Goal: Task Accomplishment & Management: Manage account settings

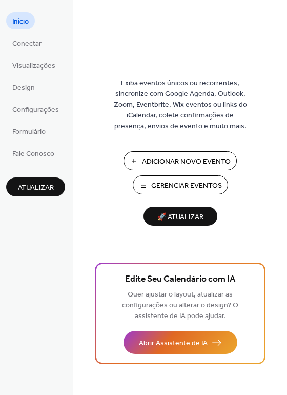
click at [193, 182] on span "Gerenciar Eventos" at bounding box center [186, 186] width 71 height 11
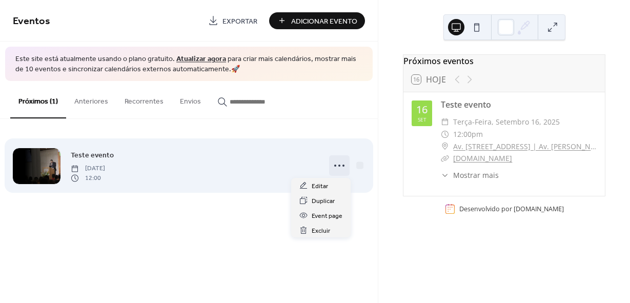
click at [340, 168] on icon at bounding box center [339, 165] width 16 height 16
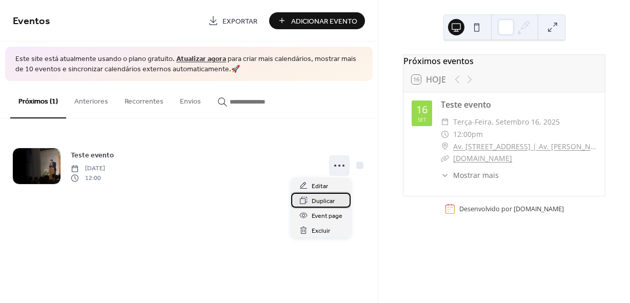
click at [331, 200] on span "Duplicar" at bounding box center [323, 201] width 23 height 11
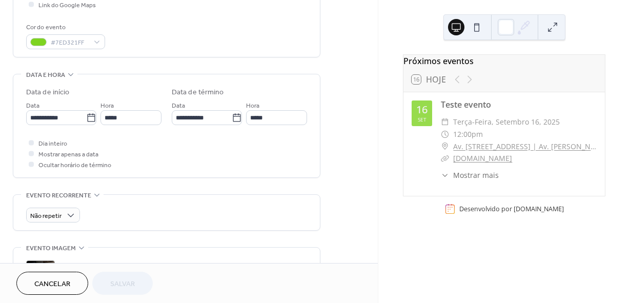
scroll to position [256, 0]
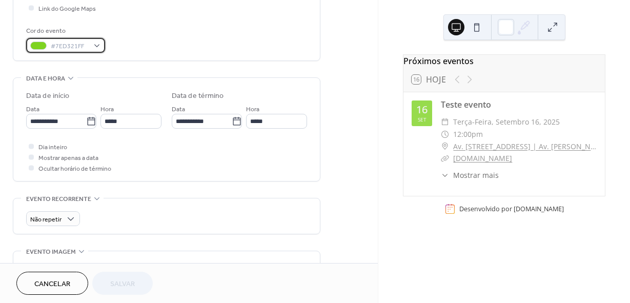
click at [57, 49] on span "#7ED321FF" at bounding box center [70, 46] width 38 height 11
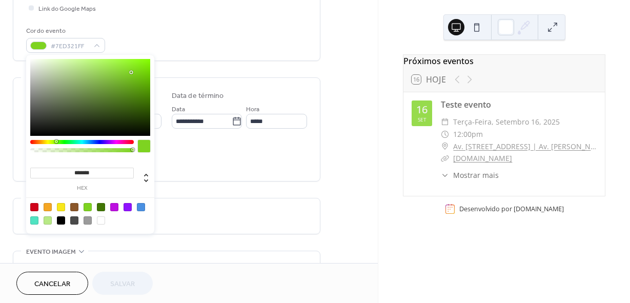
click at [112, 206] on div at bounding box center [114, 207] width 8 height 8
type input "*******"
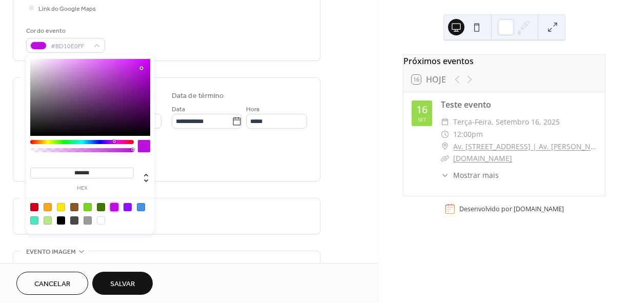
click at [136, 275] on button "Salvar" at bounding box center [122, 283] width 61 height 23
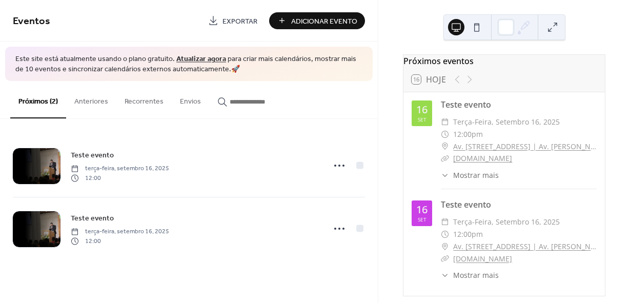
click at [467, 86] on div at bounding box center [463, 79] width 25 height 12
click at [458, 85] on div at bounding box center [463, 79] width 25 height 12
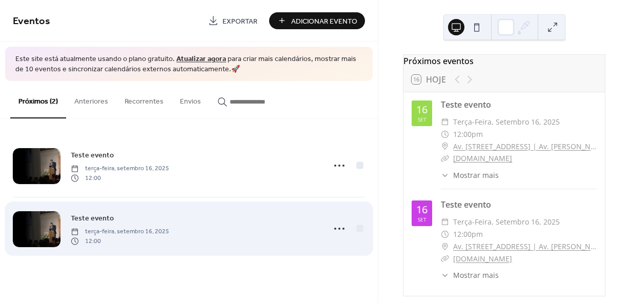
click at [127, 244] on span "12:00" at bounding box center [120, 240] width 98 height 9
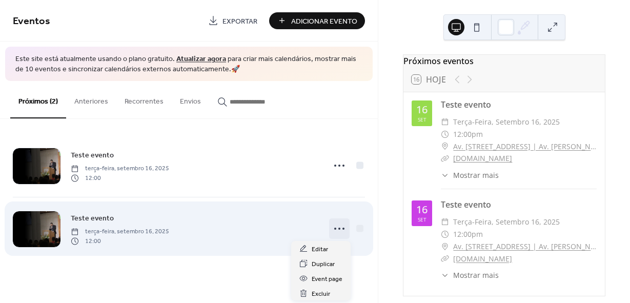
click at [337, 227] on icon at bounding box center [339, 229] width 16 height 16
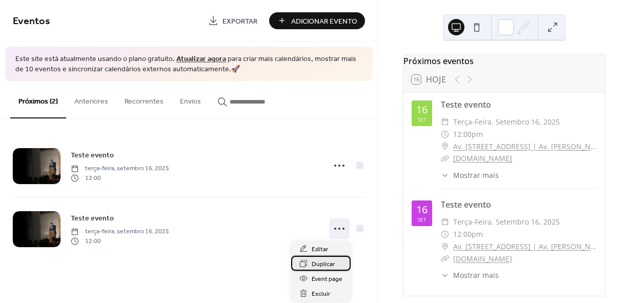
click at [327, 265] on span "Duplicar" at bounding box center [323, 264] width 23 height 11
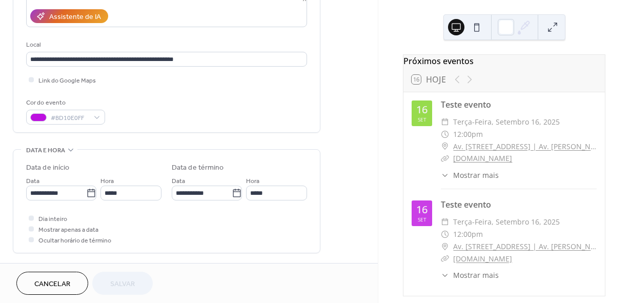
scroll to position [205, 0]
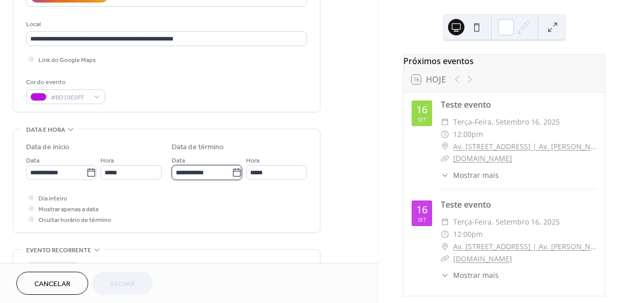
click at [190, 177] on input "**********" at bounding box center [202, 172] width 60 height 15
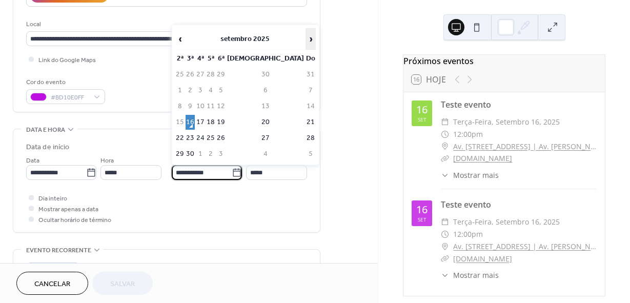
click at [306, 36] on span "›" at bounding box center [310, 39] width 9 height 21
click at [195, 102] on td "14" at bounding box center [190, 106] width 9 height 15
type input "**********"
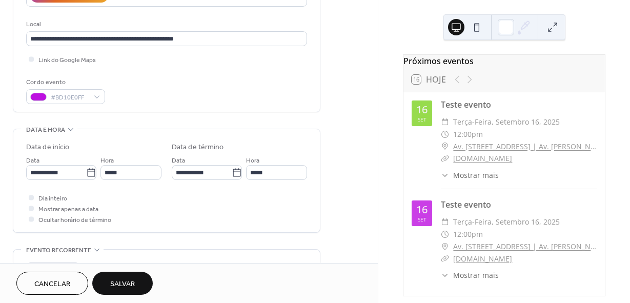
click at [130, 280] on span "Salvar" at bounding box center [122, 284] width 25 height 11
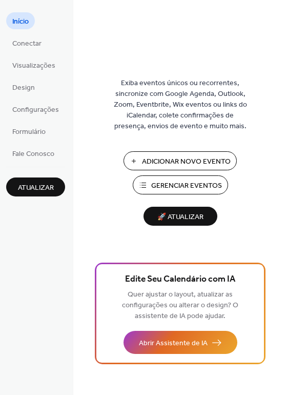
click at [164, 187] on span "Gerenciar Eventos" at bounding box center [186, 186] width 71 height 11
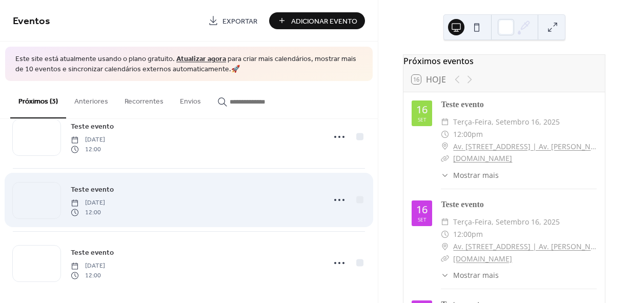
scroll to position [35, 0]
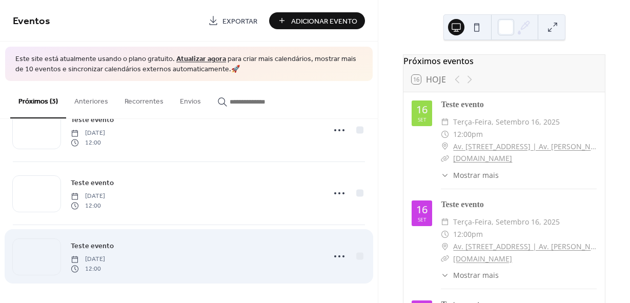
click at [165, 246] on div "Teste evento Tuesday, September 16, 2025 12:00" at bounding box center [195, 256] width 248 height 33
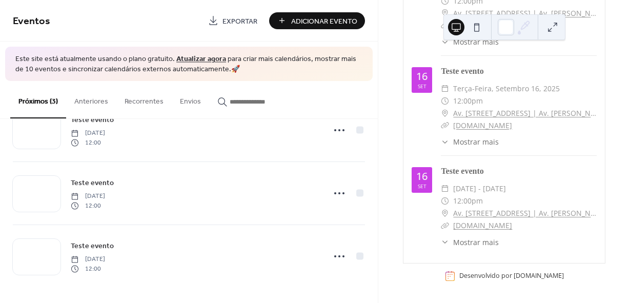
scroll to position [140, 0]
click at [431, 185] on div "16 set" at bounding box center [422, 180] width 21 height 26
click at [477, 242] on span "Mostrar mais" at bounding box center [476, 242] width 46 height 11
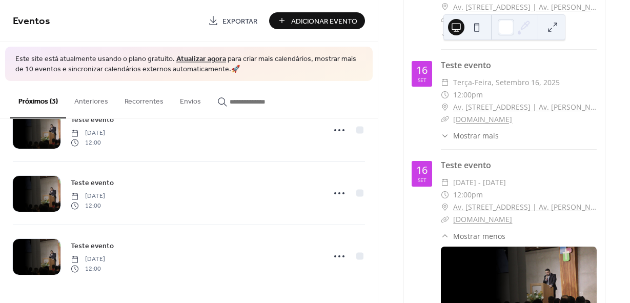
click at [477, 242] on span "Mostrar menos" at bounding box center [479, 236] width 52 height 11
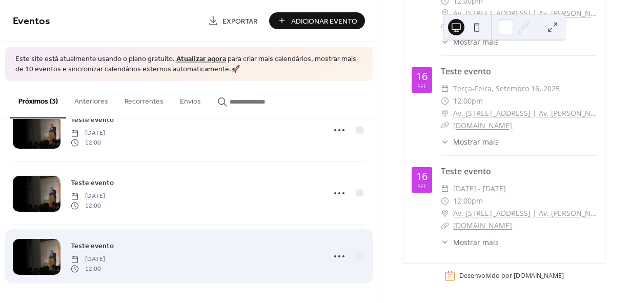
click at [97, 249] on span "Teste evento" at bounding box center [92, 246] width 43 height 11
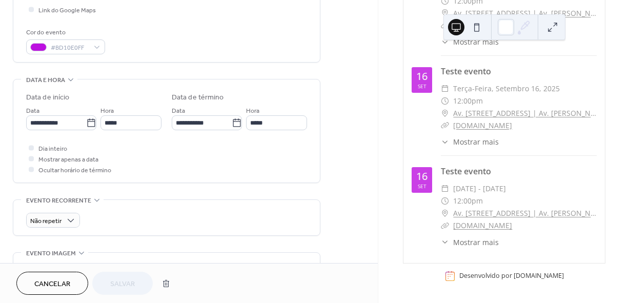
scroll to position [256, 0]
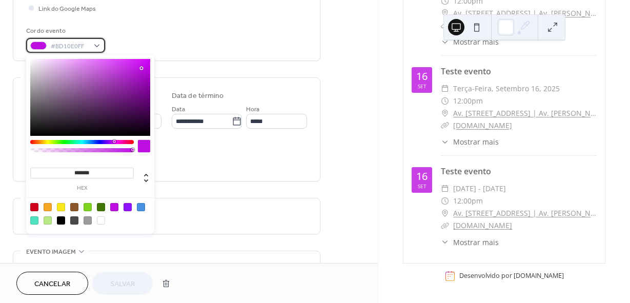
click at [45, 47] on div at bounding box center [38, 46] width 16 height 8
click at [30, 206] on div at bounding box center [34, 207] width 8 height 8
type input "*******"
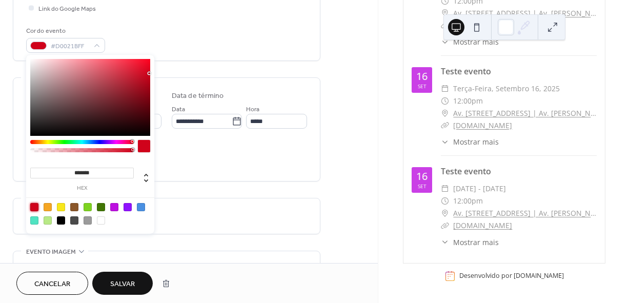
click at [184, 157] on div "Dia inteiro Mostrar apenas a data Ocultar horário de término" at bounding box center [166, 157] width 281 height 32
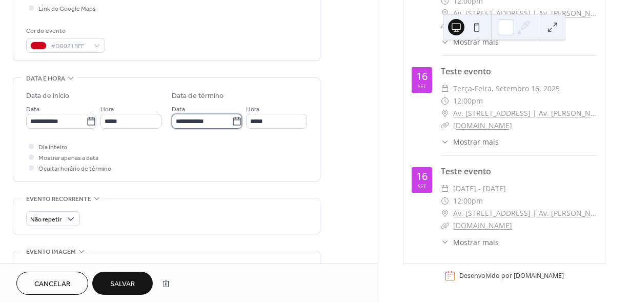
click at [214, 124] on input "**********" at bounding box center [202, 121] width 60 height 15
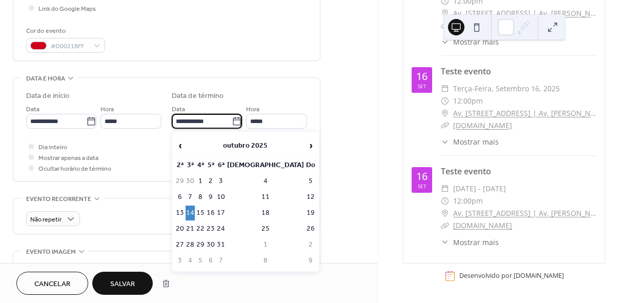
click at [213, 121] on input "**********" at bounding box center [202, 121] width 60 height 15
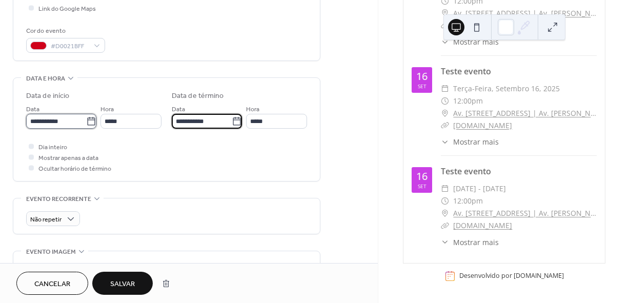
click at [54, 119] on input "**********" at bounding box center [56, 121] width 60 height 15
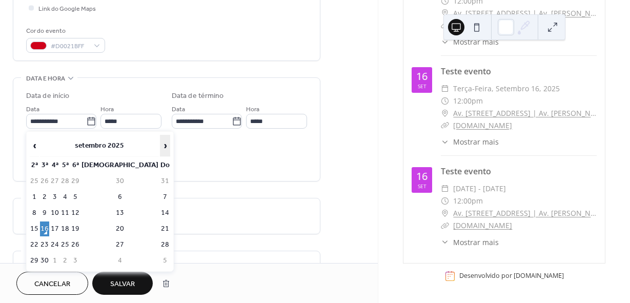
click at [161, 143] on span "›" at bounding box center [165, 145] width 9 height 21
click at [60, 196] on td "8" at bounding box center [54, 197] width 9 height 15
type input "**********"
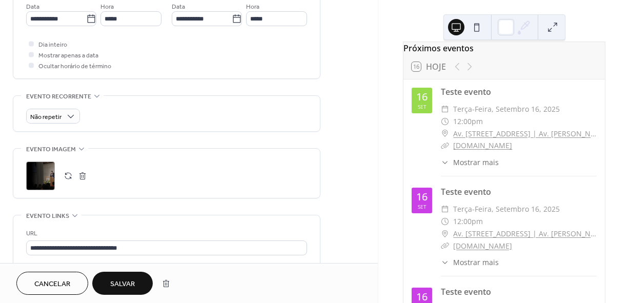
scroll to position [0, 0]
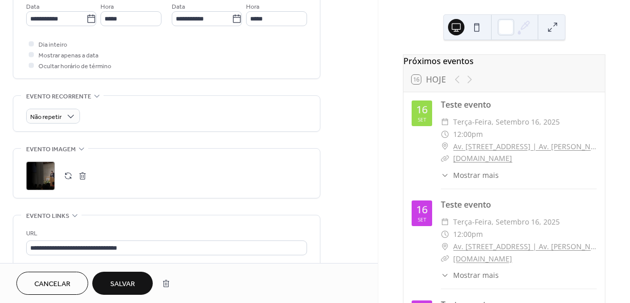
click at [465, 80] on div at bounding box center [463, 79] width 25 height 12
click at [415, 84] on div "16 Hoje" at bounding box center [429, 79] width 34 height 9
click at [549, 22] on button at bounding box center [553, 27] width 16 height 16
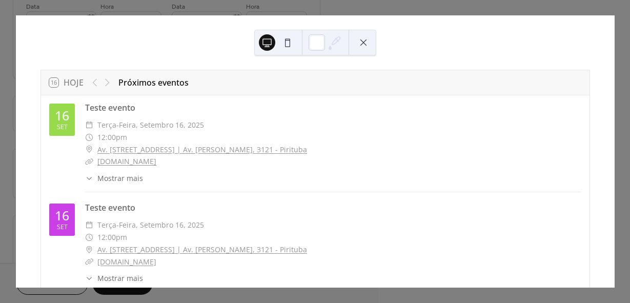
click at [361, 43] on button at bounding box center [364, 42] width 16 height 16
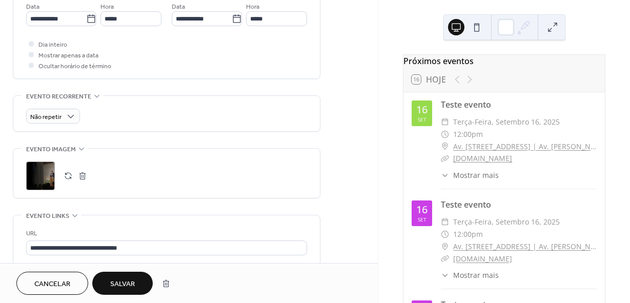
click at [120, 279] on span "Salvar" at bounding box center [122, 284] width 25 height 11
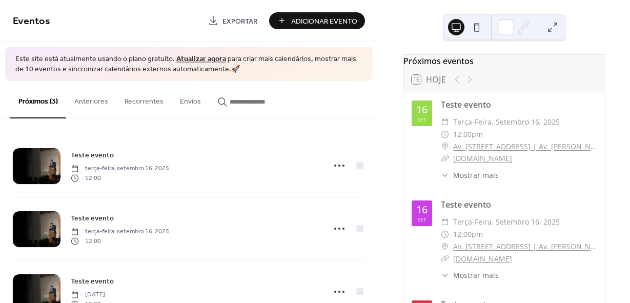
click at [475, 34] on button at bounding box center [477, 27] width 16 height 16
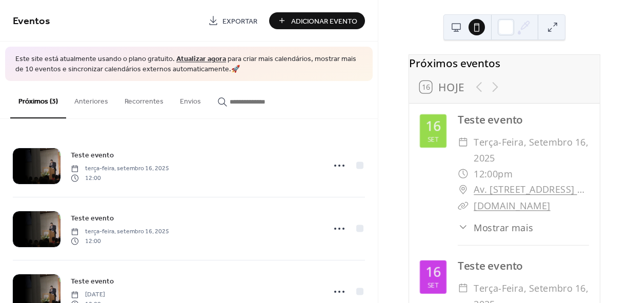
click at [453, 26] on button at bounding box center [456, 27] width 16 height 16
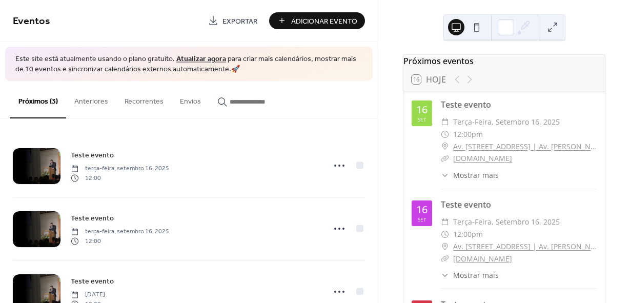
click at [549, 23] on button at bounding box center [553, 27] width 16 height 16
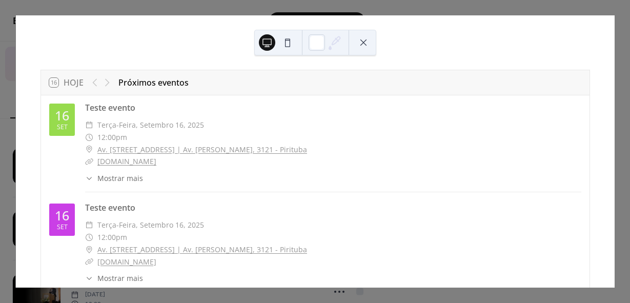
click at [366, 45] on button at bounding box center [364, 42] width 16 height 16
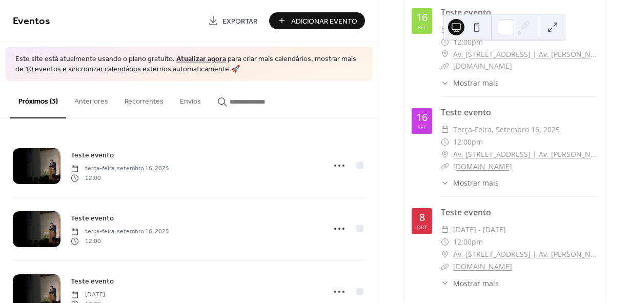
scroll to position [140, 0]
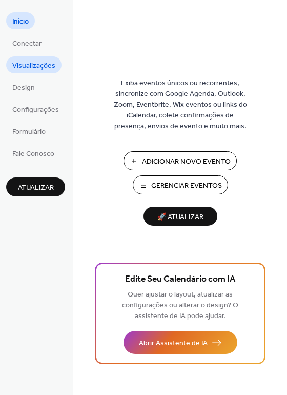
click at [38, 64] on span "Visualizações" at bounding box center [33, 66] width 43 height 11
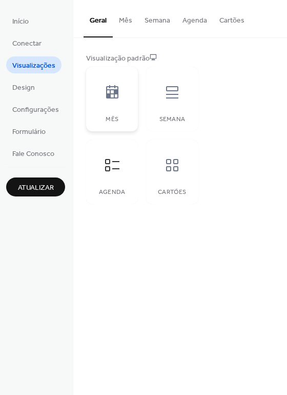
click at [106, 102] on div at bounding box center [112, 92] width 31 height 31
click at [166, 99] on icon at bounding box center [172, 92] width 16 height 16
click at [164, 160] on icon at bounding box center [172, 165] width 16 height 16
click at [36, 84] on link "Design" at bounding box center [23, 86] width 35 height 17
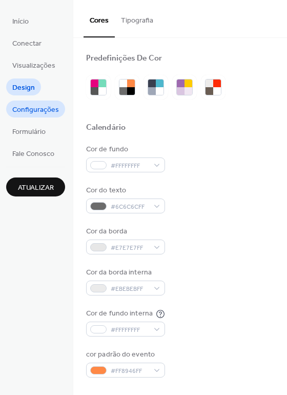
click at [29, 111] on span "Configurações" at bounding box center [35, 110] width 47 height 11
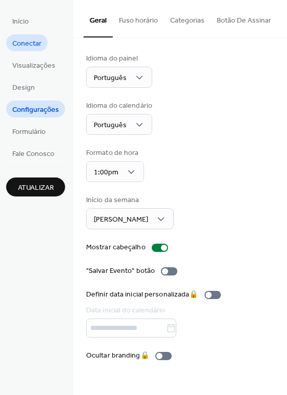
click at [41, 49] on span "Conectar" at bounding box center [26, 43] width 29 height 11
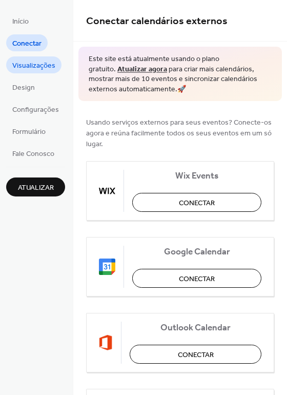
click at [44, 66] on span "Visualizações" at bounding box center [33, 66] width 43 height 11
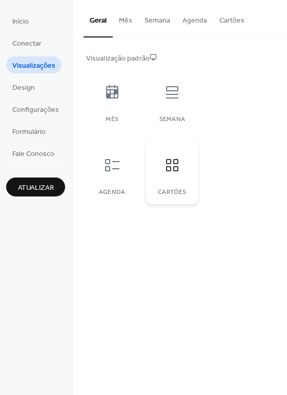
click at [171, 171] on icon at bounding box center [172, 165] width 16 height 16
click at [125, 23] on button "Mês" at bounding box center [126, 18] width 26 height 36
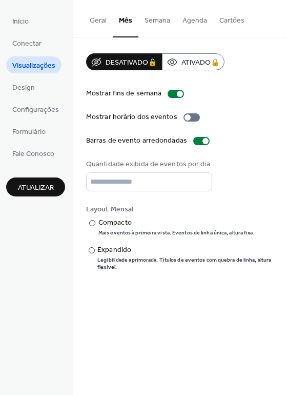
click at [227, 21] on button "Cartões" at bounding box center [231, 18] width 37 height 36
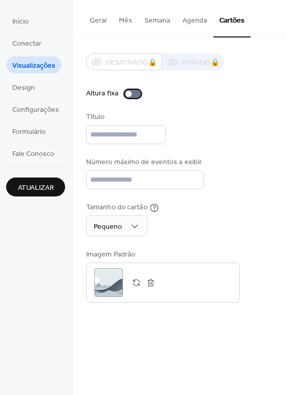
click at [135, 93] on div at bounding box center [133, 94] width 16 height 8
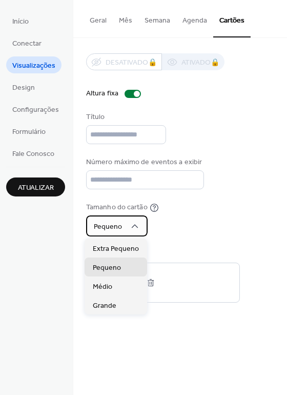
click at [111, 229] on span "Pequeno" at bounding box center [108, 227] width 28 height 14
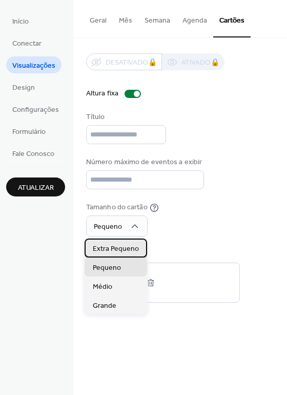
click at [122, 251] on span "Extra Pequeno" at bounding box center [116, 249] width 46 height 11
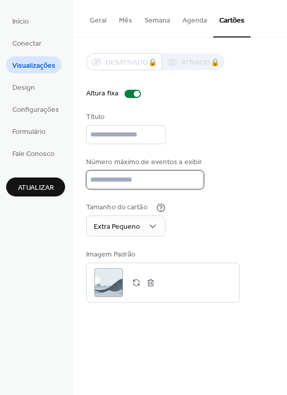
click at [146, 183] on input "**" at bounding box center [145, 179] width 118 height 19
click at [149, 182] on input "**" at bounding box center [145, 179] width 118 height 19
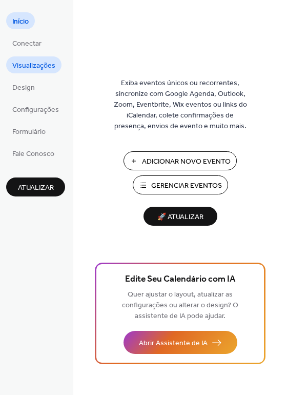
click at [37, 62] on span "Visualizações" at bounding box center [33, 66] width 43 height 11
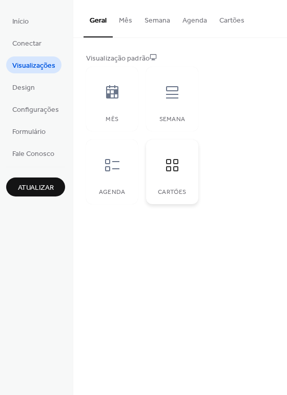
click at [179, 166] on icon at bounding box center [172, 165] width 16 height 16
click at [227, 23] on button "Cartões" at bounding box center [231, 18] width 37 height 36
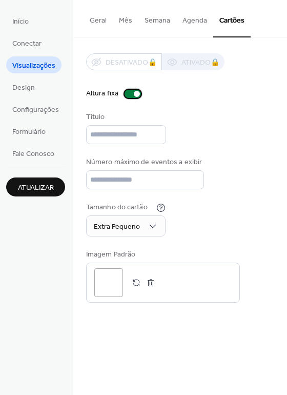
click at [130, 93] on div at bounding box center [133, 94] width 16 height 8
click at [130, 93] on div at bounding box center [129, 94] width 6 height 6
click at [130, 93] on div at bounding box center [133, 94] width 16 height 8
click at [130, 93] on div at bounding box center [129, 94] width 6 height 6
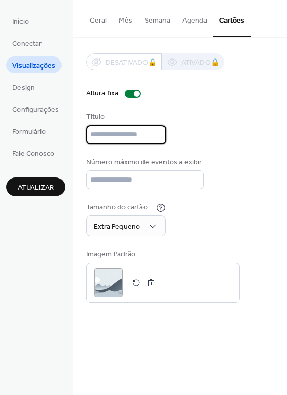
click at [156, 135] on input "text" at bounding box center [126, 134] width 80 height 19
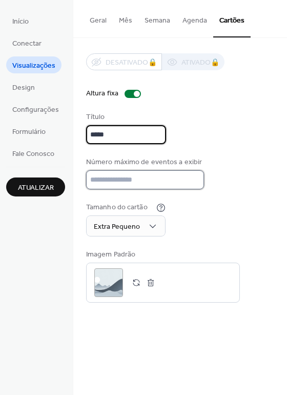
click at [135, 178] on input "**" at bounding box center [145, 179] width 118 height 19
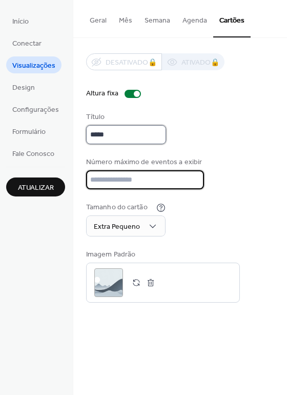
click at [116, 135] on input "*****" at bounding box center [126, 134] width 80 height 19
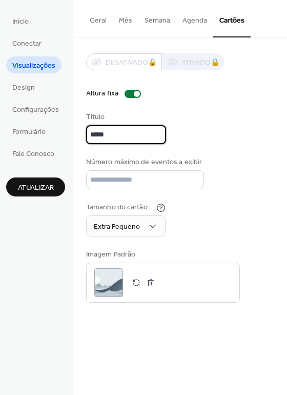
click at [116, 135] on input "*****" at bounding box center [126, 134] width 80 height 19
click at [219, 127] on div "Título ****" at bounding box center [180, 128] width 188 height 32
click at [125, 137] on input "****" at bounding box center [126, 134] width 80 height 19
click at [125, 136] on input "****" at bounding box center [126, 134] width 80 height 19
type input "*"
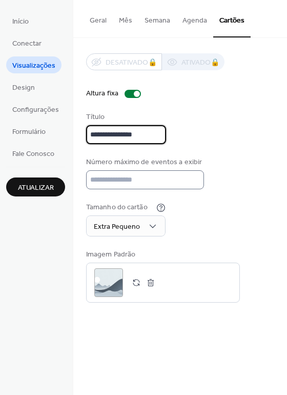
type input "**********"
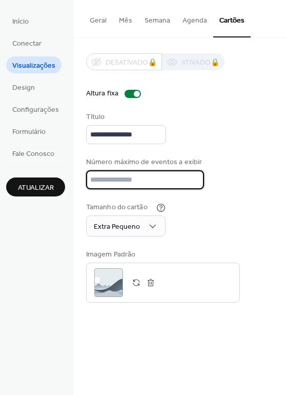
click at [149, 176] on input "**" at bounding box center [145, 179] width 118 height 19
click at [172, 178] on input "**" at bounding box center [145, 179] width 118 height 19
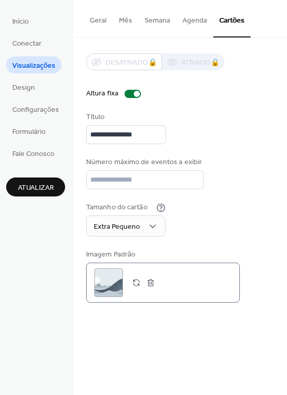
click at [109, 279] on div ";" at bounding box center [108, 282] width 29 height 29
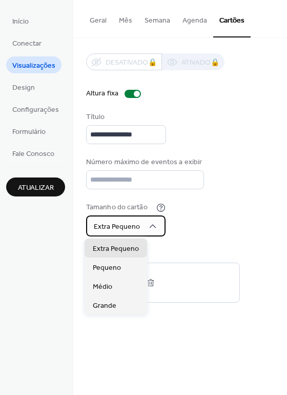
click at [138, 228] on div "Extra Pequeno" at bounding box center [126, 225] width 80 height 21
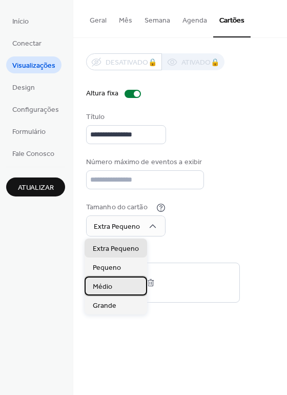
click at [114, 283] on div "Médio" at bounding box center [116, 286] width 63 height 19
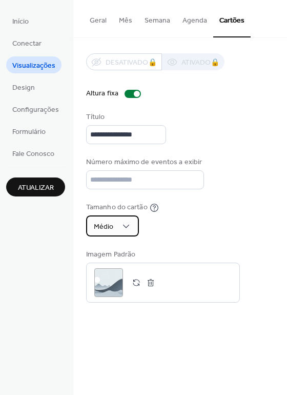
click at [118, 233] on div "Médio" at bounding box center [112, 225] width 53 height 21
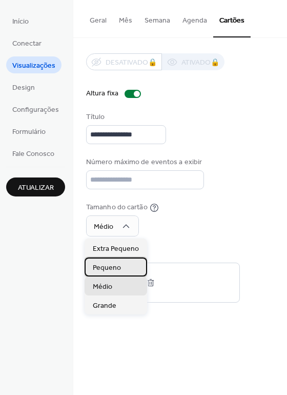
click at [125, 263] on div "Pequeno" at bounding box center [116, 267] width 63 height 19
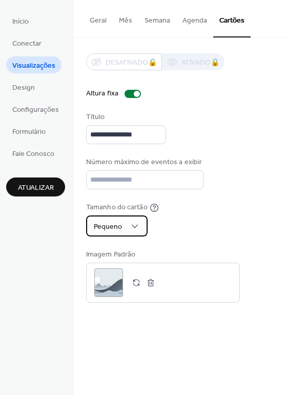
click at [107, 230] on span "Pequeno" at bounding box center [108, 227] width 28 height 14
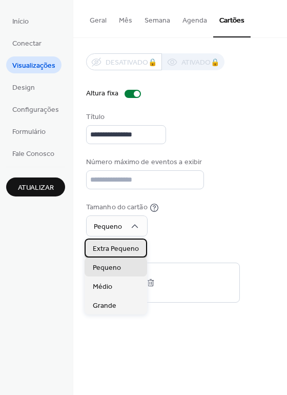
click at [114, 248] on span "Extra Pequeno" at bounding box center [116, 249] width 46 height 11
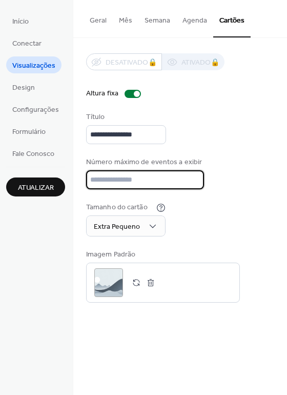
click at [129, 177] on input "*" at bounding box center [145, 179] width 118 height 19
click at [126, 177] on input "*" at bounding box center [145, 179] width 118 height 19
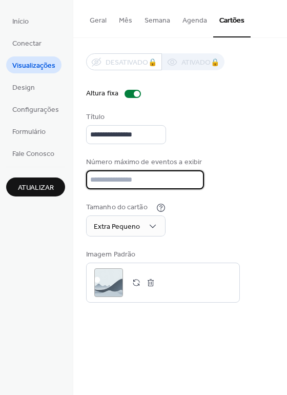
drag, startPoint x: 94, startPoint y: 175, endPoint x: 83, endPoint y: 177, distance: 11.0
click at [80, 175] on div "**********" at bounding box center [180, 178] width 214 height 280
drag, startPoint x: 102, startPoint y: 178, endPoint x: 64, endPoint y: 174, distance: 38.1
click at [62, 174] on div "**********" at bounding box center [143, 197] width 287 height 395
type input "*"
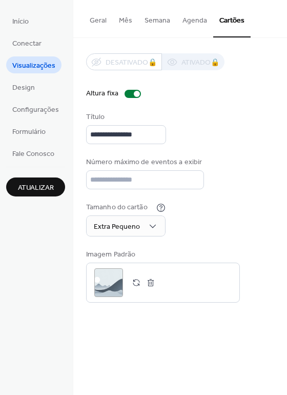
click at [46, 183] on span "Atualizar" at bounding box center [36, 188] width 36 height 11
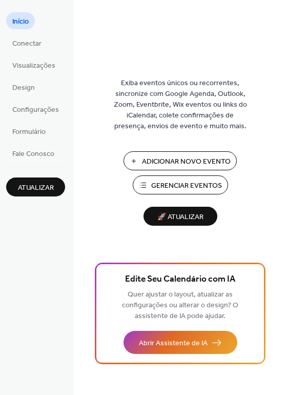
click at [159, 187] on span "Gerenciar Eventos" at bounding box center [186, 186] width 71 height 11
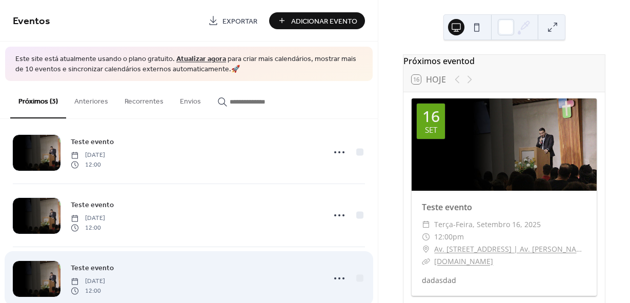
scroll to position [35, 0]
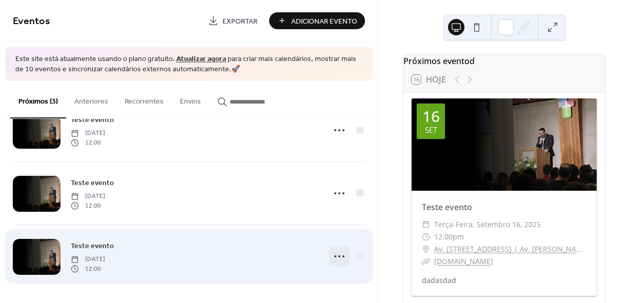
click at [338, 254] on icon at bounding box center [339, 256] width 16 height 16
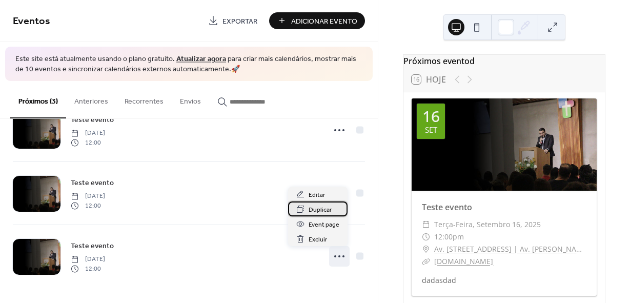
click at [323, 212] on span "Duplicar" at bounding box center [320, 210] width 23 height 11
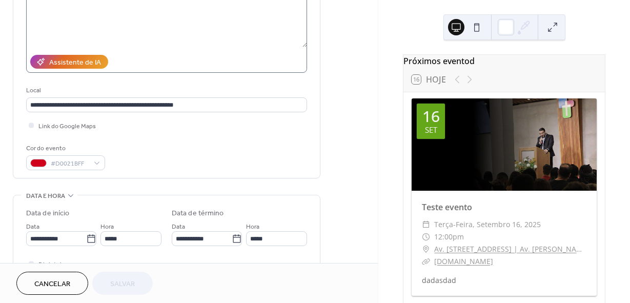
scroll to position [205, 0]
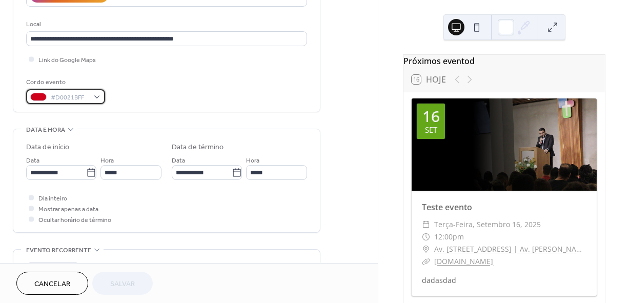
click at [76, 98] on span "#D0021BFF" at bounding box center [70, 97] width 38 height 11
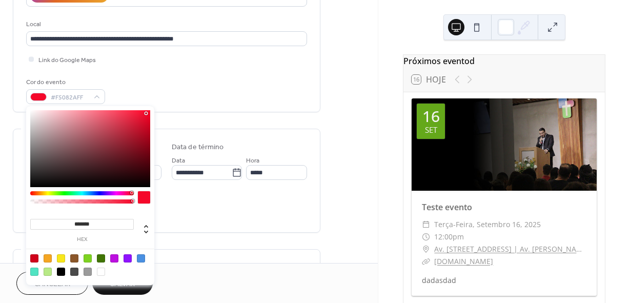
drag, startPoint x: 116, startPoint y: 124, endPoint x: 140, endPoint y: 116, distance: 25.2
click at [140, 116] on div at bounding box center [90, 148] width 120 height 77
click at [114, 261] on div at bounding box center [114, 258] width 8 height 8
type input "*******"
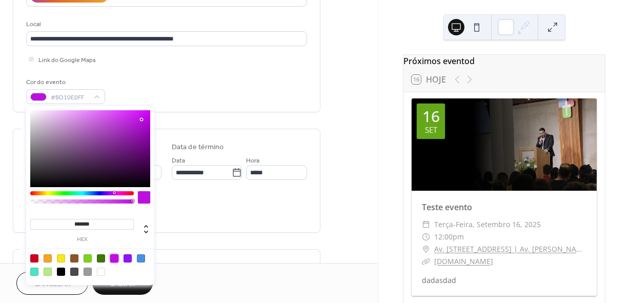
click at [170, 147] on div "**********" at bounding box center [166, 161] width 281 height 38
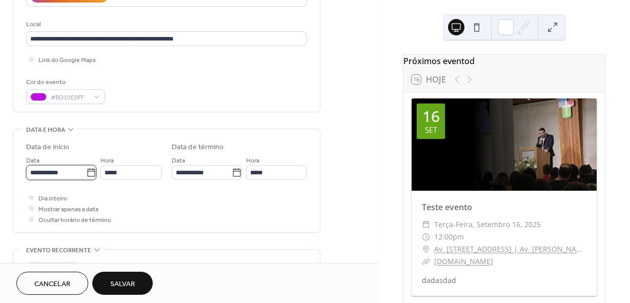
click at [81, 173] on input "**********" at bounding box center [56, 172] width 60 height 15
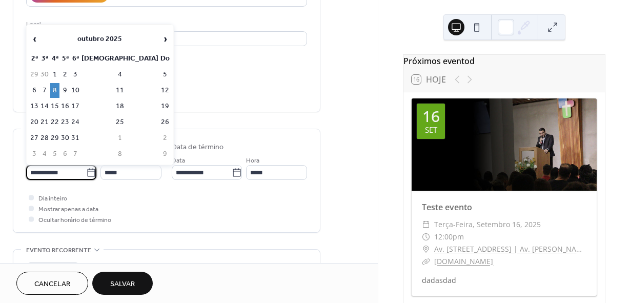
click at [197, 103] on div "Cor do evento #BD10E0FF" at bounding box center [166, 90] width 281 height 27
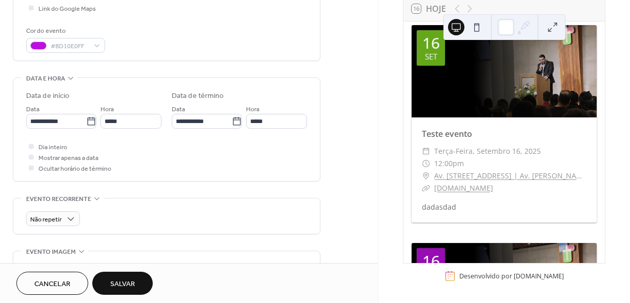
scroll to position [0, 0]
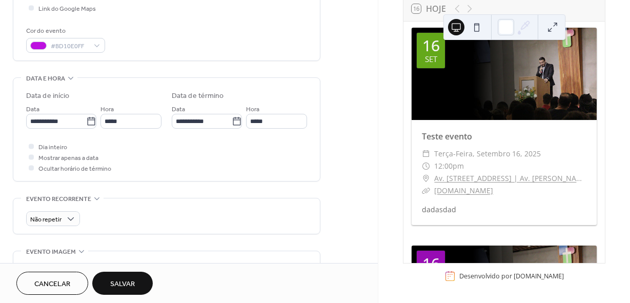
click at [131, 281] on span "Salvar" at bounding box center [122, 284] width 25 height 11
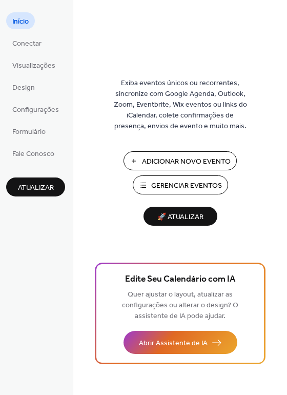
click at [170, 183] on span "Gerenciar Eventos" at bounding box center [186, 186] width 71 height 11
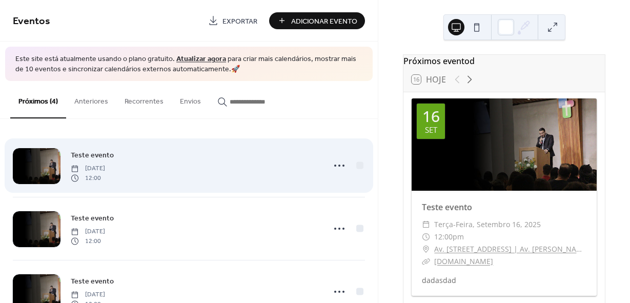
click at [105, 164] on span "Tuesday, September 16, 2025" at bounding box center [88, 168] width 34 height 9
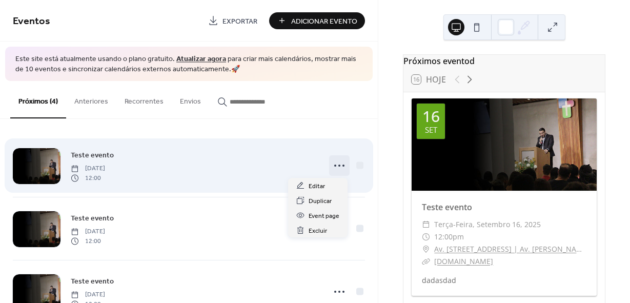
click at [331, 164] on icon at bounding box center [339, 165] width 16 height 16
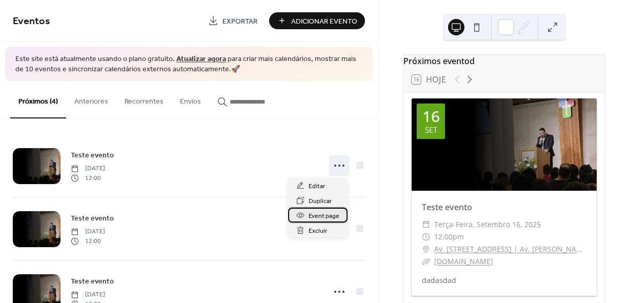
click at [327, 219] on span "Event page" at bounding box center [324, 216] width 31 height 11
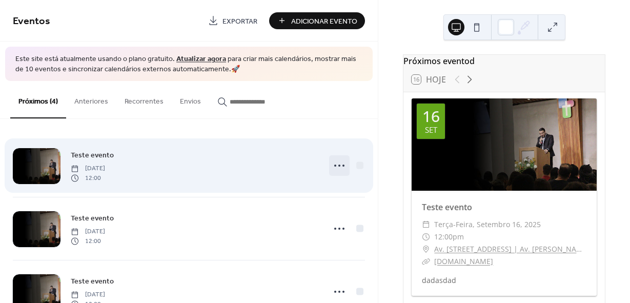
click at [331, 167] on icon at bounding box center [339, 165] width 16 height 16
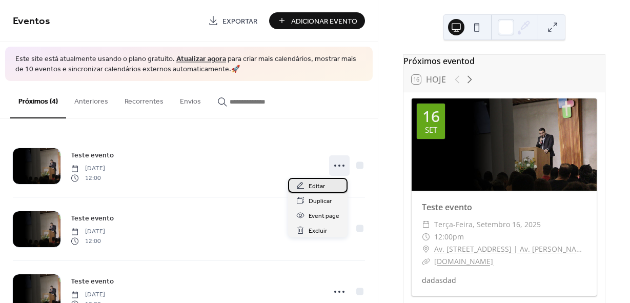
click at [320, 187] on span "Editar" at bounding box center [317, 186] width 16 height 11
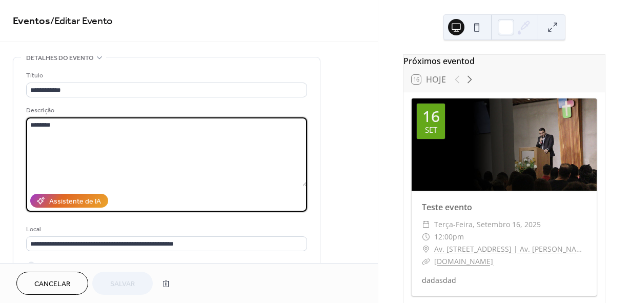
click at [142, 135] on textarea "********" at bounding box center [166, 151] width 281 height 69
paste textarea "**********"
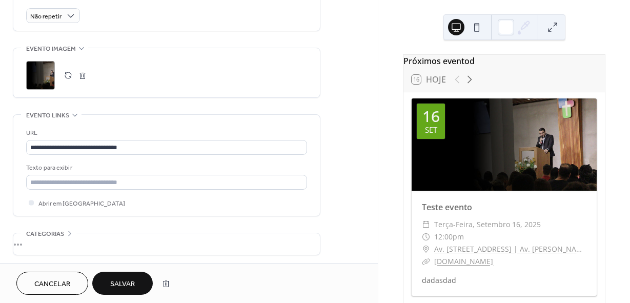
scroll to position [462, 0]
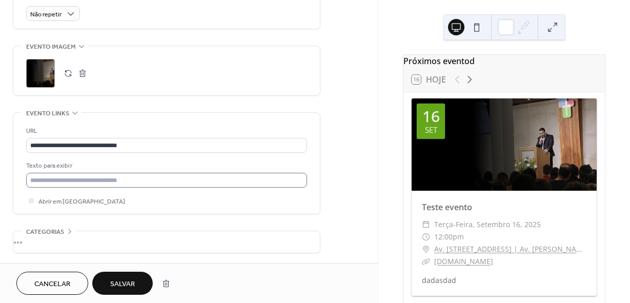
type textarea "**********"
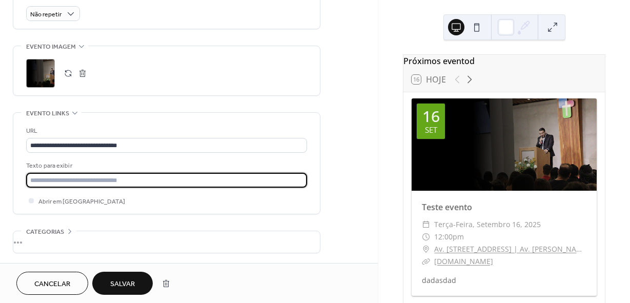
click at [120, 181] on input "text" at bounding box center [166, 180] width 281 height 15
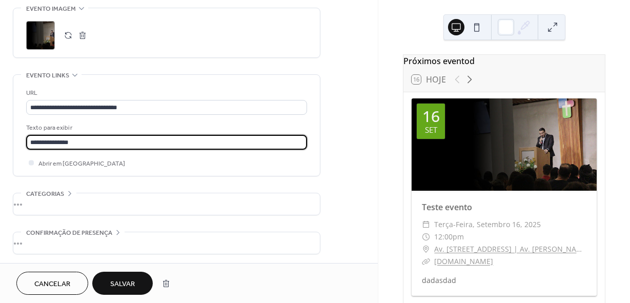
scroll to position [501, 0]
type input "**********"
click at [34, 205] on div "•••" at bounding box center [166, 203] width 307 height 22
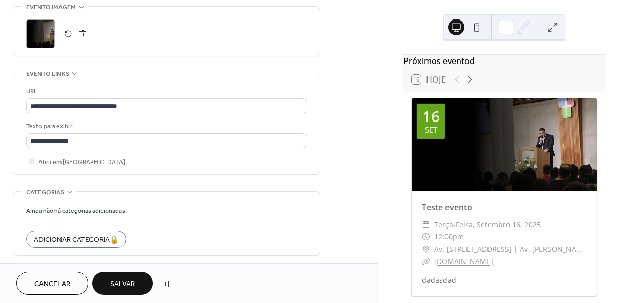
scroll to position [543, 0]
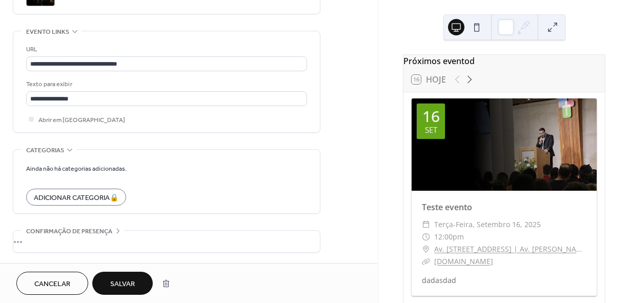
click at [110, 237] on div "•••" at bounding box center [166, 242] width 307 height 22
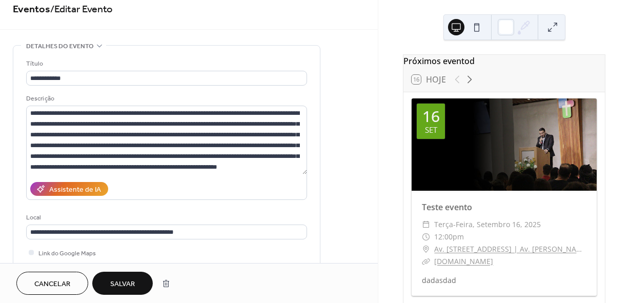
scroll to position [0, 0]
click at [139, 282] on button "Salvar" at bounding box center [122, 283] width 61 height 23
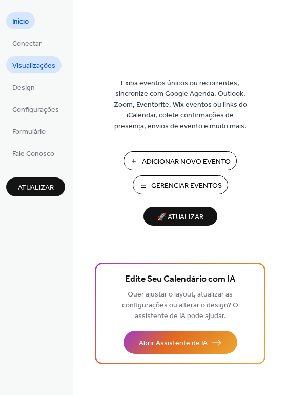
click at [28, 71] on span "Visualizações" at bounding box center [33, 66] width 43 height 11
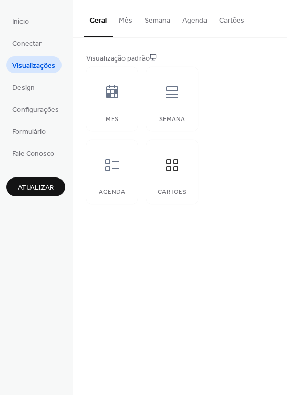
click at [190, 20] on button "Agenda" at bounding box center [194, 18] width 37 height 36
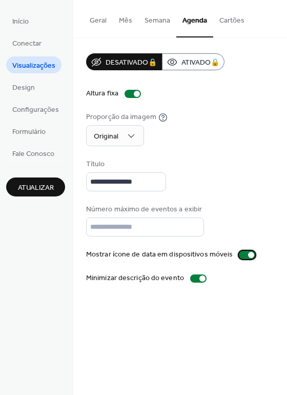
click at [240, 253] on div at bounding box center [247, 255] width 16 height 8
click at [240, 253] on div at bounding box center [243, 255] width 6 height 6
click at [200, 281] on div at bounding box center [203, 278] width 6 height 6
click at [198, 281] on div at bounding box center [198, 278] width 16 height 8
click at [200, 281] on div at bounding box center [203, 278] width 6 height 6
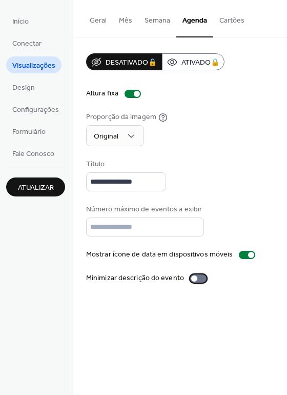
click at [198, 281] on div at bounding box center [198, 278] width 16 height 8
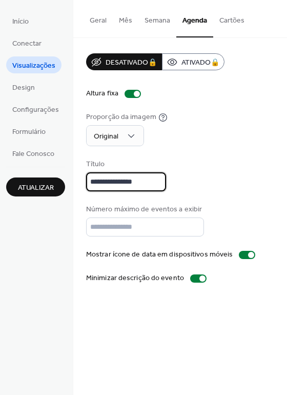
click at [153, 188] on input "**********" at bounding box center [126, 181] width 80 height 19
type input "**********"
click at [136, 135] on div "Original" at bounding box center [115, 135] width 58 height 21
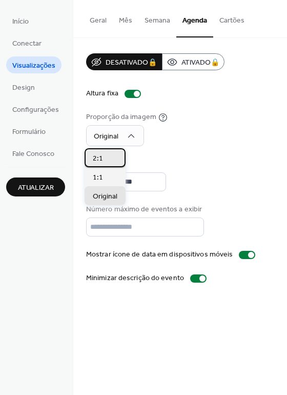
click at [111, 155] on div "2:1" at bounding box center [105, 157] width 41 height 19
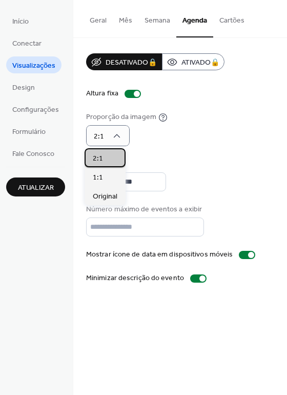
click at [112, 162] on div "2:1" at bounding box center [105, 157] width 41 height 19
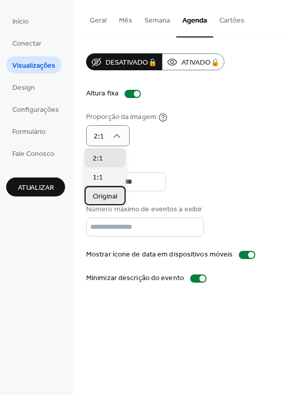
click at [114, 192] on span "Original" at bounding box center [105, 196] width 25 height 11
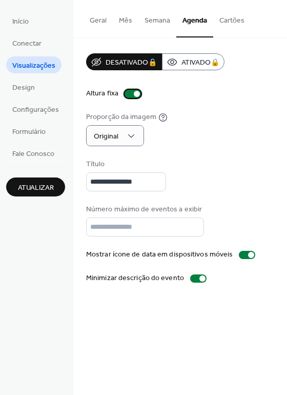
click at [128, 94] on div at bounding box center [133, 94] width 16 height 8
click at [128, 94] on div at bounding box center [129, 94] width 6 height 6
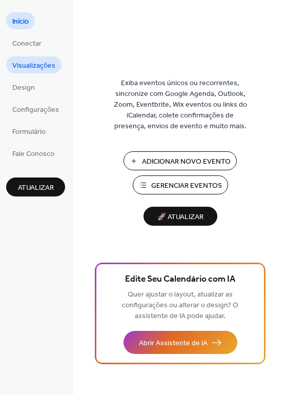
click at [40, 67] on span "Visualizações" at bounding box center [33, 66] width 43 height 11
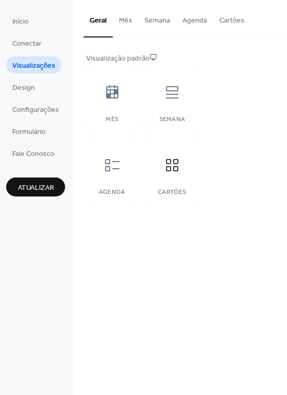
click at [228, 23] on button "Cartões" at bounding box center [231, 18] width 37 height 36
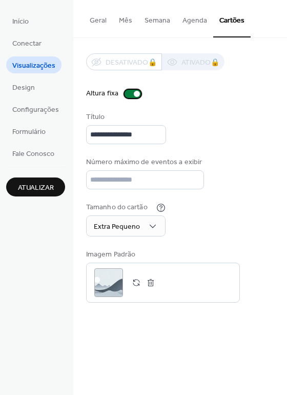
click at [128, 94] on div at bounding box center [133, 94] width 16 height 8
click at [134, 96] on div at bounding box center [133, 94] width 16 height 8
click at [188, 22] on button "Agenda" at bounding box center [194, 18] width 37 height 36
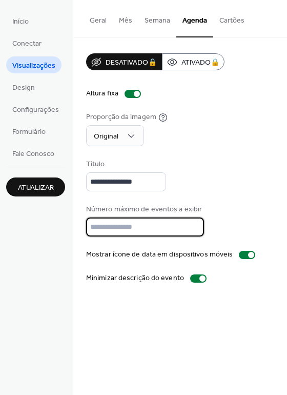
click at [147, 224] on input "*" at bounding box center [145, 227] width 118 height 19
drag, startPoint x: 100, startPoint y: 224, endPoint x: 54, endPoint y: 224, distance: 45.7
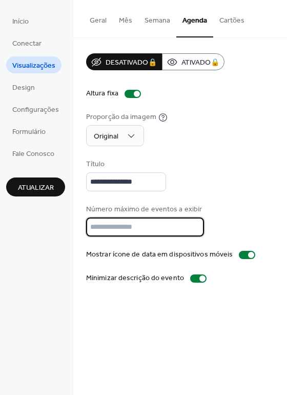
click at [54, 224] on div "**********" at bounding box center [143, 197] width 287 height 395
type input "*"
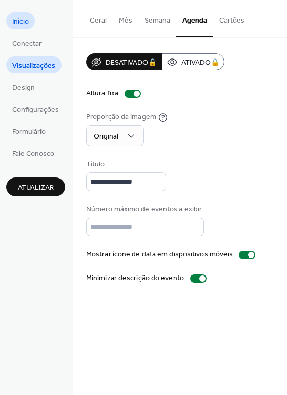
click at [22, 22] on span "Início" at bounding box center [20, 21] width 16 height 11
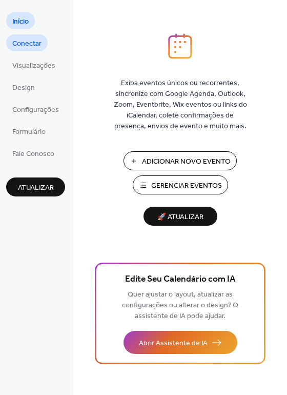
click at [23, 45] on span "Conectar" at bounding box center [26, 43] width 29 height 11
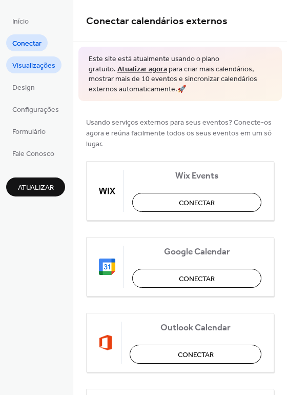
click at [25, 67] on span "Visualizações" at bounding box center [33, 66] width 43 height 11
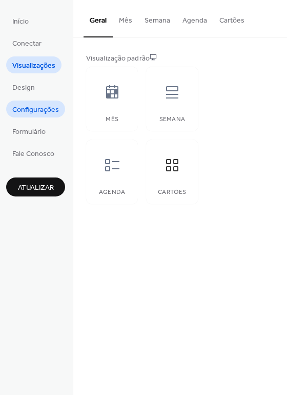
click at [32, 109] on span "Configurações" at bounding box center [35, 110] width 47 height 11
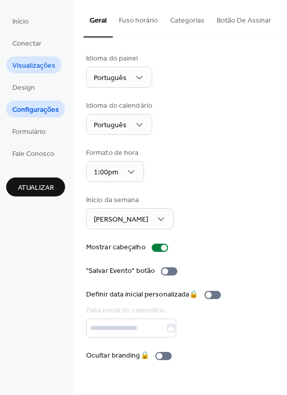
click at [32, 71] on span "Visualizações" at bounding box center [33, 66] width 43 height 11
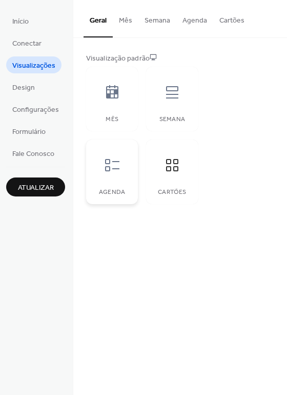
click at [104, 165] on icon at bounding box center [112, 165] width 16 height 16
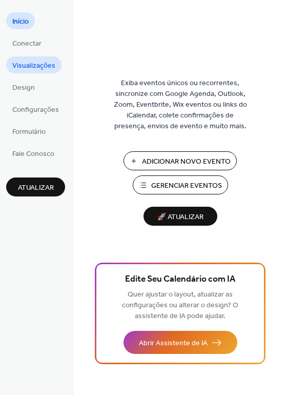
click at [22, 63] on span "Visualizações" at bounding box center [33, 66] width 43 height 11
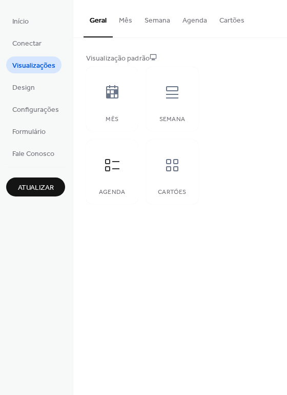
click at [188, 27] on button "Agenda" at bounding box center [194, 18] width 37 height 36
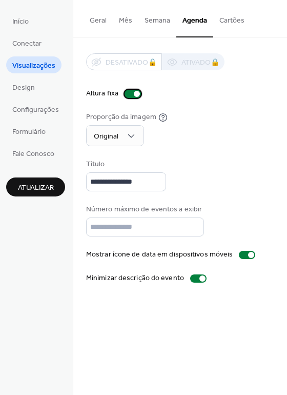
click at [128, 93] on div at bounding box center [133, 94] width 16 height 8
click at [30, 21] on link "Início" at bounding box center [20, 20] width 29 height 17
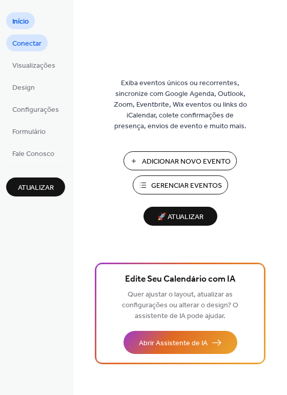
click at [34, 45] on span "Conectar" at bounding box center [26, 43] width 29 height 11
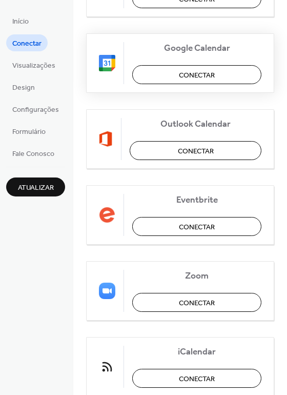
scroll to position [205, 0]
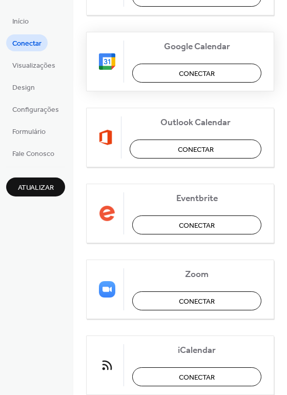
click at [190, 74] on span "Conectar" at bounding box center [197, 74] width 36 height 11
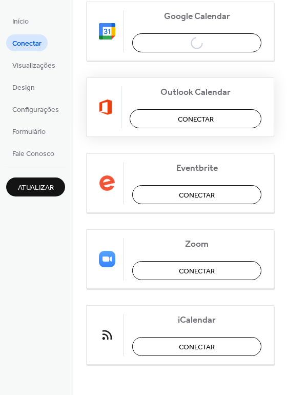
scroll to position [236, 0]
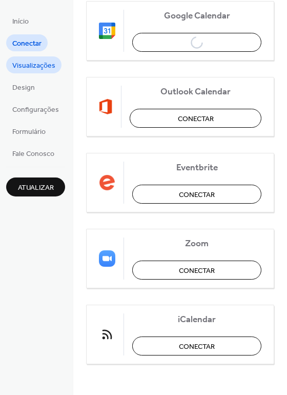
click at [40, 65] on span "Visualizações" at bounding box center [33, 66] width 43 height 11
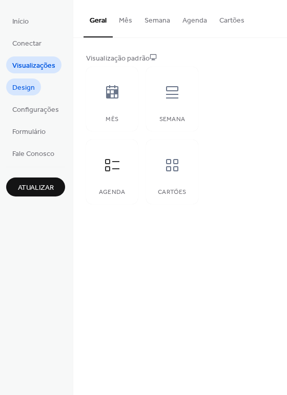
click at [24, 88] on span "Design" at bounding box center [23, 88] width 23 height 11
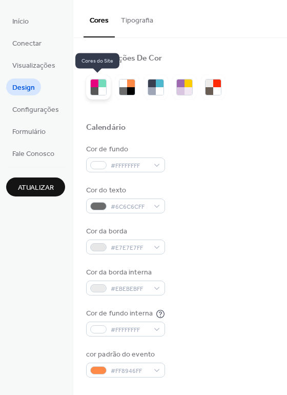
click at [98, 88] on div at bounding box center [102, 91] width 8 height 8
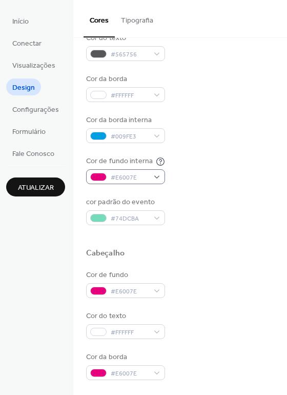
scroll to position [154, 0]
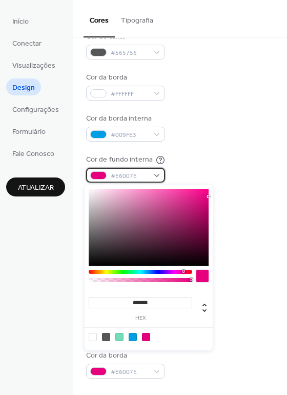
click at [146, 175] on span "#E6007E" at bounding box center [130, 176] width 38 height 11
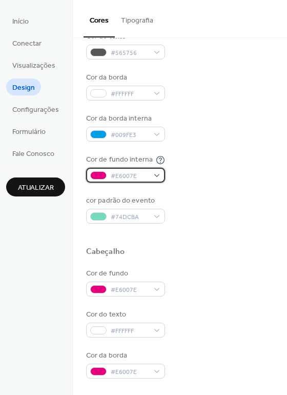
click at [92, 177] on div at bounding box center [98, 175] width 16 height 8
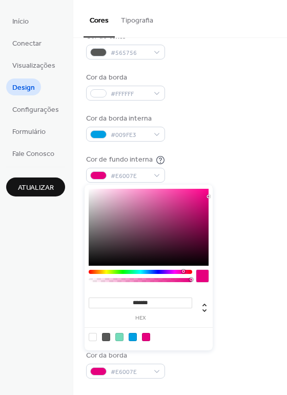
type input "*******"
drag, startPoint x: 109, startPoint y: 194, endPoint x: 70, endPoint y: 177, distance: 43.0
click at [70, 177] on body "Início Conectar Visualizações Design Configurações Formulário Fale Conosco Atua…" at bounding box center [143, 197] width 287 height 395
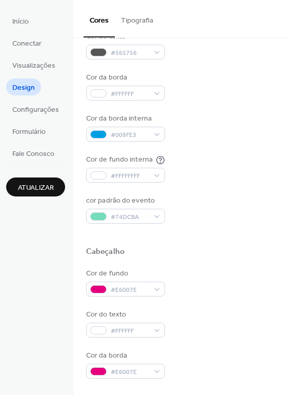
click at [215, 162] on div "Cor de fundo interna #FFFFFFFF" at bounding box center [180, 168] width 188 height 28
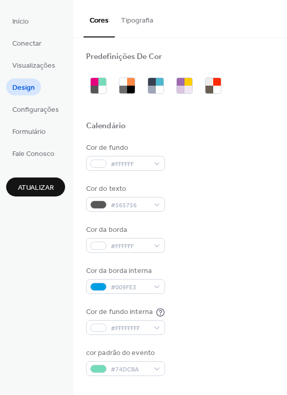
scroll to position [0, 0]
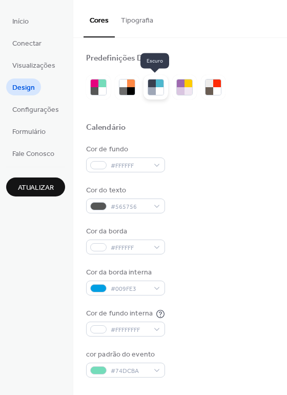
click at [156, 90] on div at bounding box center [160, 91] width 8 height 8
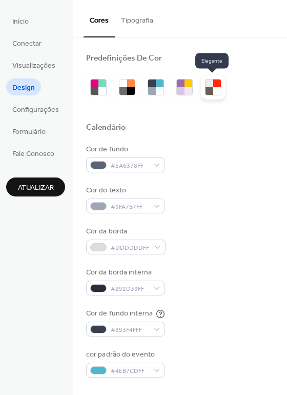
click at [209, 92] on div at bounding box center [210, 91] width 8 height 8
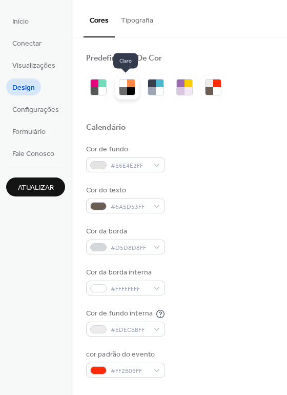
click at [127, 87] on div at bounding box center [131, 91] width 8 height 8
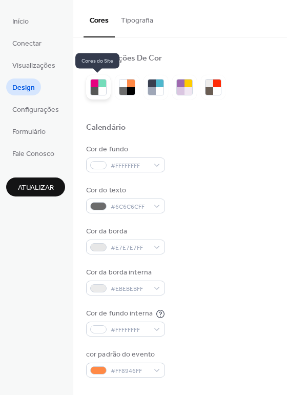
click at [93, 87] on div at bounding box center [95, 91] width 8 height 8
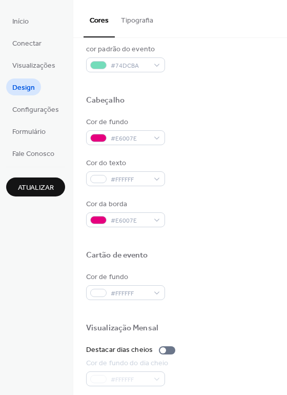
scroll to position [308, 0]
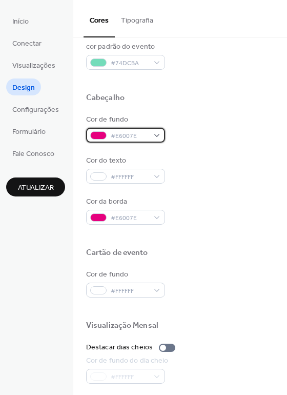
click at [156, 134] on div "#E6007E" at bounding box center [125, 135] width 79 height 15
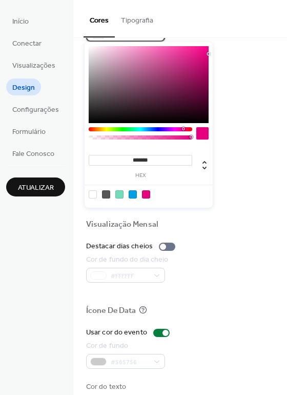
scroll to position [410, 0]
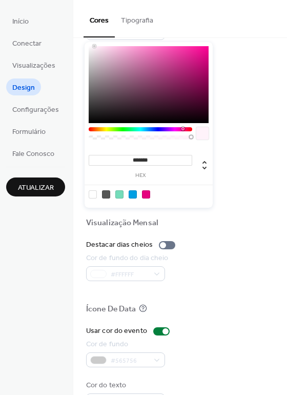
type input "*******"
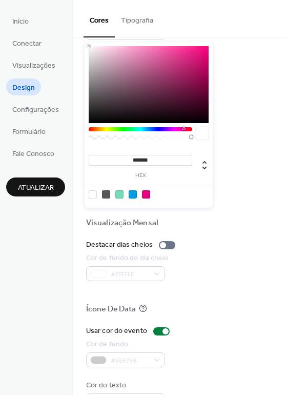
drag, startPoint x: 128, startPoint y: 94, endPoint x: 77, endPoint y: 33, distance: 78.7
click at [77, 33] on body "Início Conectar Visualizações Design Configurações Formulário Fale Conosco Atua…" at bounding box center [143, 197] width 287 height 395
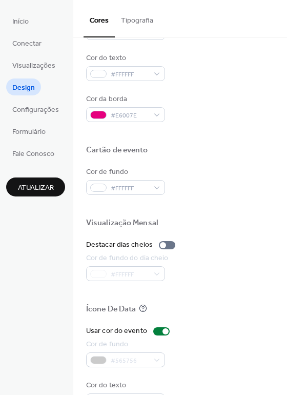
click at [233, 103] on div "Cor da borda #E6007E" at bounding box center [180, 108] width 188 height 28
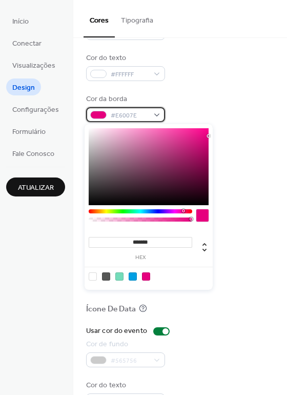
click at [148, 117] on div "#E6007E" at bounding box center [125, 114] width 79 height 15
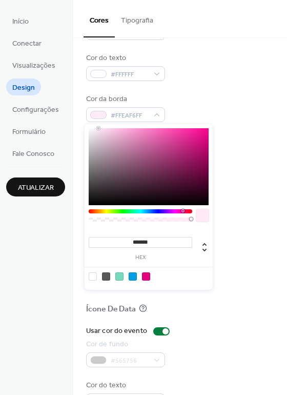
type input "*******"
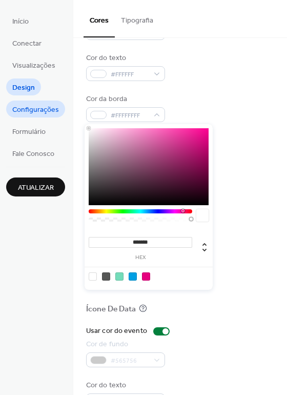
drag, startPoint x: 101, startPoint y: 130, endPoint x: 62, endPoint y: 107, distance: 45.8
click at [62, 107] on body "Início Conectar Visualizações Design Configurações Formulário Fale Conosco Atua…" at bounding box center [143, 197] width 287 height 395
click at [226, 121] on div "Cor da borda #FFFFFFFF" at bounding box center [180, 108] width 188 height 28
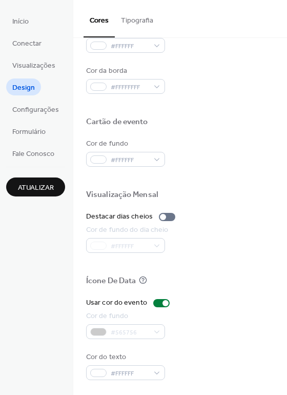
scroll to position [439, 0]
click at [163, 304] on div at bounding box center [166, 303] width 6 height 6
click at [160, 304] on div at bounding box center [161, 303] width 16 height 8
click at [153, 377] on div "#FFFFFF" at bounding box center [125, 372] width 79 height 15
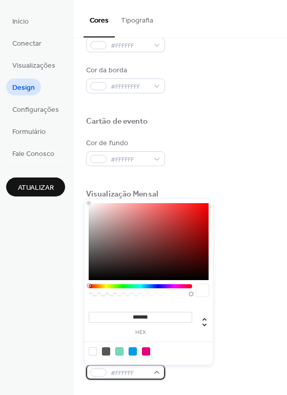
click at [153, 377] on div "#FFFFFF" at bounding box center [125, 372] width 79 height 15
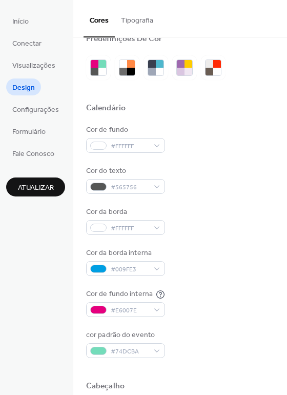
scroll to position [0, 0]
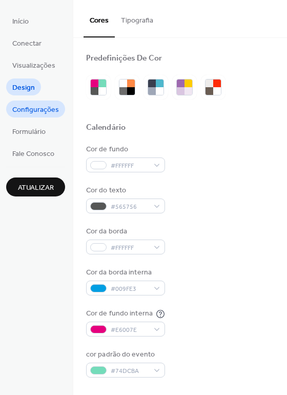
click at [49, 107] on span "Configurações" at bounding box center [35, 110] width 47 height 11
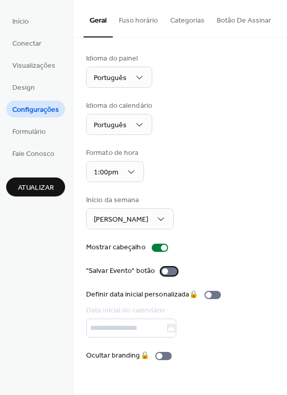
click at [170, 271] on div at bounding box center [169, 271] width 16 height 8
click at [42, 130] on span "Formulário" at bounding box center [28, 132] width 33 height 11
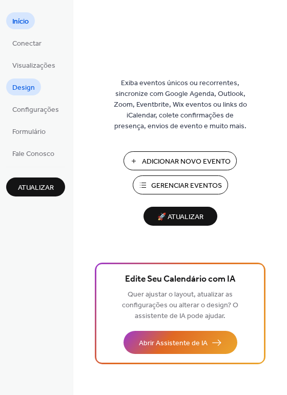
click at [21, 83] on span "Design" at bounding box center [23, 88] width 23 height 11
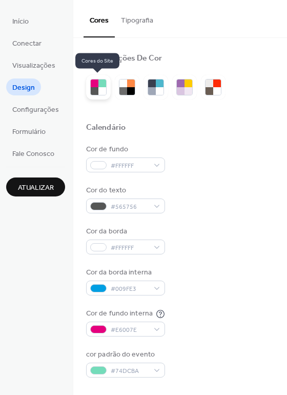
click at [103, 86] on div at bounding box center [102, 84] width 8 height 8
click at [130, 83] on div at bounding box center [131, 84] width 8 height 8
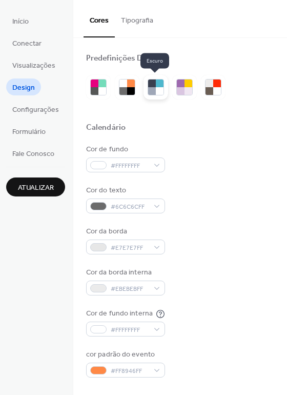
click at [148, 84] on div at bounding box center [152, 84] width 8 height 8
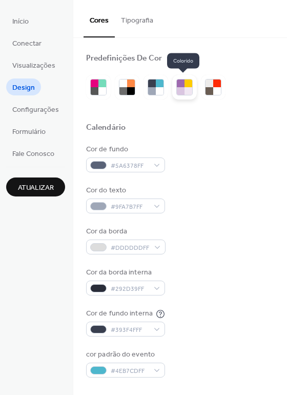
click at [185, 83] on div at bounding box center [189, 84] width 8 height 8
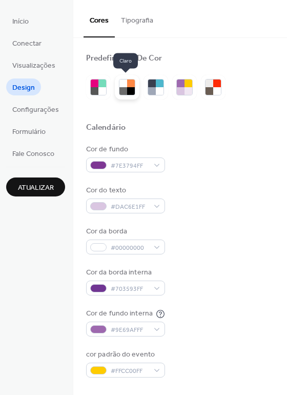
click at [122, 87] on div at bounding box center [124, 91] width 8 height 8
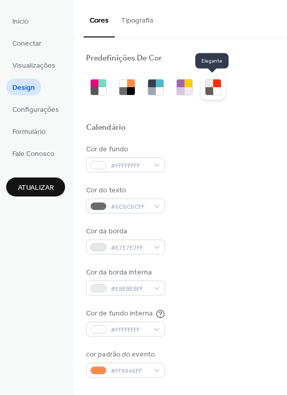
click at [215, 86] on div at bounding box center [217, 84] width 8 height 8
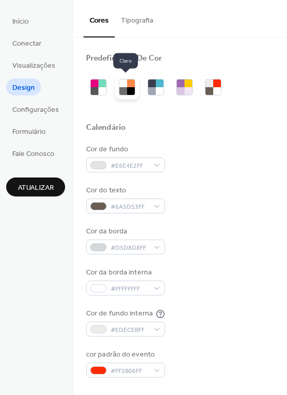
click at [130, 87] on div at bounding box center [131, 84] width 8 height 8
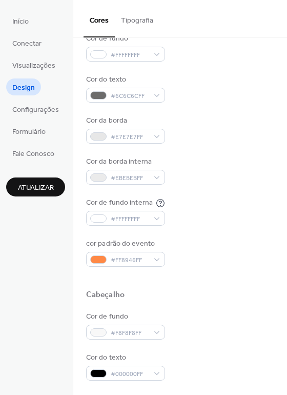
scroll to position [154, 0]
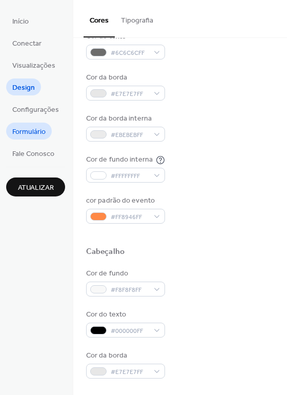
click at [35, 127] on span "Formulário" at bounding box center [28, 132] width 33 height 11
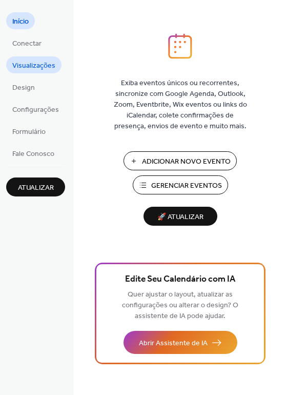
click at [39, 65] on span "Visualizações" at bounding box center [33, 66] width 43 height 11
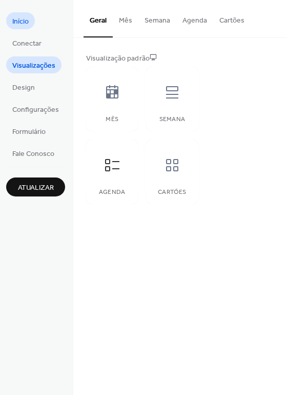
click at [29, 27] on link "Início" at bounding box center [20, 20] width 29 height 17
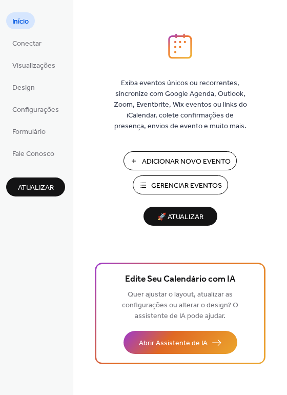
click at [175, 185] on span "Gerenciar Eventos" at bounding box center [186, 186] width 71 height 11
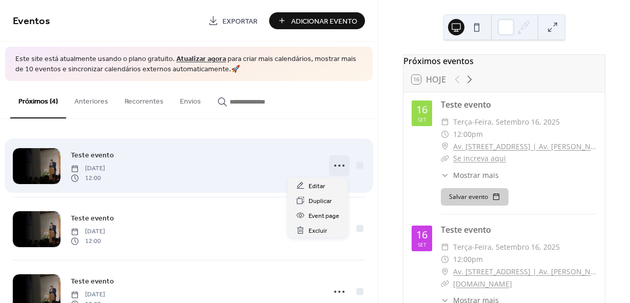
click at [335, 165] on icon at bounding box center [339, 165] width 16 height 16
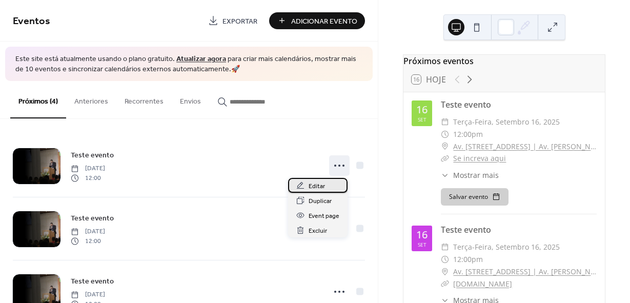
click at [315, 188] on span "Editar" at bounding box center [317, 186] width 16 height 11
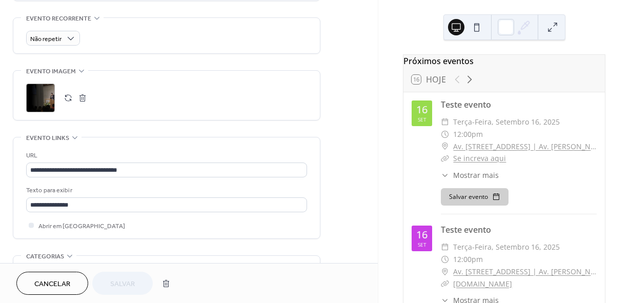
scroll to position [462, 0]
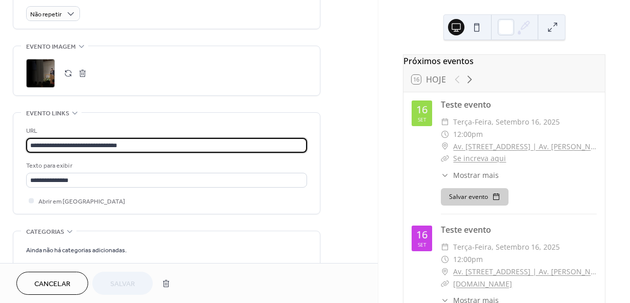
click at [140, 148] on input "**********" at bounding box center [166, 145] width 281 height 15
paste input "*"
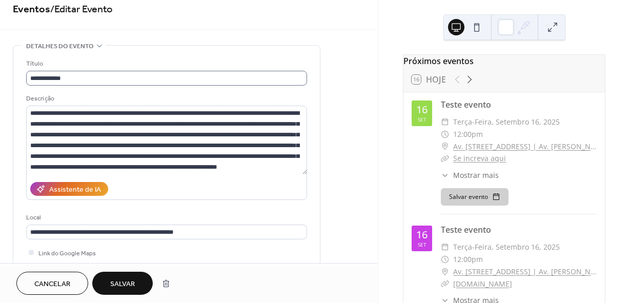
scroll to position [0, 0]
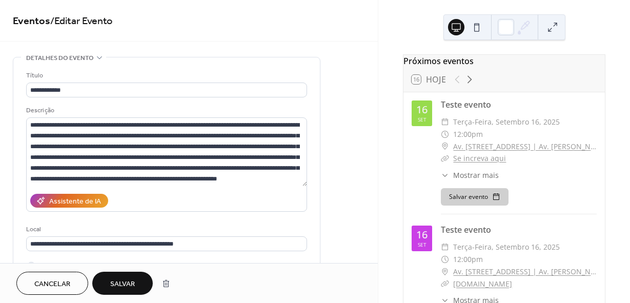
type input "**********"
click at [122, 283] on span "Salvar" at bounding box center [122, 284] width 25 height 11
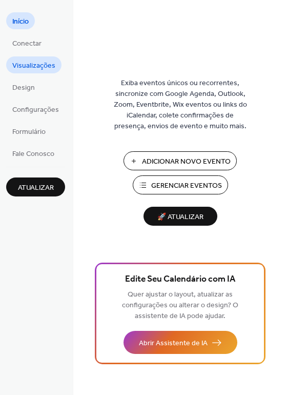
click at [23, 65] on span "Visualizações" at bounding box center [33, 66] width 43 height 11
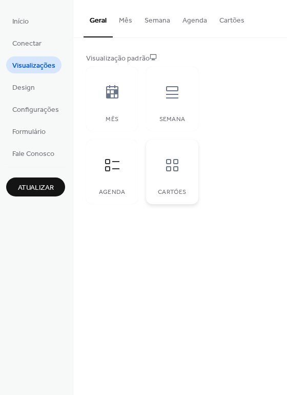
click at [178, 159] on icon at bounding box center [172, 165] width 16 height 16
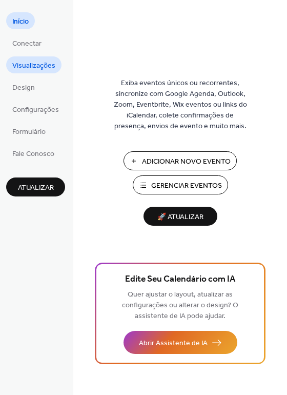
click at [34, 65] on span "Visualizações" at bounding box center [33, 66] width 43 height 11
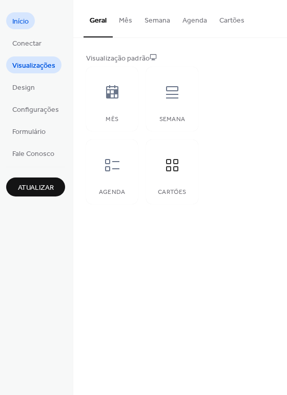
click at [31, 19] on link "Início" at bounding box center [20, 20] width 29 height 17
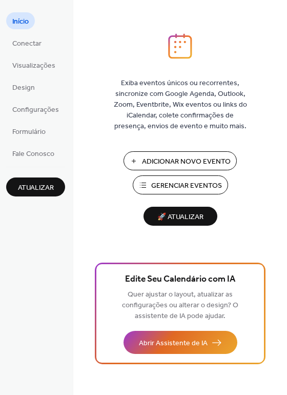
click at [173, 184] on span "Gerenciar Eventos" at bounding box center [186, 186] width 71 height 11
click at [166, 156] on span "Adicionar Novo Evento" at bounding box center [186, 161] width 89 height 11
click at [163, 182] on span "Gerenciar Eventos" at bounding box center [186, 186] width 71 height 11
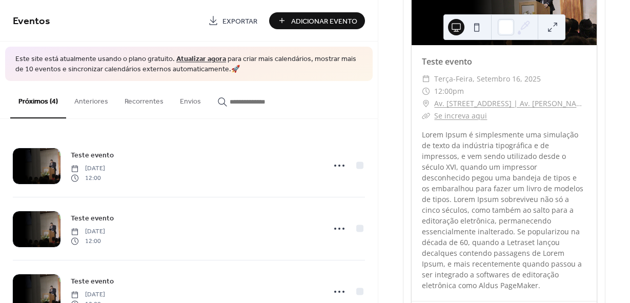
scroll to position [154, 0]
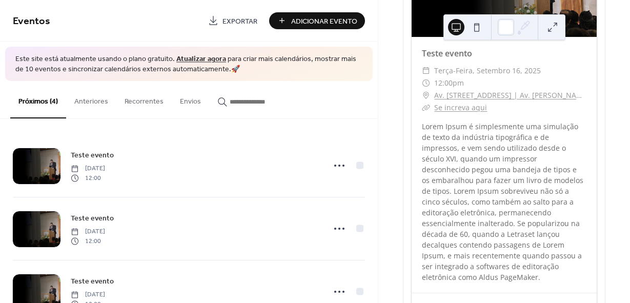
click at [463, 210] on div "Lorem Ipsum é simplesmente uma simulação de texto da indústria tipográfica e de…" at bounding box center [504, 202] width 185 height 162
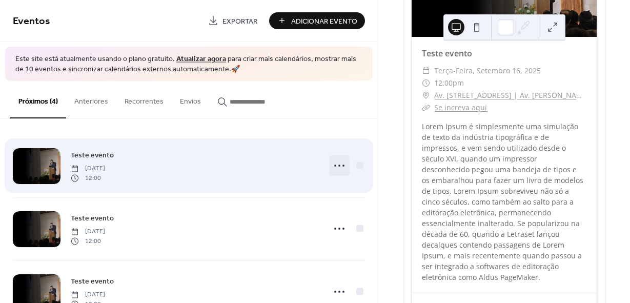
click at [339, 166] on circle at bounding box center [340, 166] width 2 height 2
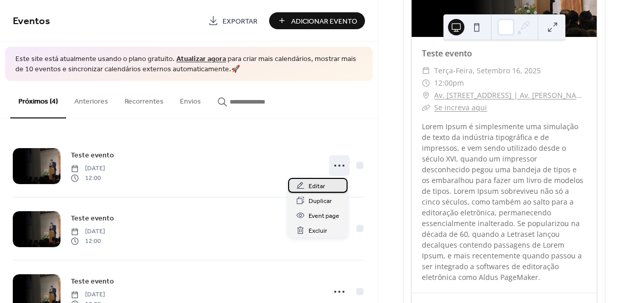
click at [326, 183] on div "Editar" at bounding box center [318, 185] width 60 height 15
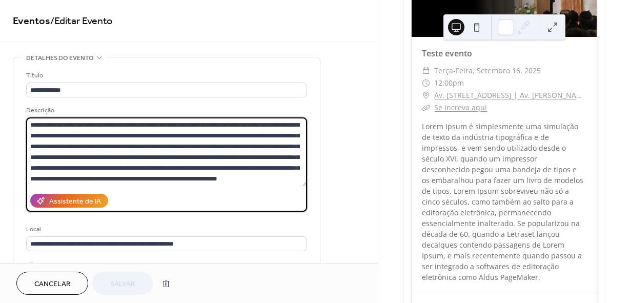
drag, startPoint x: 286, startPoint y: 178, endPoint x: 23, endPoint y: 143, distance: 265.5
click at [23, 143] on div "**********" at bounding box center [166, 187] width 307 height 260
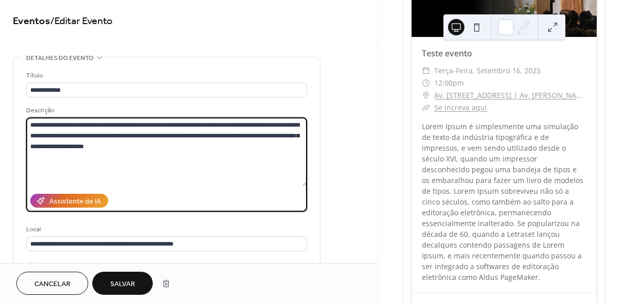
type textarea "**********"
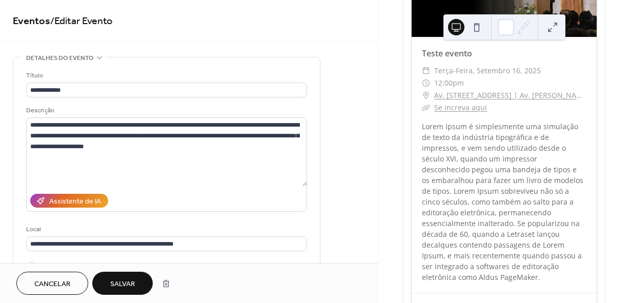
click at [132, 277] on button "Salvar" at bounding box center [122, 283] width 61 height 23
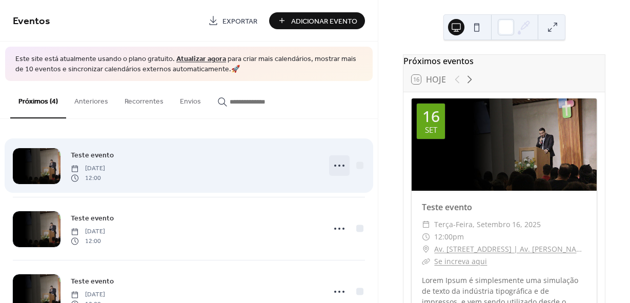
click at [331, 165] on icon at bounding box center [339, 165] width 16 height 16
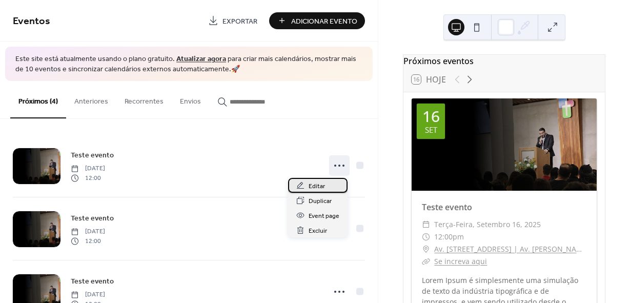
click at [317, 190] on span "Editar" at bounding box center [317, 186] width 16 height 11
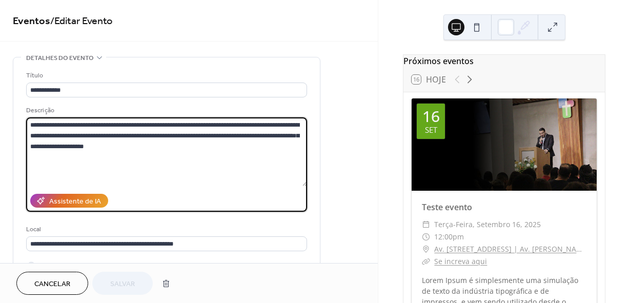
drag, startPoint x: 191, startPoint y: 147, endPoint x: 283, endPoint y: 124, distance: 95.2
click at [283, 124] on textarea "**********" at bounding box center [166, 151] width 281 height 69
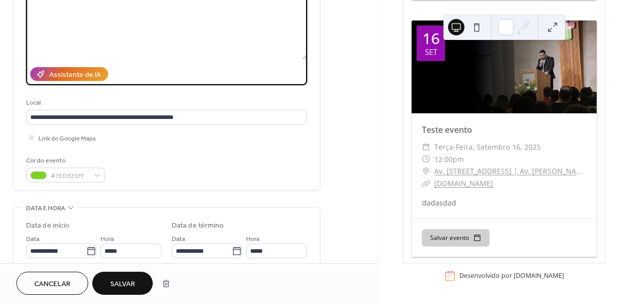
scroll to position [154, 0]
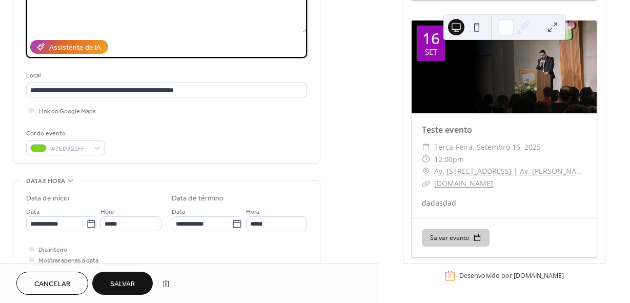
type textarea "**********"
click at [137, 282] on button "Salvar" at bounding box center [122, 283] width 61 height 23
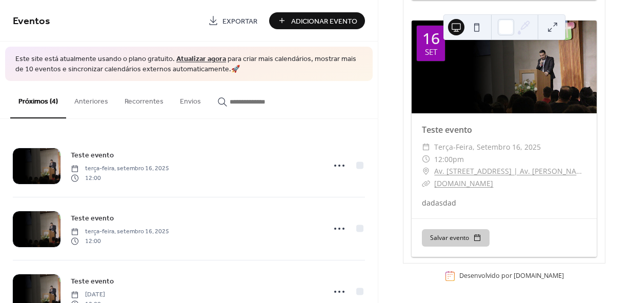
scroll to position [348, 0]
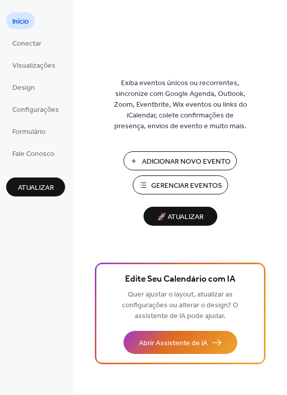
click at [177, 181] on span "Gerenciar Eventos" at bounding box center [186, 186] width 71 height 11
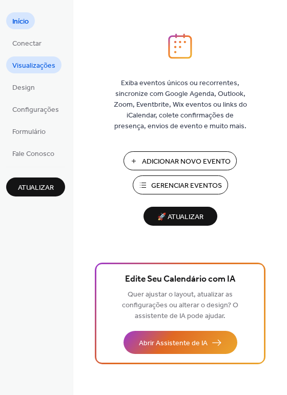
click at [43, 61] on span "Visualizações" at bounding box center [33, 66] width 43 height 11
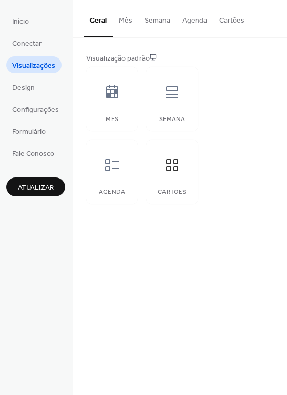
click at [229, 19] on button "Cartões" at bounding box center [231, 18] width 37 height 36
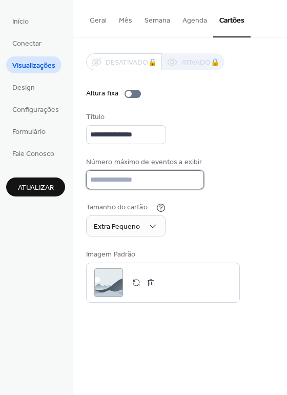
click at [167, 180] on input "*" at bounding box center [145, 179] width 118 height 19
drag, startPoint x: 108, startPoint y: 176, endPoint x: 82, endPoint y: 172, distance: 26.4
click at [82, 172] on div "**********" at bounding box center [180, 178] width 214 height 280
type input "*"
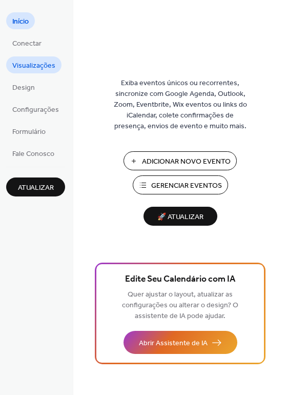
click at [33, 66] on span "Visualizações" at bounding box center [33, 66] width 43 height 11
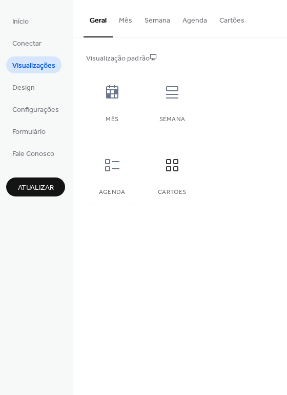
click at [228, 24] on button "Cartões" at bounding box center [231, 18] width 37 height 36
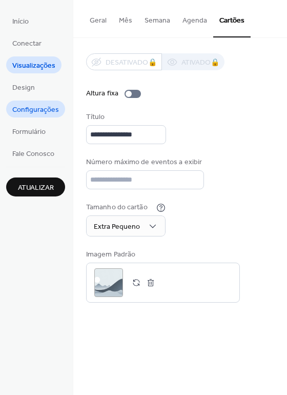
click at [47, 110] on span "Configurações" at bounding box center [35, 110] width 47 height 11
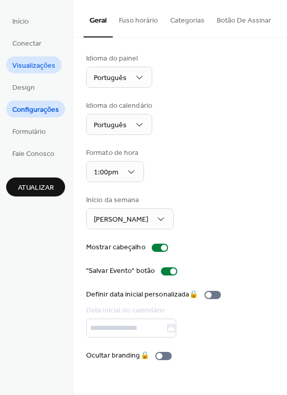
click at [37, 68] on span "Visualizações" at bounding box center [33, 66] width 43 height 11
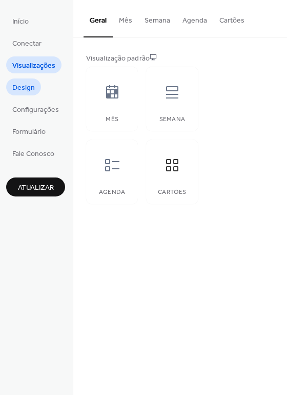
click at [27, 85] on span "Design" at bounding box center [23, 88] width 23 height 11
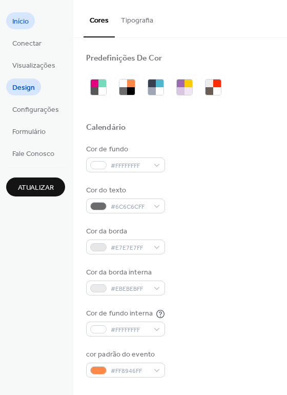
click at [32, 18] on link "Início" at bounding box center [20, 20] width 29 height 17
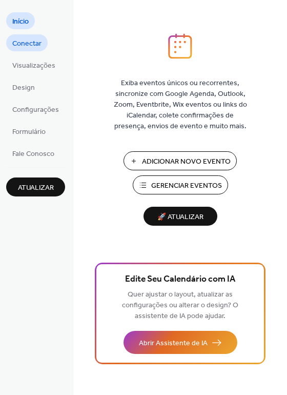
click at [41, 47] on span "Conectar" at bounding box center [26, 43] width 29 height 11
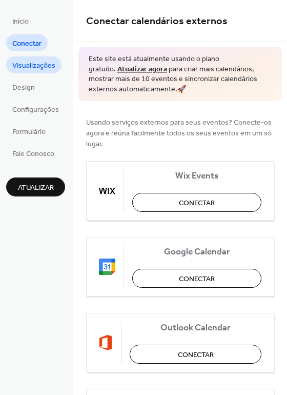
click at [38, 62] on span "Visualizações" at bounding box center [33, 66] width 43 height 11
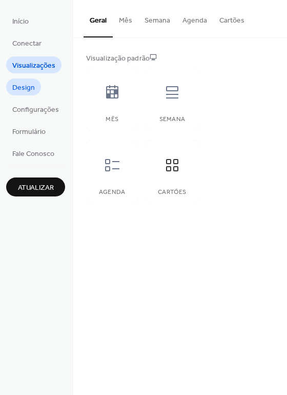
click at [37, 88] on link "Design" at bounding box center [23, 86] width 35 height 17
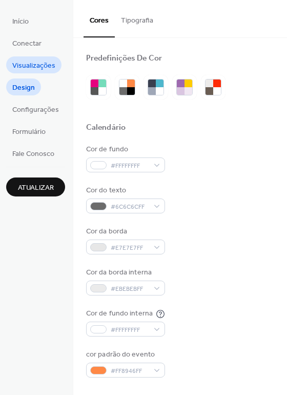
click at [32, 68] on span "Visualizações" at bounding box center [33, 66] width 43 height 11
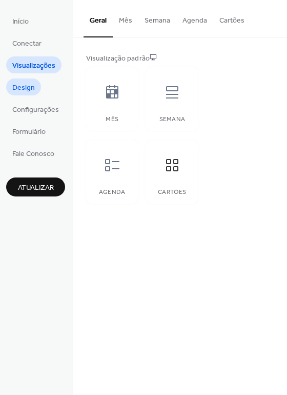
click at [30, 84] on span "Design" at bounding box center [23, 88] width 23 height 11
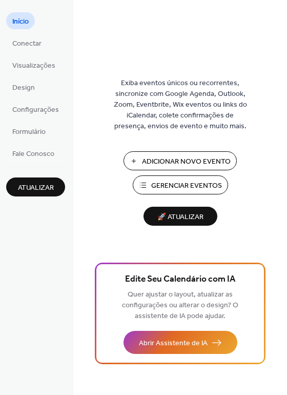
click at [163, 184] on span "Gerenciar Eventos" at bounding box center [186, 186] width 71 height 11
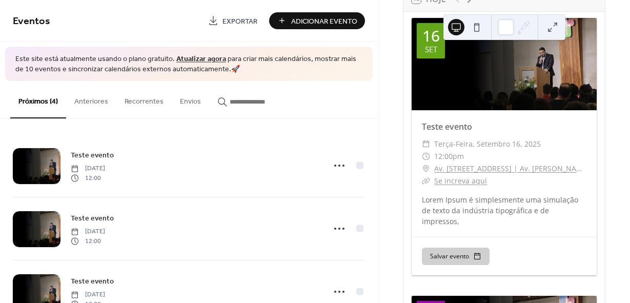
scroll to position [103, 0]
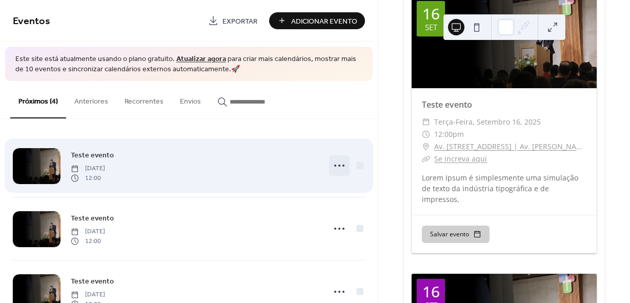
click at [333, 165] on icon at bounding box center [339, 165] width 16 height 16
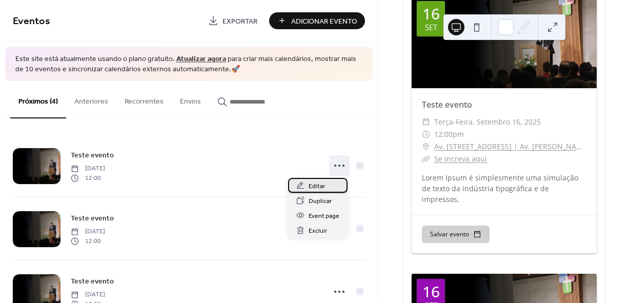
click at [318, 185] on span "Editar" at bounding box center [317, 186] width 16 height 11
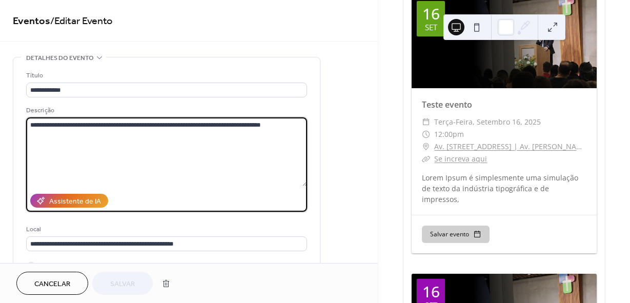
drag, startPoint x: 285, startPoint y: 127, endPoint x: 153, endPoint y: 117, distance: 132.2
click at [153, 117] on div "**********" at bounding box center [166, 158] width 281 height 107
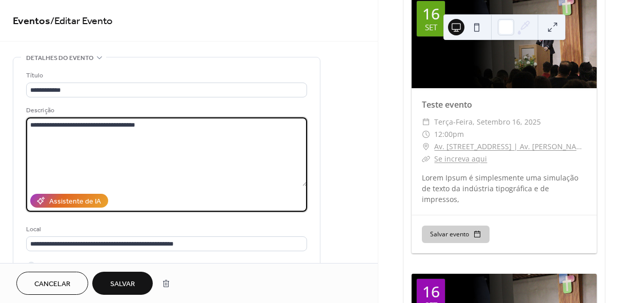
type textarea "**********"
click at [116, 275] on button "Salvar" at bounding box center [122, 283] width 61 height 23
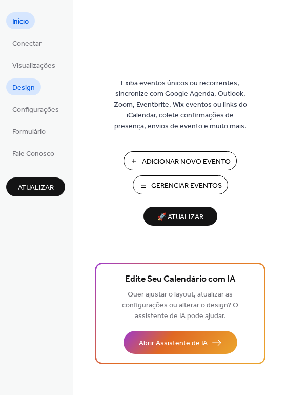
click at [35, 94] on link "Design" at bounding box center [23, 86] width 35 height 17
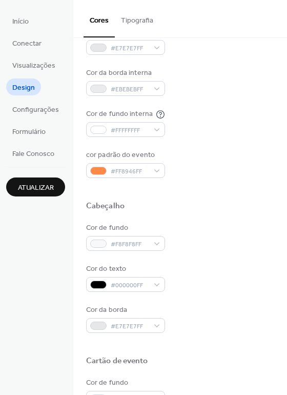
scroll to position [205, 0]
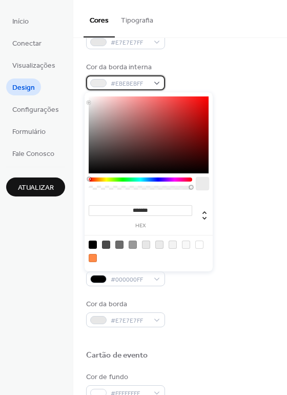
click at [141, 82] on span "#EBEBEBFF" at bounding box center [130, 83] width 38 height 11
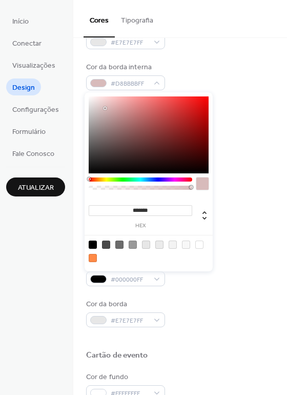
type input "*******"
drag, startPoint x: 105, startPoint y: 108, endPoint x: 81, endPoint y: 88, distance: 32.1
click at [81, 88] on body "Início Conectar Visualizações Design Configurações Formulário Fale Conosco Atua…" at bounding box center [143, 197] width 287 height 395
click at [221, 79] on div "Cor da borda interna #FFFFFFFF" at bounding box center [180, 76] width 188 height 28
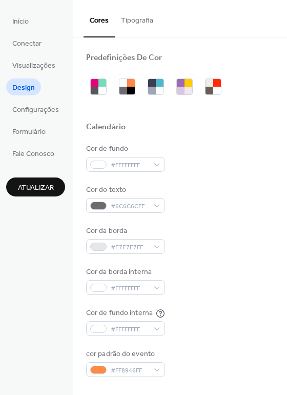
scroll to position [0, 0]
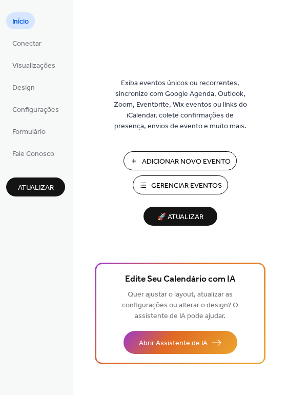
click at [186, 186] on span "Gerenciar Eventos" at bounding box center [186, 186] width 71 height 11
click at [185, 185] on span "Gerenciar Eventos" at bounding box center [186, 186] width 71 height 11
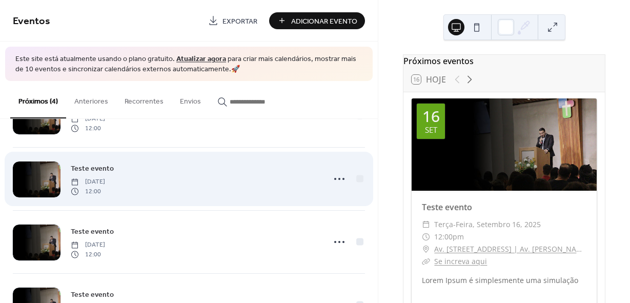
scroll to position [51, 0]
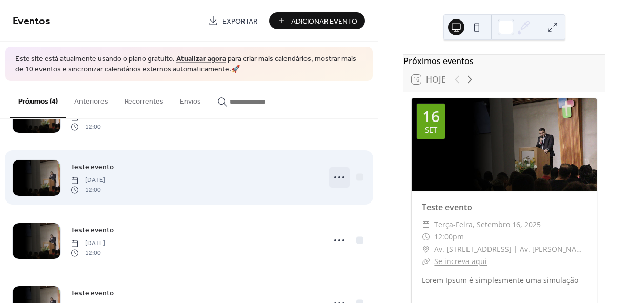
click at [335, 175] on icon at bounding box center [339, 177] width 16 height 16
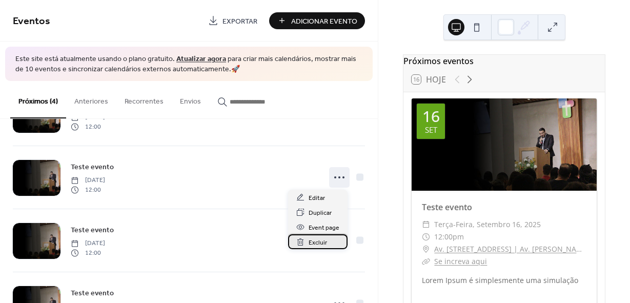
click at [328, 243] on div "Excluir" at bounding box center [318, 241] width 60 height 15
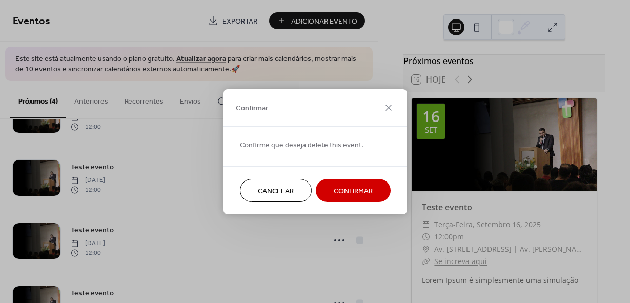
click at [350, 192] on span "Confirmar" at bounding box center [353, 191] width 39 height 11
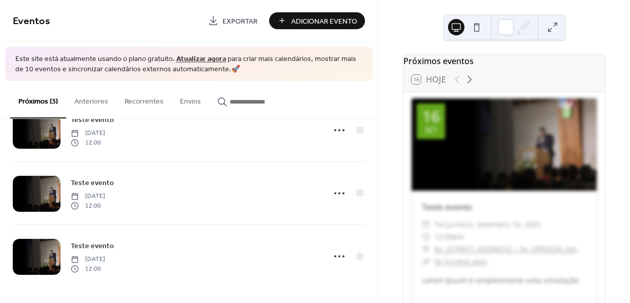
scroll to position [35, 0]
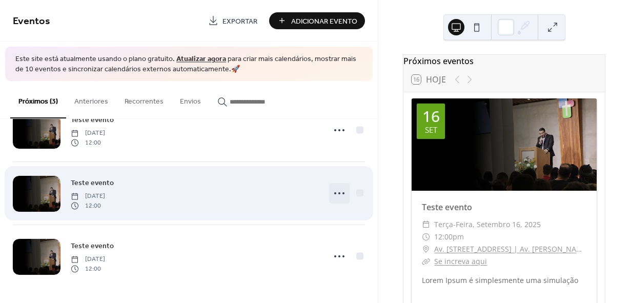
click at [337, 189] on icon at bounding box center [339, 193] width 16 height 16
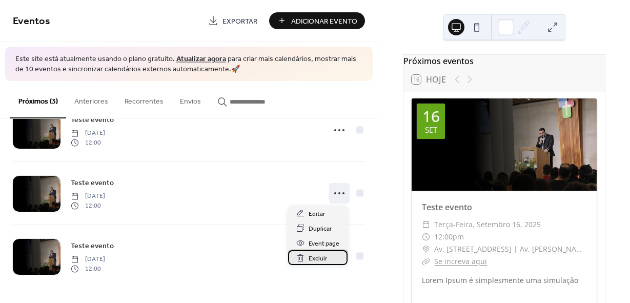
click at [329, 262] on div "Excluir" at bounding box center [318, 257] width 60 height 15
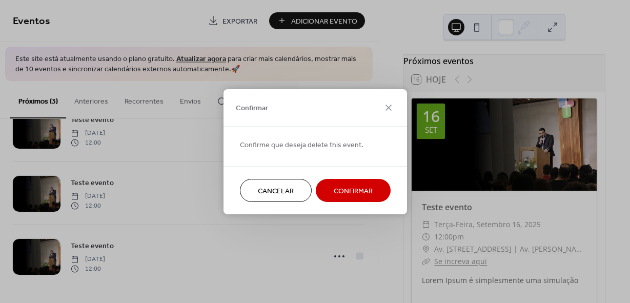
click at [354, 187] on span "Confirmar" at bounding box center [353, 191] width 39 height 11
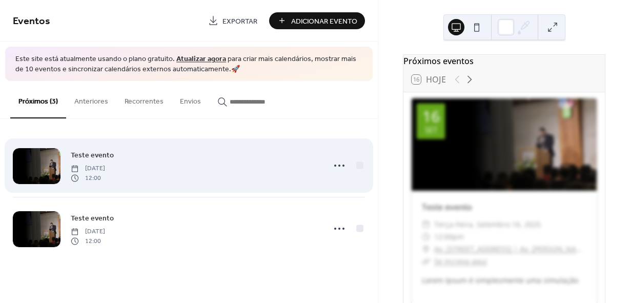
scroll to position [0, 0]
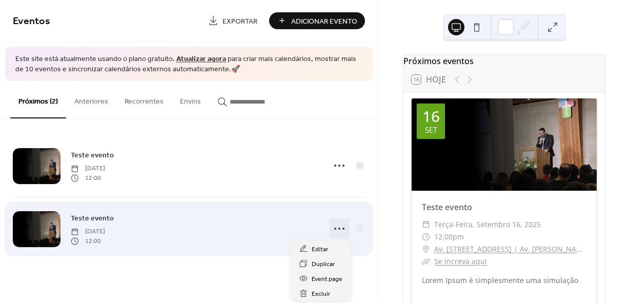
click at [340, 229] on circle at bounding box center [340, 229] width 2 height 2
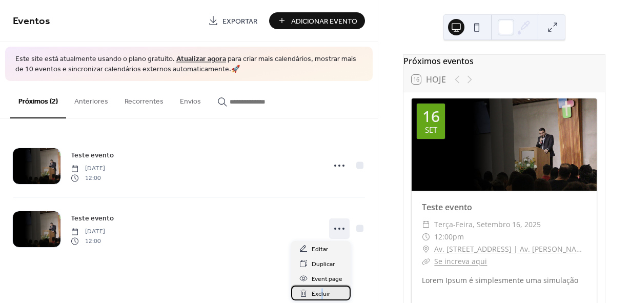
click at [322, 293] on span "Excluir" at bounding box center [321, 294] width 18 height 11
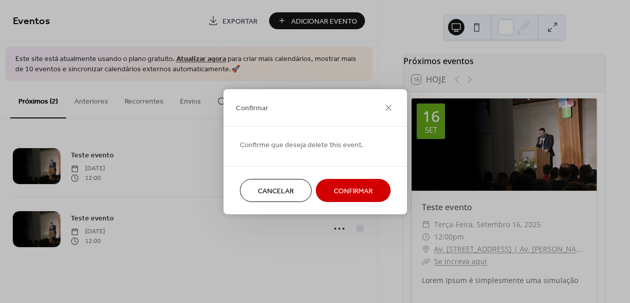
click at [337, 188] on span "Confirmar" at bounding box center [353, 191] width 39 height 11
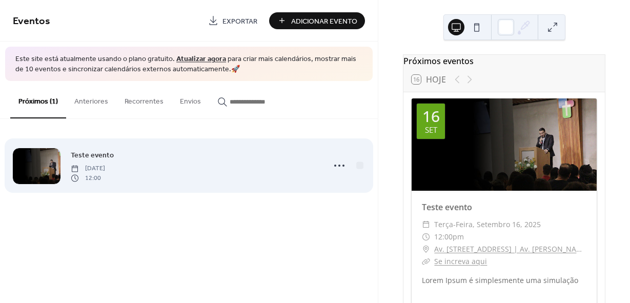
click at [220, 168] on div "Teste evento Tuesday, September 16, 2025 12:00" at bounding box center [195, 165] width 248 height 33
click at [342, 166] on icon at bounding box center [339, 165] width 16 height 16
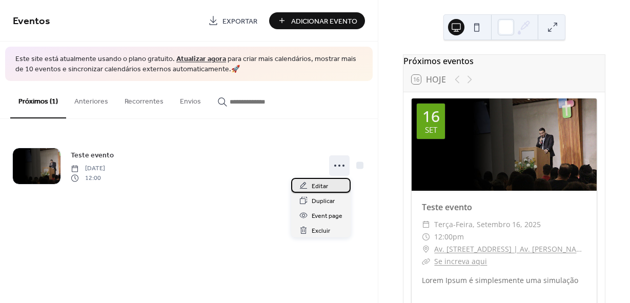
click at [315, 187] on span "Editar" at bounding box center [320, 186] width 16 height 11
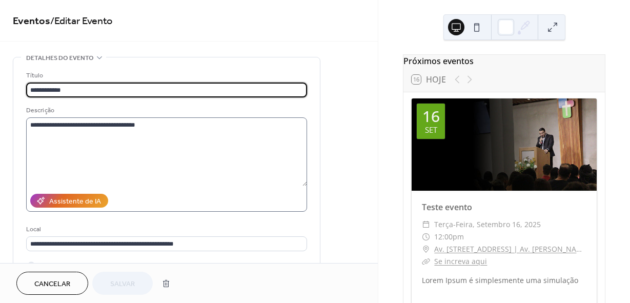
scroll to position [51, 0]
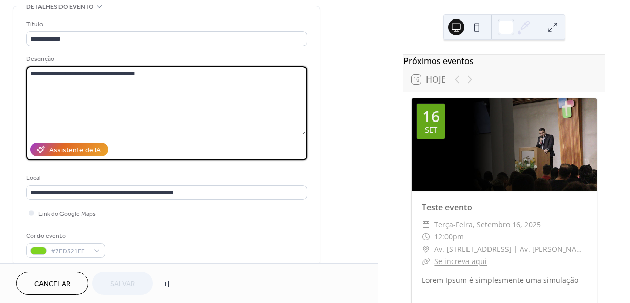
drag, startPoint x: 182, startPoint y: 86, endPoint x: 13, endPoint y: 78, distance: 169.0
click at [13, 78] on div "**********" at bounding box center [167, 136] width 308 height 261
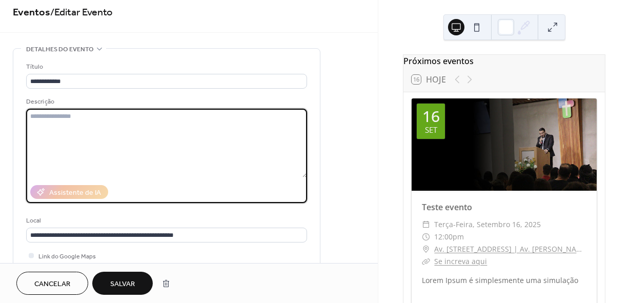
scroll to position [0, 0]
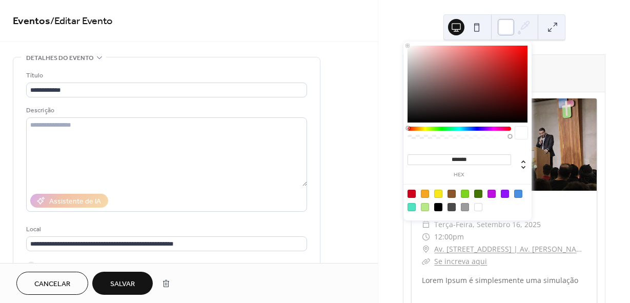
click at [504, 31] on div at bounding box center [506, 27] width 16 height 16
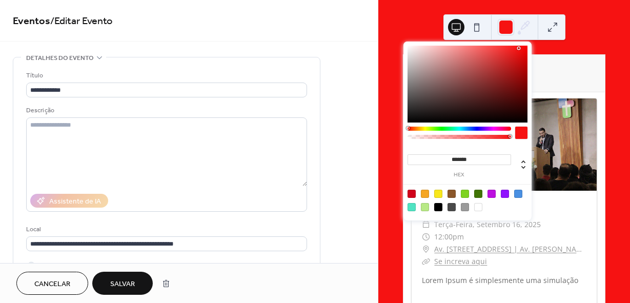
drag, startPoint x: 512, startPoint y: 52, endPoint x: 533, endPoint y: 50, distance: 21.1
click at [520, 48] on div at bounding box center [468, 84] width 120 height 77
type input "*******"
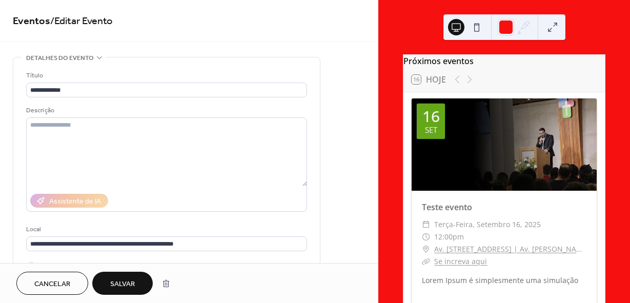
click at [573, 49] on div "Próximos eventos 16 Hoje 16 set Teste evento ​ terça-feira, setembro 16, 2025 ​…" at bounding box center [505, 151] width 252 height 303
click at [504, 27] on div at bounding box center [506, 27] width 16 height 16
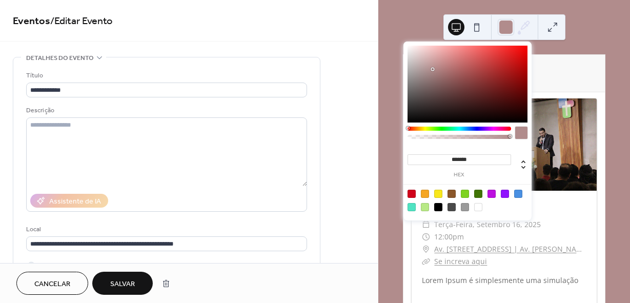
type input "*******"
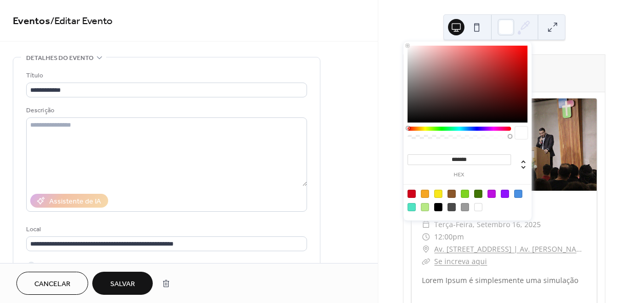
drag, startPoint x: 433, startPoint y: 69, endPoint x: 369, endPoint y: 17, distance: 82.0
click at [369, 17] on body "**********" at bounding box center [315, 151] width 630 height 303
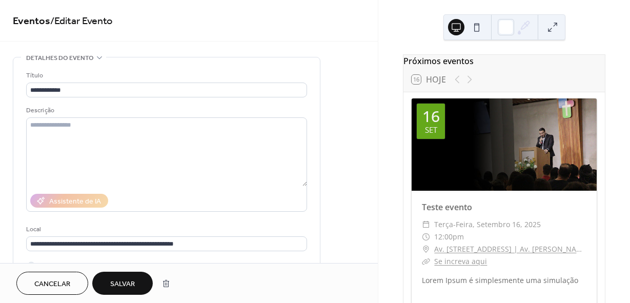
click at [591, 39] on div "Próximos eventos 16 Hoje 16 set Teste evento ​ terça-feira, setembro 16, 2025 ​…" at bounding box center [505, 151] width 252 height 303
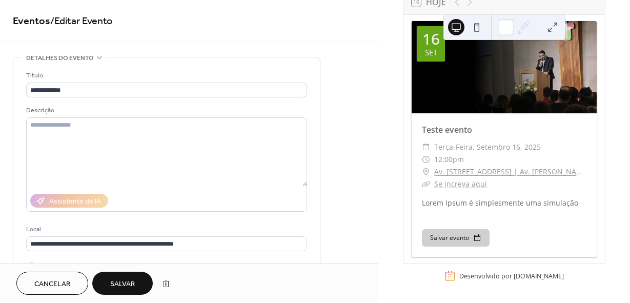
scroll to position [82, 0]
click at [574, 144] on div "​ terça-feira, setembro 16, 2025" at bounding box center [504, 147] width 165 height 12
click at [468, 238] on button "Salvar evento" at bounding box center [456, 237] width 68 height 17
click at [500, 224] on div "Salvar evento" at bounding box center [504, 238] width 185 height 38
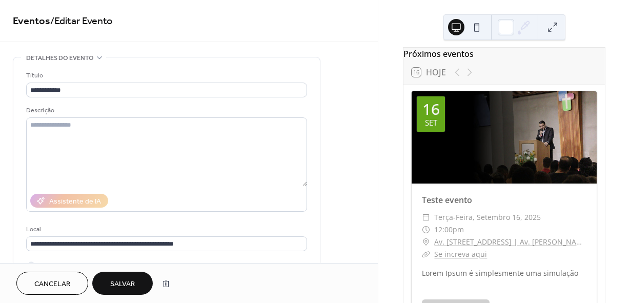
scroll to position [0, 0]
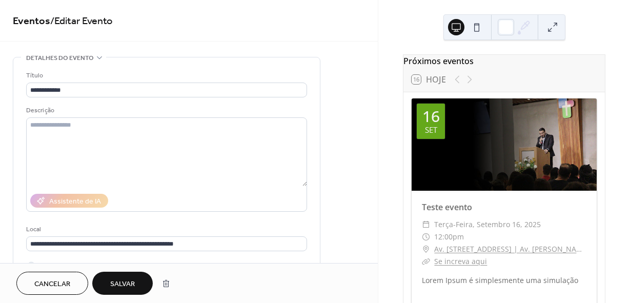
click at [470, 28] on button at bounding box center [477, 27] width 16 height 16
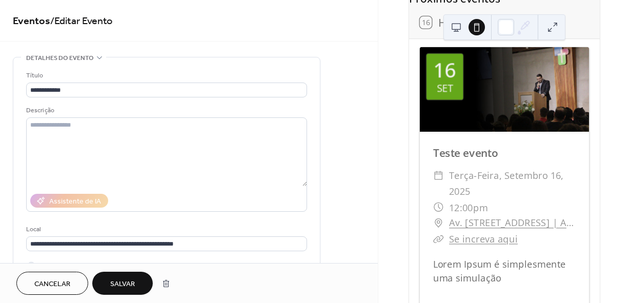
scroll to position [54, 0]
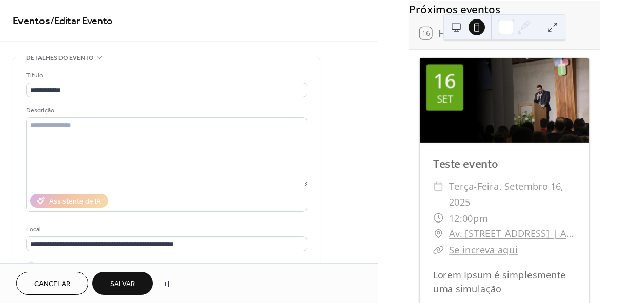
click at [457, 25] on button at bounding box center [456, 27] width 16 height 16
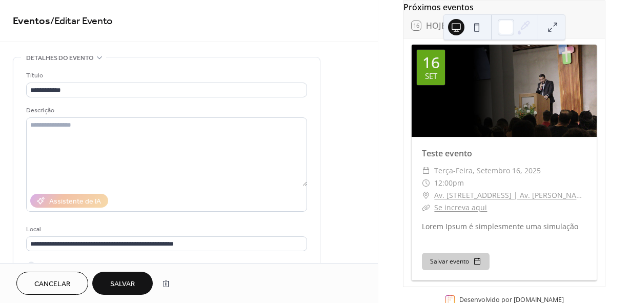
click at [122, 280] on span "Salvar" at bounding box center [122, 284] width 25 height 11
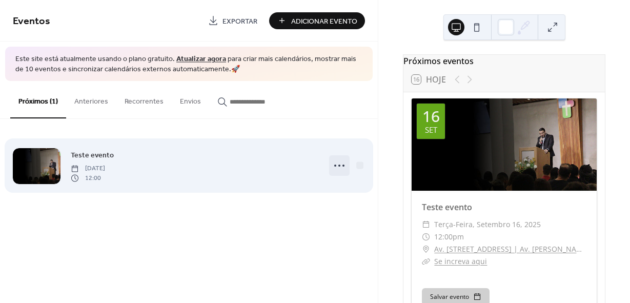
click at [343, 168] on icon at bounding box center [339, 165] width 16 height 16
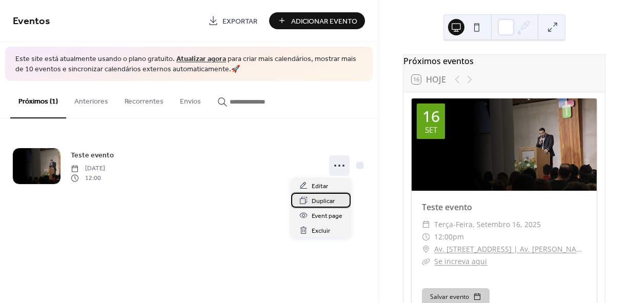
click at [329, 199] on span "Duplicar" at bounding box center [323, 201] width 23 height 11
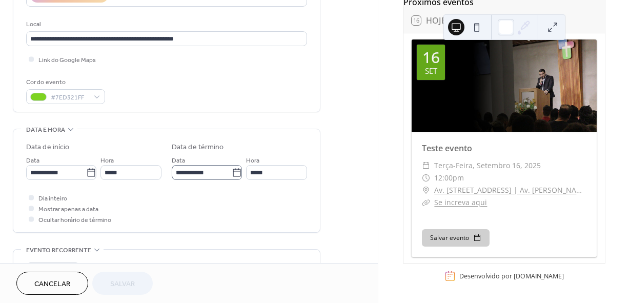
scroll to position [1, 0]
click at [86, 172] on icon at bounding box center [91, 173] width 10 height 10
click at [85, 172] on input "**********" at bounding box center [56, 172] width 60 height 15
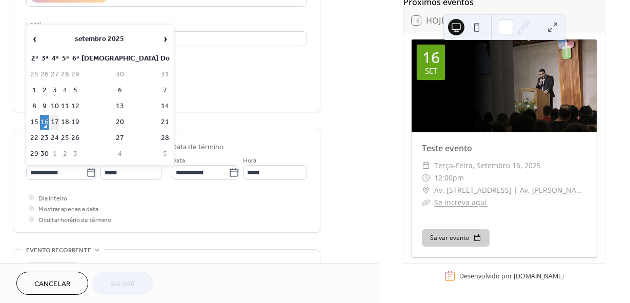
click at [60, 122] on td "17" at bounding box center [54, 122] width 9 height 15
type input "**********"
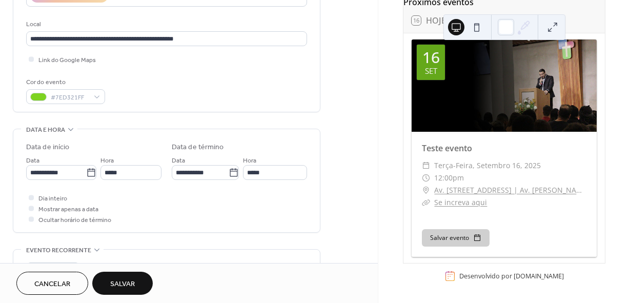
click at [126, 281] on span "Salvar" at bounding box center [122, 284] width 25 height 11
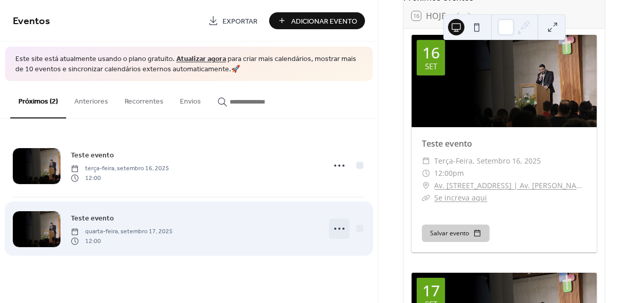
click at [345, 227] on icon at bounding box center [339, 229] width 16 height 16
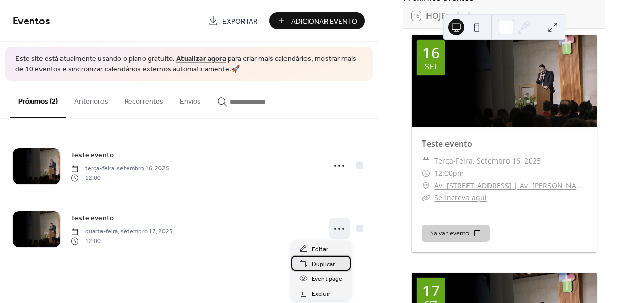
click at [337, 266] on div "Duplicar" at bounding box center [321, 263] width 60 height 15
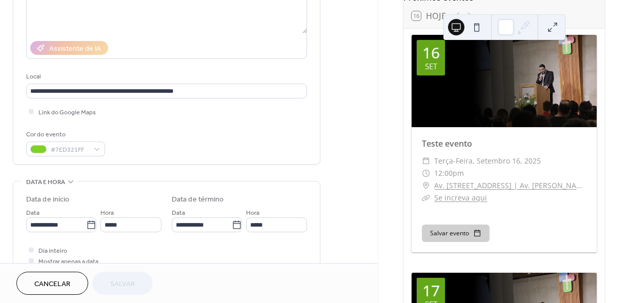
scroll to position [154, 0]
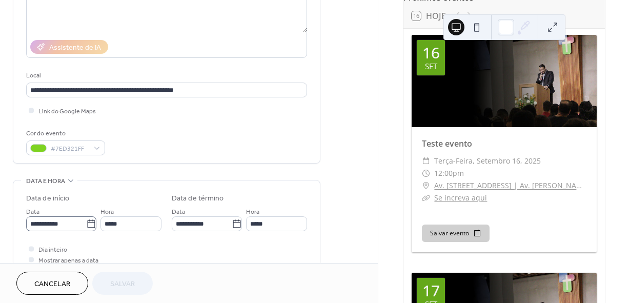
click at [86, 223] on icon at bounding box center [91, 224] width 10 height 10
click at [85, 223] on input "**********" at bounding box center [56, 223] width 60 height 15
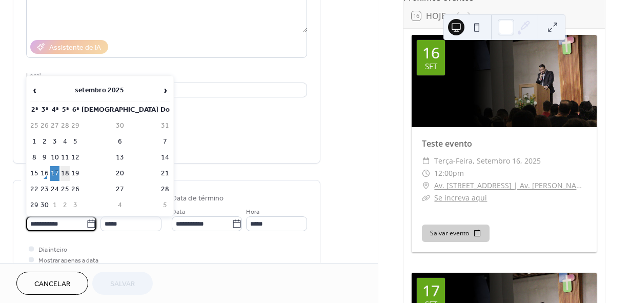
click at [70, 174] on td "18" at bounding box center [65, 173] width 9 height 15
type input "**********"
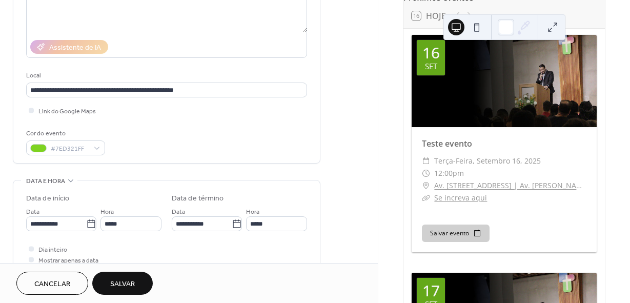
click at [127, 286] on span "Salvar" at bounding box center [122, 284] width 25 height 11
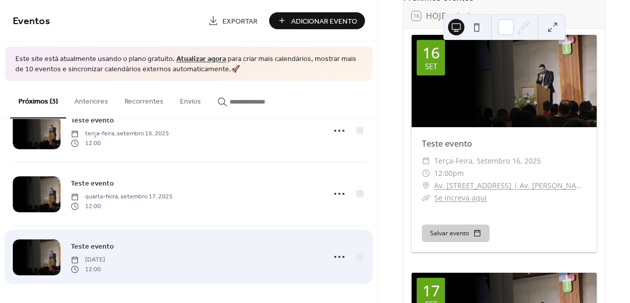
scroll to position [35, 0]
click at [331, 255] on icon at bounding box center [339, 256] width 16 height 16
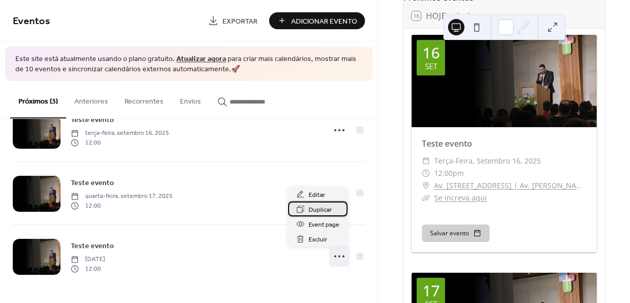
click at [326, 210] on span "Duplicar" at bounding box center [320, 210] width 23 height 11
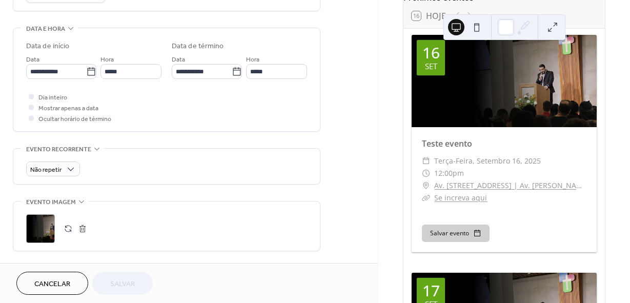
scroll to position [308, 0]
click at [86, 70] on icon at bounding box center [91, 70] width 10 height 10
click at [85, 70] on input "**********" at bounding box center [56, 70] width 60 height 15
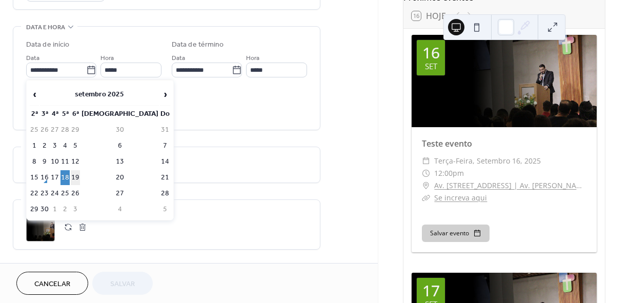
click at [80, 179] on td "19" at bounding box center [75, 177] width 9 height 15
type input "**********"
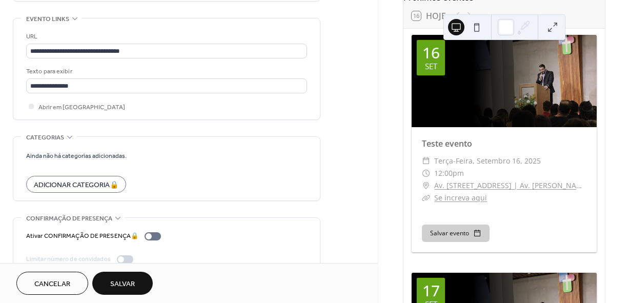
scroll to position [564, 0]
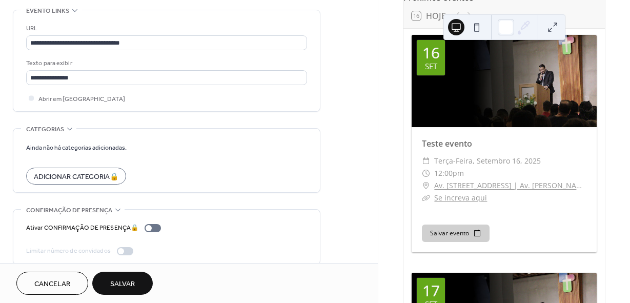
click at [141, 284] on button "Salvar" at bounding box center [122, 283] width 61 height 23
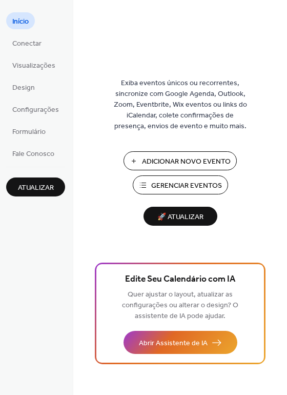
click at [34, 73] on ul "Início Conectar Visualizações Design Configurações Formulário Fale Conosco" at bounding box center [35, 86] width 59 height 149
click at [38, 68] on span "Visualizações" at bounding box center [33, 66] width 43 height 11
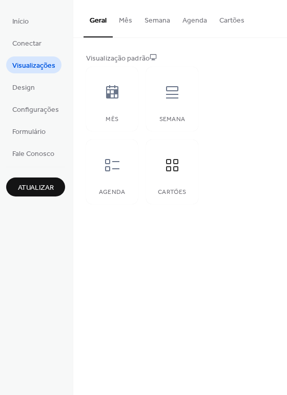
click at [216, 20] on button "Cartões" at bounding box center [231, 18] width 37 height 36
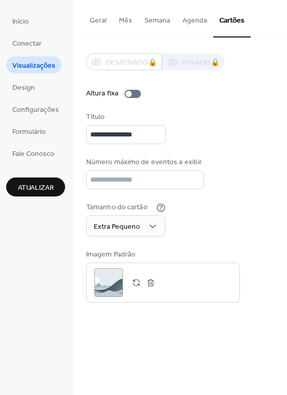
click at [190, 19] on button "Agenda" at bounding box center [194, 18] width 37 height 36
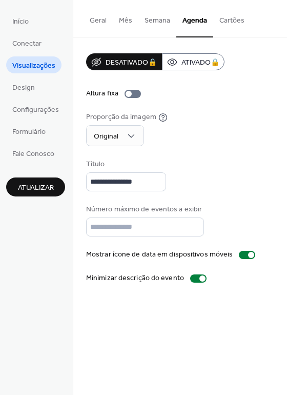
click at [233, 18] on button "Cartões" at bounding box center [231, 18] width 37 height 36
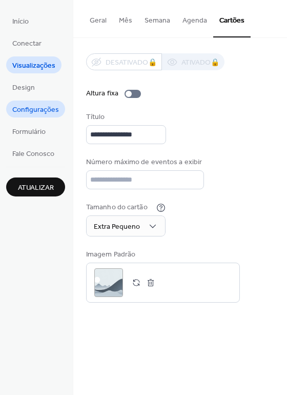
click at [43, 112] on span "Configurações" at bounding box center [35, 110] width 47 height 11
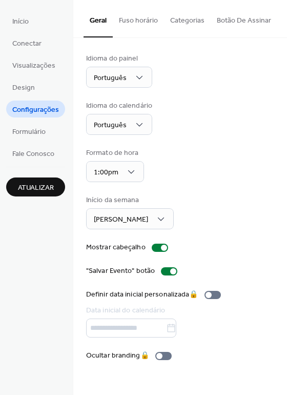
click at [36, 22] on ul "Início Conectar Visualizações Design Configurações Formulário Fale Conosco" at bounding box center [35, 86] width 59 height 149
click at [28, 22] on span "Início" at bounding box center [20, 21] width 16 height 11
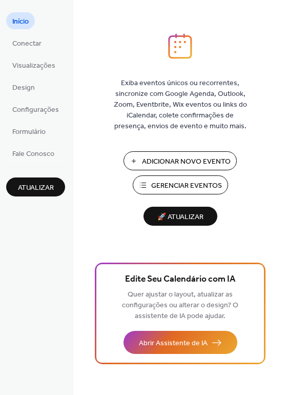
click at [184, 183] on span "Gerenciar Eventos" at bounding box center [186, 186] width 71 height 11
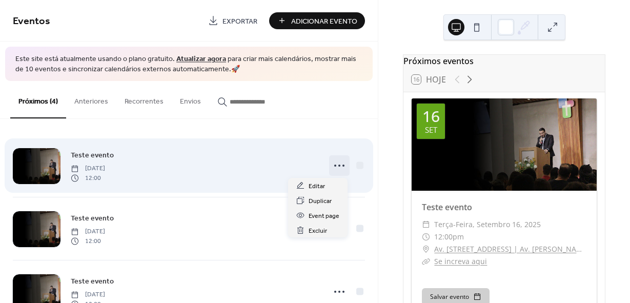
click at [334, 166] on icon at bounding box center [339, 165] width 16 height 16
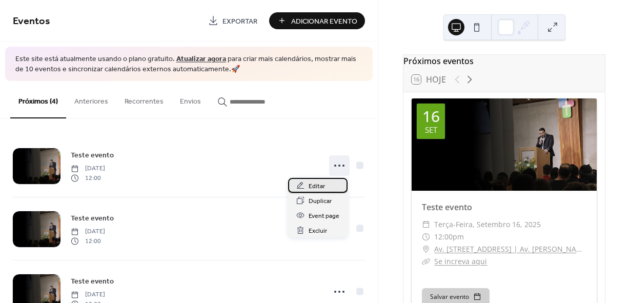
click at [323, 187] on span "Editar" at bounding box center [317, 186] width 16 height 11
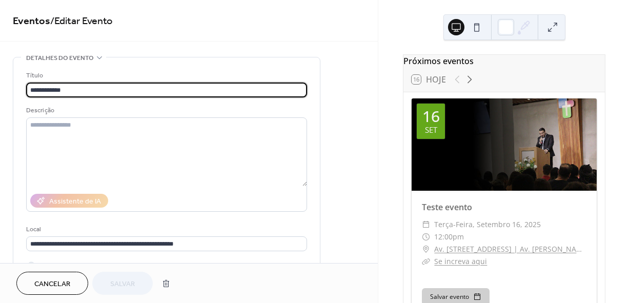
drag, startPoint x: 81, startPoint y: 91, endPoint x: 13, endPoint y: 87, distance: 67.8
click at [13, 87] on div "**********" at bounding box center [166, 187] width 307 height 260
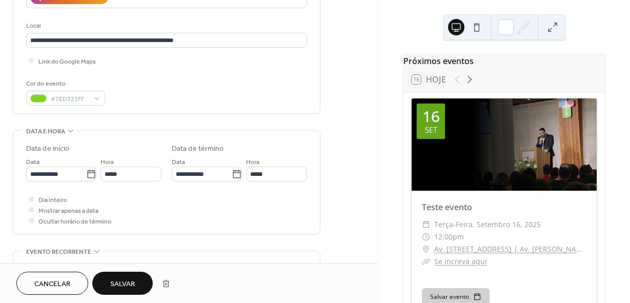
scroll to position [205, 0]
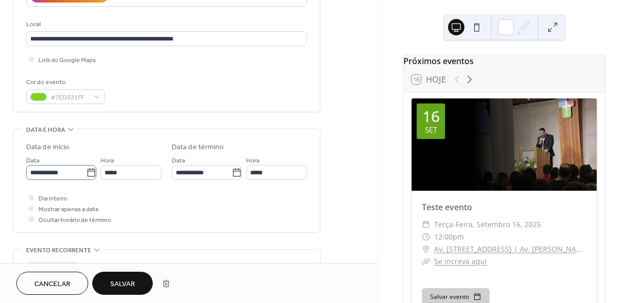
type input "**********"
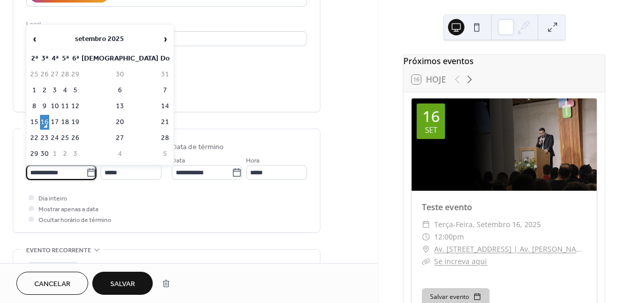
click at [70, 175] on input "**********" at bounding box center [56, 172] width 60 height 15
click at [160, 138] on td "28" at bounding box center [165, 138] width 10 height 15
type input "**********"
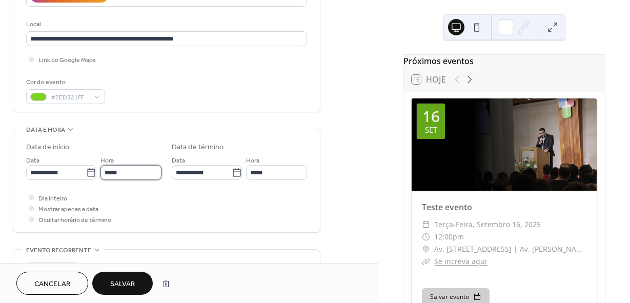
click at [130, 172] on input "*****" at bounding box center [131, 172] width 61 height 15
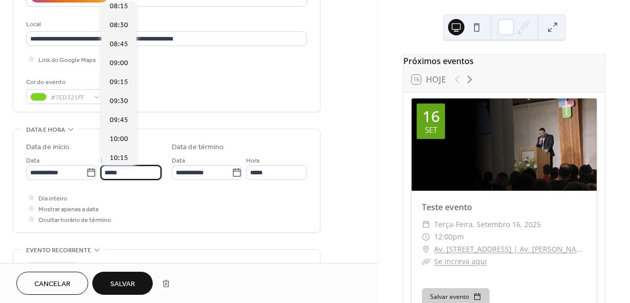
scroll to position [552, 0]
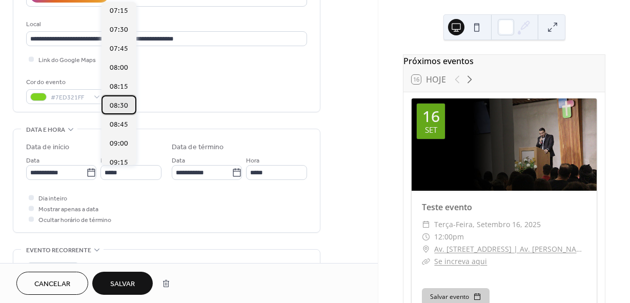
click at [121, 107] on span "08:30" at bounding box center [119, 106] width 18 height 11
type input "*****"
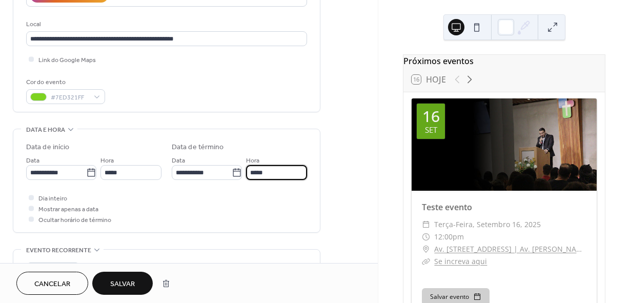
click at [269, 170] on input "*****" at bounding box center [276, 172] width 61 height 15
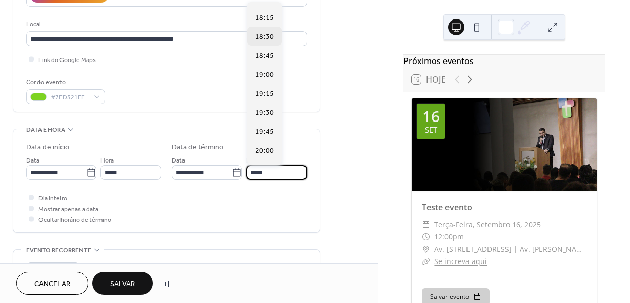
scroll to position [718, 0]
click at [269, 129] on span "19:45" at bounding box center [264, 129] width 18 height 11
type input "*****"
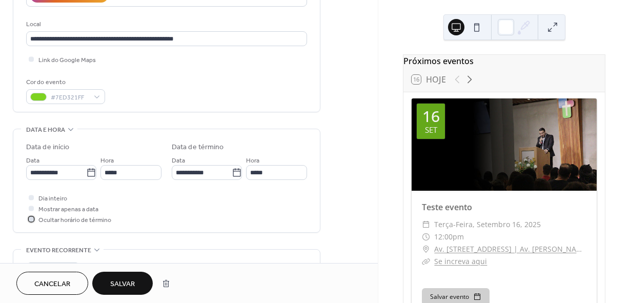
click at [32, 218] on icon at bounding box center [31, 219] width 3 height 3
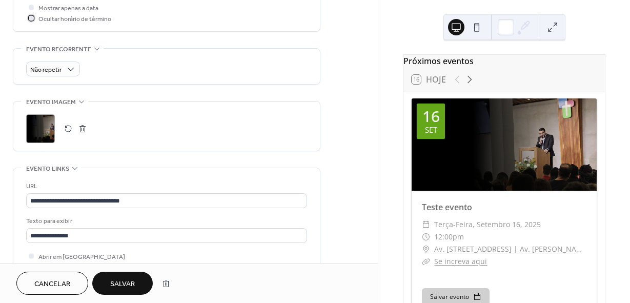
scroll to position [410, 0]
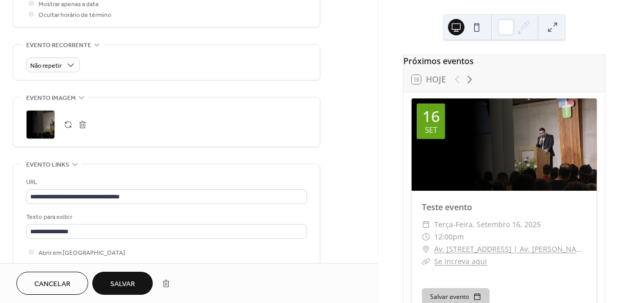
click at [80, 125] on button "button" at bounding box center [82, 124] width 14 height 14
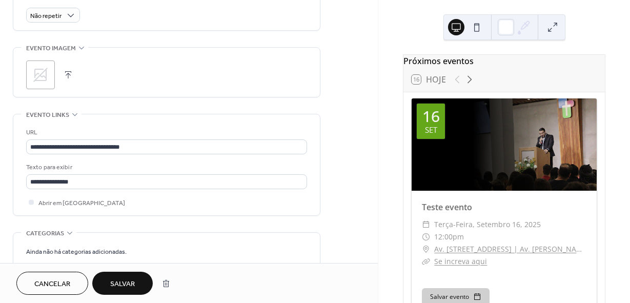
scroll to position [462, 0]
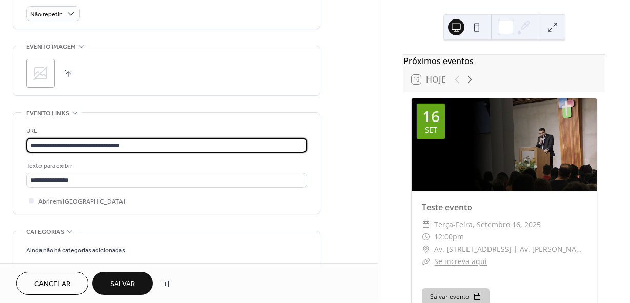
drag, startPoint x: 159, startPoint y: 144, endPoint x: 15, endPoint y: 133, distance: 144.0
click at [15, 133] on div "**********" at bounding box center [166, 163] width 307 height 101
paste input "**********"
type input "**********"
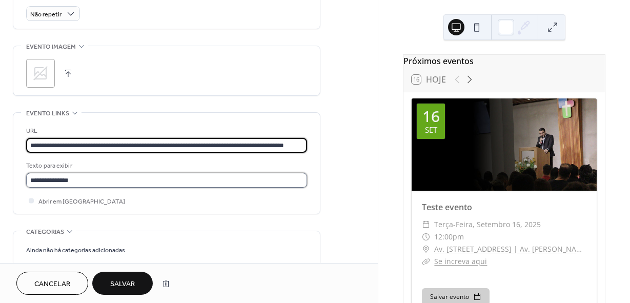
click at [80, 179] on input "**********" at bounding box center [166, 180] width 281 height 15
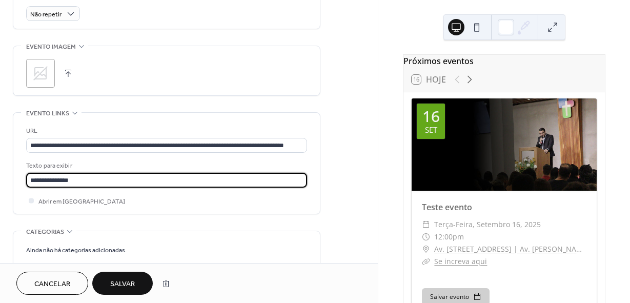
click at [80, 179] on input "**********" at bounding box center [166, 180] width 281 height 15
drag, startPoint x: 80, startPoint y: 179, endPoint x: 14, endPoint y: 175, distance: 66.3
click at [14, 175] on div "**********" at bounding box center [166, 163] width 307 height 101
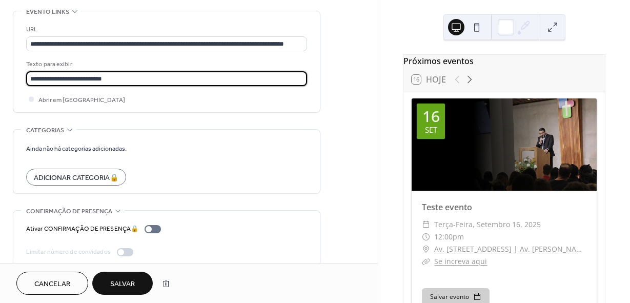
scroll to position [576, 0]
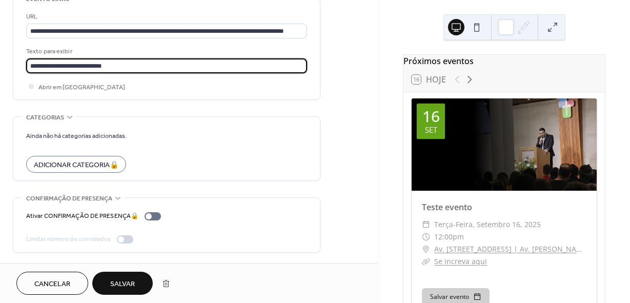
type input "**********"
click at [125, 281] on span "Salvar" at bounding box center [122, 284] width 25 height 11
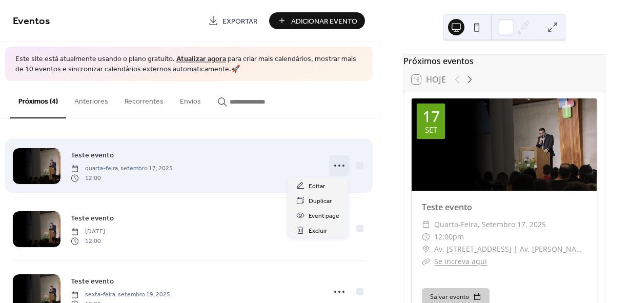
click at [331, 165] on icon at bounding box center [339, 165] width 16 height 16
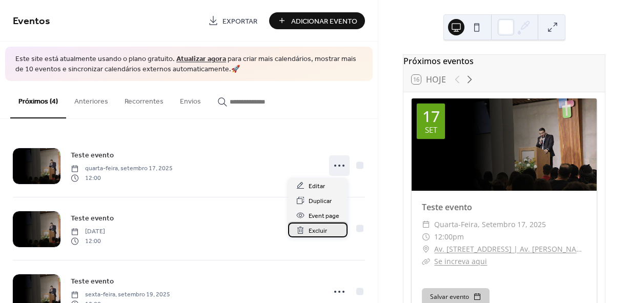
click at [322, 228] on span "Excluir" at bounding box center [318, 231] width 18 height 11
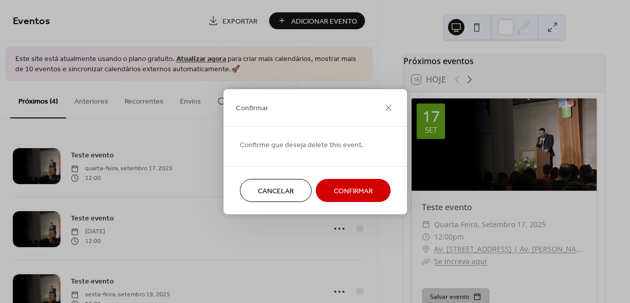
click at [336, 186] on span "Confirmar" at bounding box center [353, 191] width 39 height 11
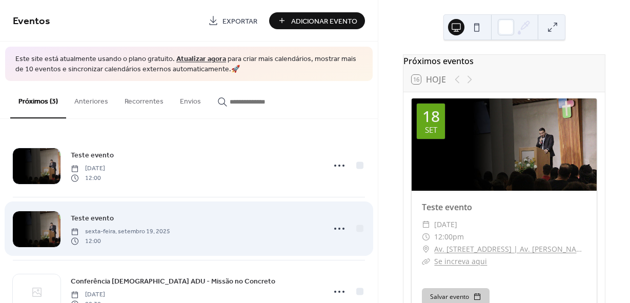
scroll to position [35, 0]
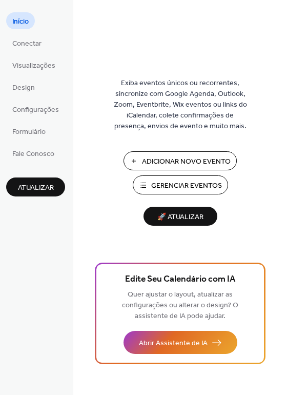
click at [176, 182] on span "Gerenciar Eventos" at bounding box center [186, 186] width 71 height 11
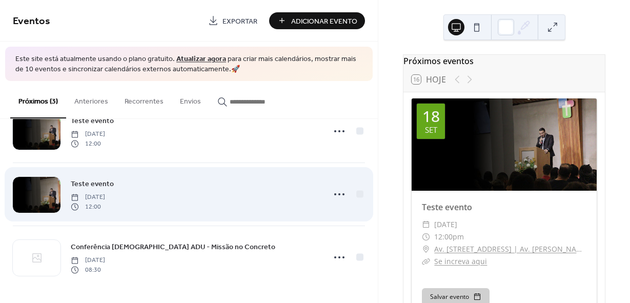
scroll to position [35, 0]
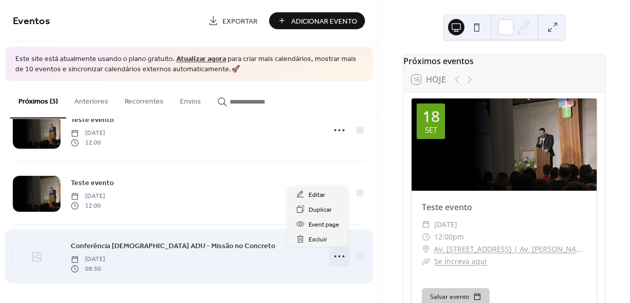
click at [336, 261] on icon at bounding box center [339, 256] width 16 height 16
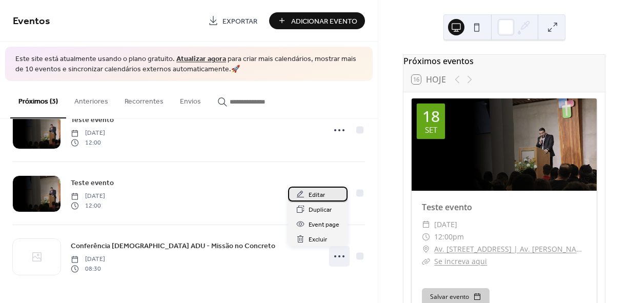
click at [320, 195] on span "Editar" at bounding box center [317, 195] width 16 height 11
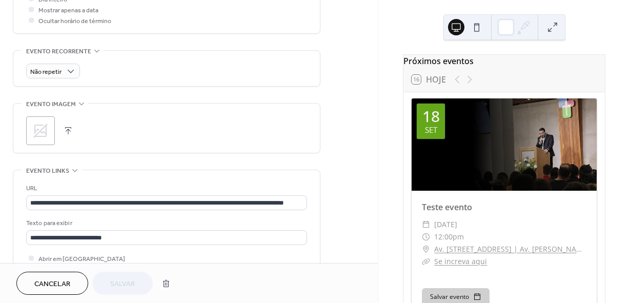
scroll to position [462, 0]
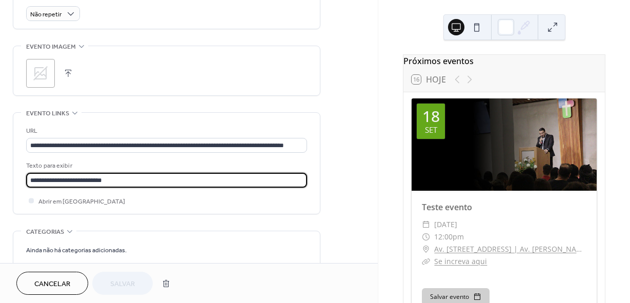
click at [110, 179] on input "**********" at bounding box center [166, 180] width 281 height 15
type input "**********"
click at [132, 274] on button "Salvar" at bounding box center [122, 283] width 61 height 23
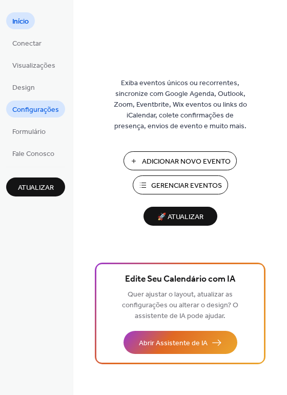
click at [45, 105] on span "Configurações" at bounding box center [35, 110] width 47 height 11
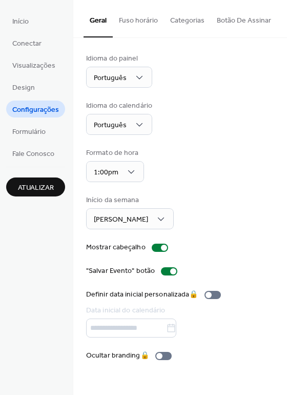
click at [35, 20] on li "Início" at bounding box center [20, 20] width 29 height 17
click at [27, 22] on span "Início" at bounding box center [20, 21] width 16 height 11
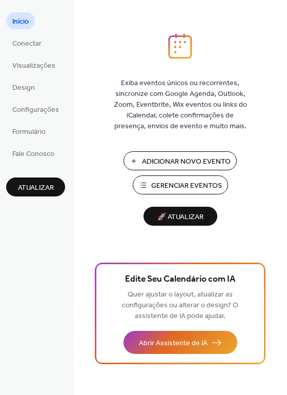
click at [184, 181] on span "Gerenciar Eventos" at bounding box center [186, 186] width 71 height 11
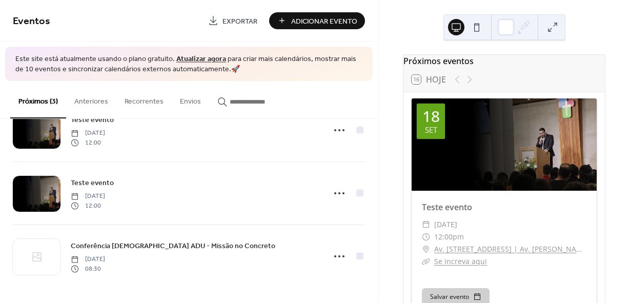
click at [502, 123] on div at bounding box center [504, 144] width 185 height 92
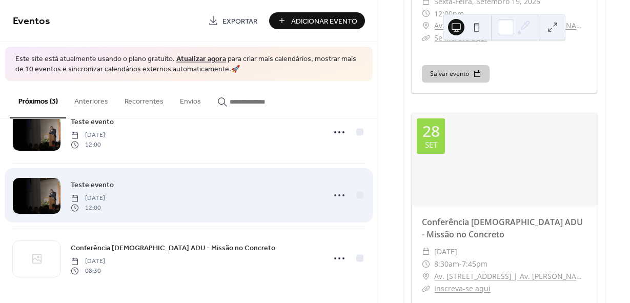
scroll to position [35, 0]
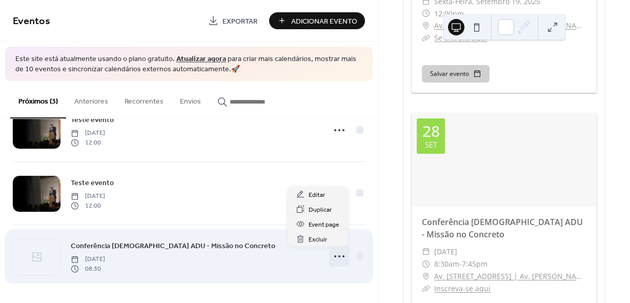
click at [331, 254] on icon at bounding box center [339, 256] width 16 height 16
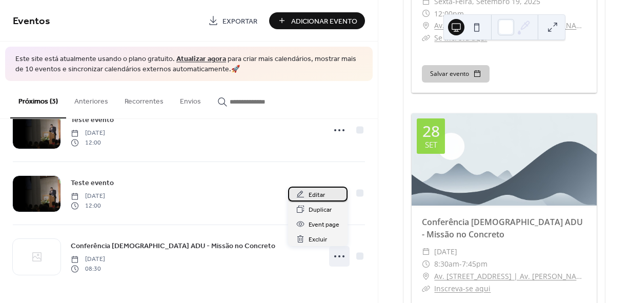
click at [319, 196] on span "Editar" at bounding box center [317, 195] width 16 height 11
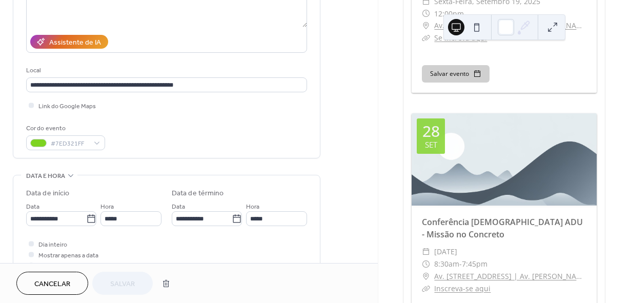
scroll to position [166, 0]
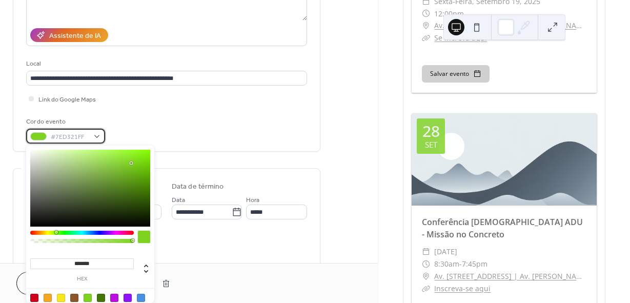
click at [42, 139] on div at bounding box center [38, 136] width 16 height 8
click at [49, 298] on div at bounding box center [48, 298] width 8 height 8
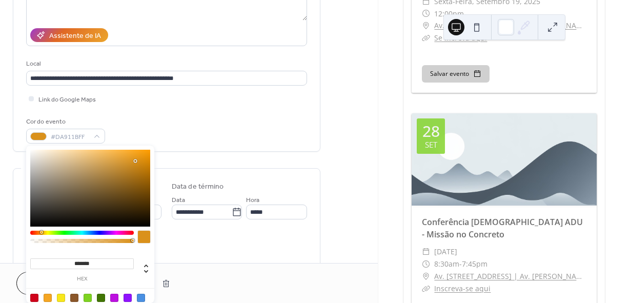
click at [135, 161] on div at bounding box center [90, 188] width 120 height 77
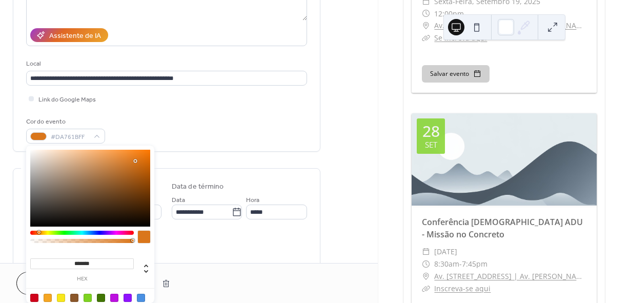
type input "*******"
click at [38, 231] on div at bounding box center [38, 232] width 3 height 3
click at [214, 111] on div "**********" at bounding box center [166, 24] width 281 height 239
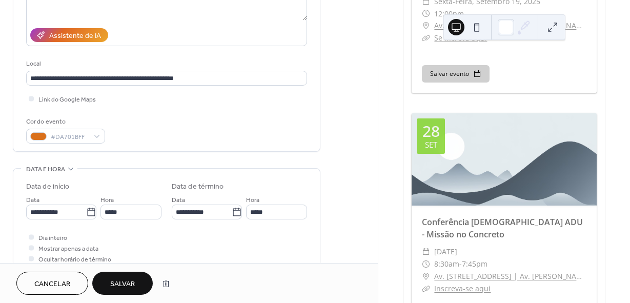
click at [132, 279] on span "Salvar" at bounding box center [122, 284] width 25 height 11
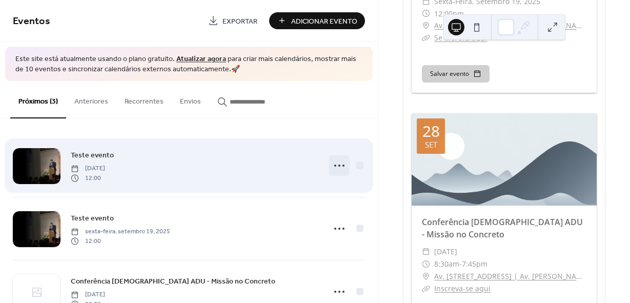
click at [337, 164] on icon at bounding box center [339, 165] width 16 height 16
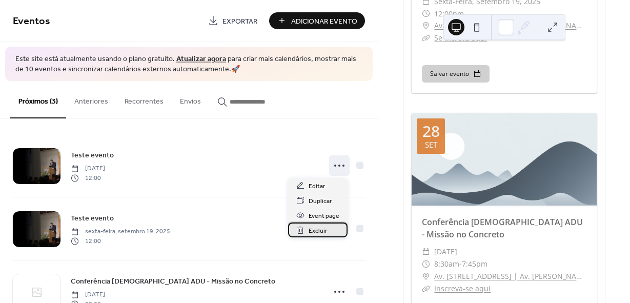
click at [322, 232] on span "Excluir" at bounding box center [318, 231] width 18 height 11
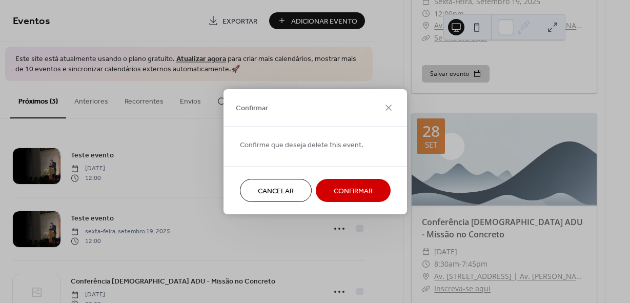
click at [345, 190] on span "Confirmar" at bounding box center [353, 191] width 39 height 11
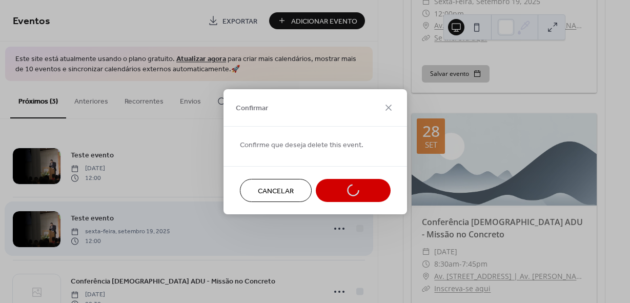
scroll to position [225, 0]
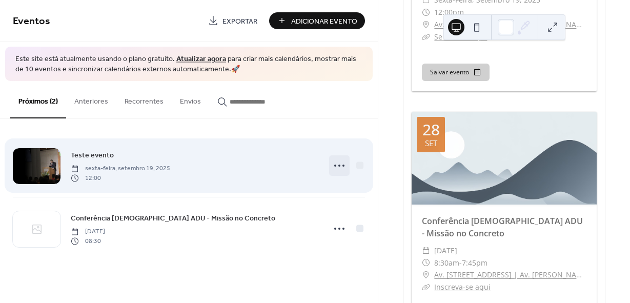
click at [338, 166] on icon at bounding box center [339, 165] width 16 height 16
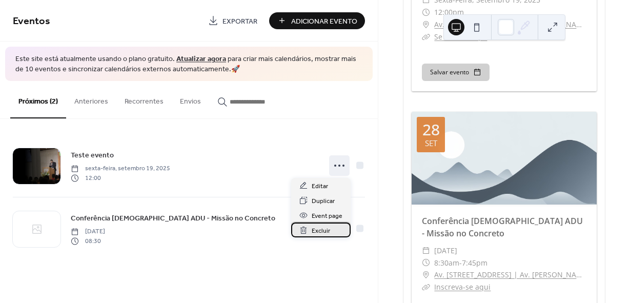
click at [329, 231] on span "Excluir" at bounding box center [321, 231] width 18 height 11
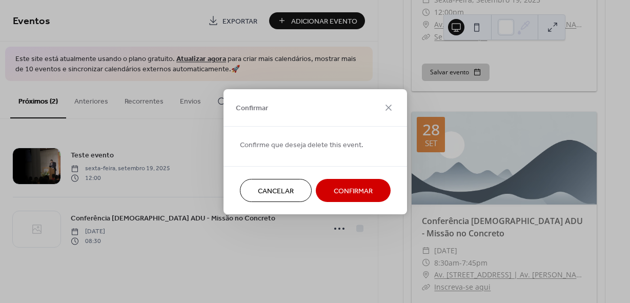
click at [366, 188] on span "Confirmar" at bounding box center [353, 191] width 39 height 11
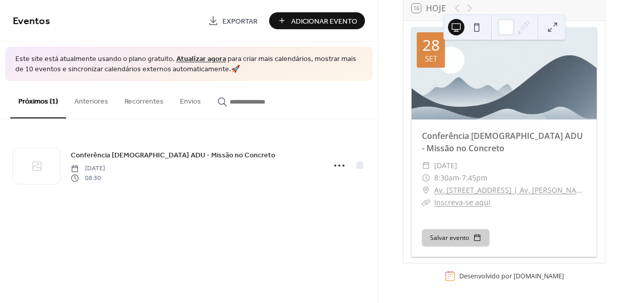
scroll to position [0, 0]
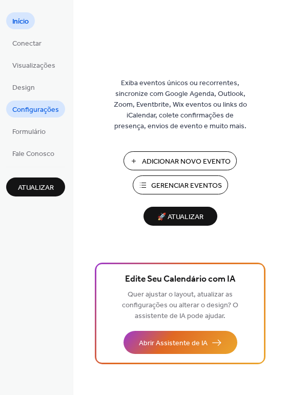
click at [46, 110] on span "Configurações" at bounding box center [35, 110] width 47 height 11
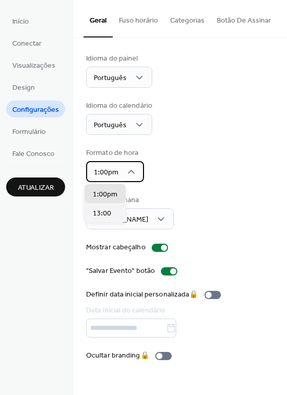
click at [120, 173] on div "1:00pm" at bounding box center [115, 171] width 58 height 21
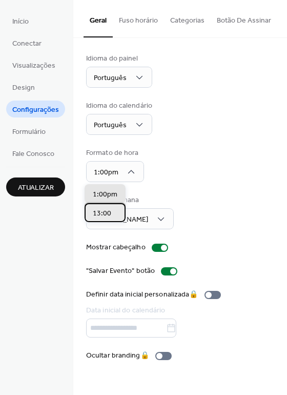
click at [110, 212] on span "13:00" at bounding box center [102, 213] width 18 height 11
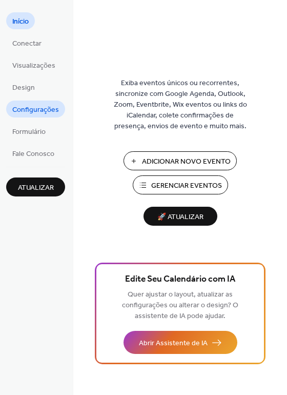
click at [48, 106] on span "Configurações" at bounding box center [35, 110] width 47 height 11
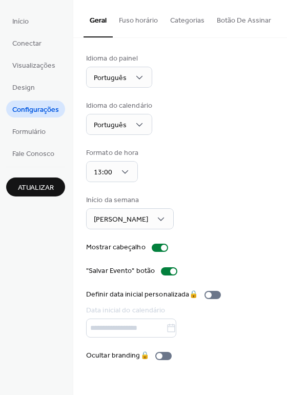
click at [182, 23] on button "Categorias" at bounding box center [187, 18] width 47 height 36
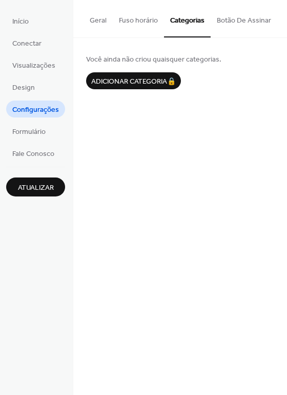
click at [232, 21] on button "Botão De Assinar" at bounding box center [244, 18] width 67 height 36
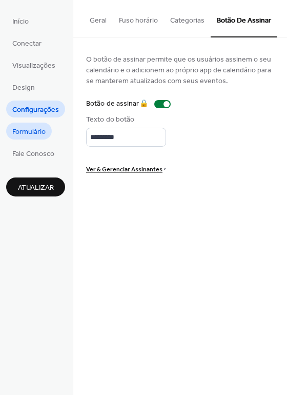
click at [38, 131] on span "Formulário" at bounding box center [28, 132] width 33 height 11
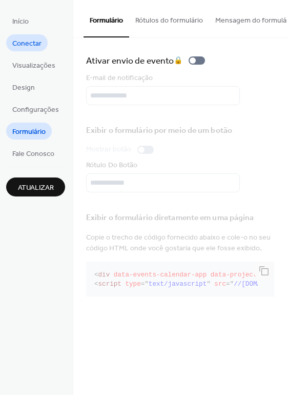
click at [34, 44] on span "Conectar" at bounding box center [26, 43] width 29 height 11
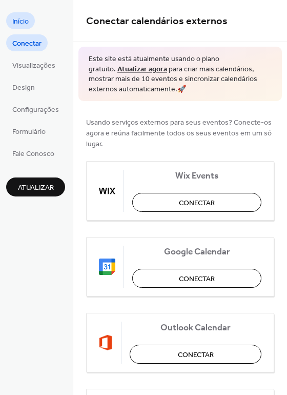
click at [32, 27] on link "Início" at bounding box center [20, 20] width 29 height 17
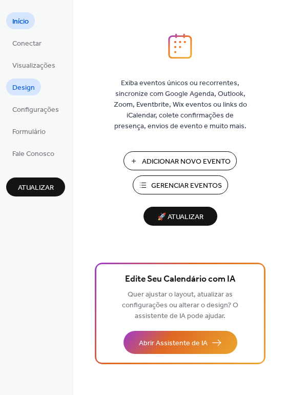
click at [21, 88] on span "Design" at bounding box center [23, 88] width 23 height 11
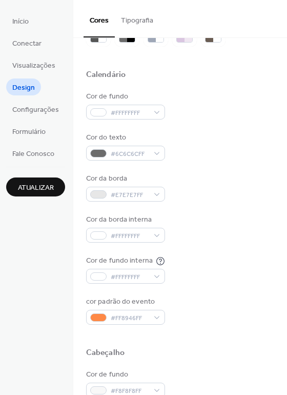
scroll to position [103, 0]
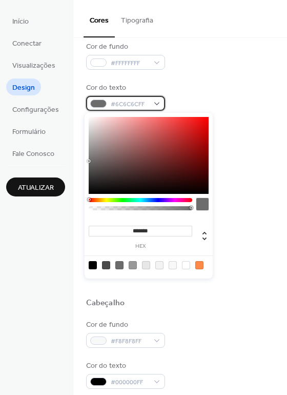
click at [134, 105] on span "#6C6C6CFF" at bounding box center [130, 104] width 38 height 11
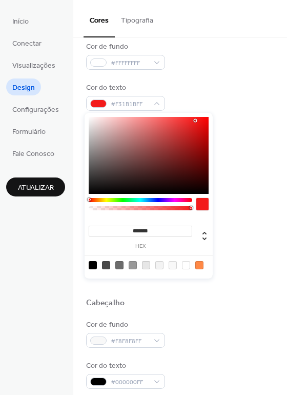
drag, startPoint x: 127, startPoint y: 129, endPoint x: 200, endPoint y: 122, distance: 72.7
click at [198, 121] on div at bounding box center [149, 155] width 120 height 77
type input "*******"
click at [233, 120] on div "Cor de fundo #FFFFFFFF Cor do texto #F11616FF Cor da borda #E7E7E7FF Cor da bor…" at bounding box center [180, 158] width 188 height 233
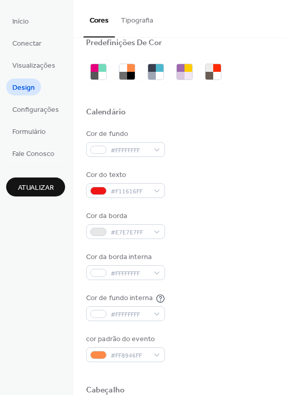
scroll to position [0, 0]
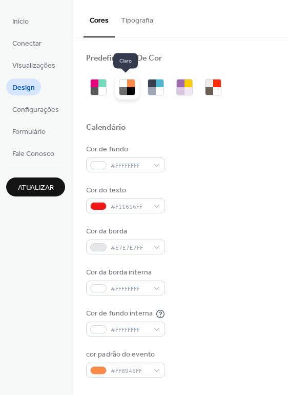
click at [128, 91] on div at bounding box center [131, 91] width 8 height 8
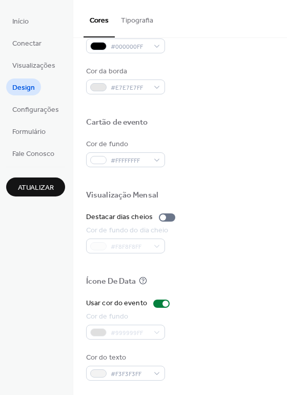
scroll to position [439, 0]
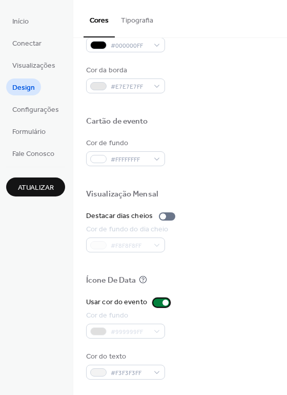
click at [156, 304] on div at bounding box center [161, 303] width 16 height 8
click at [159, 303] on div at bounding box center [161, 303] width 16 height 8
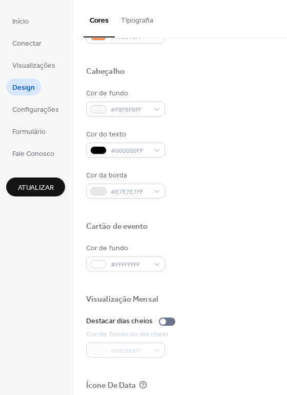
scroll to position [337, 0]
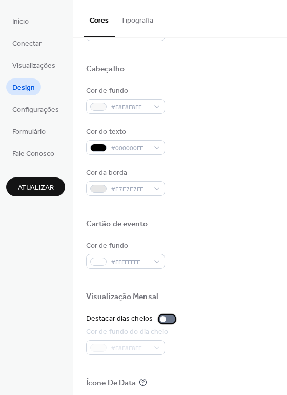
click at [165, 321] on div at bounding box center [167, 319] width 16 height 8
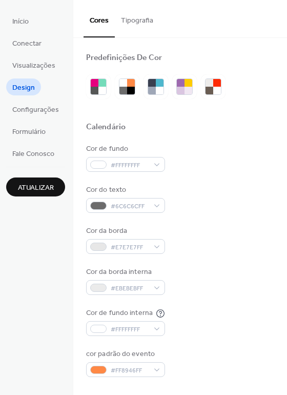
scroll to position [0, 0]
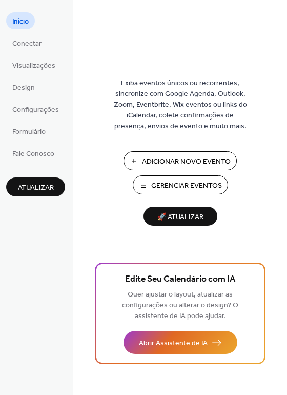
click at [183, 184] on span "Gerenciar Eventos" at bounding box center [186, 186] width 71 height 11
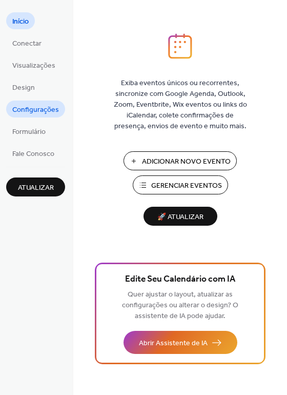
click at [46, 111] on span "Configurações" at bounding box center [35, 110] width 47 height 11
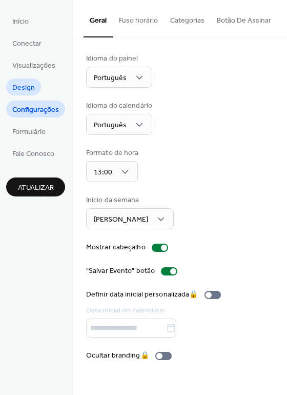
click at [38, 87] on link "Design" at bounding box center [23, 86] width 35 height 17
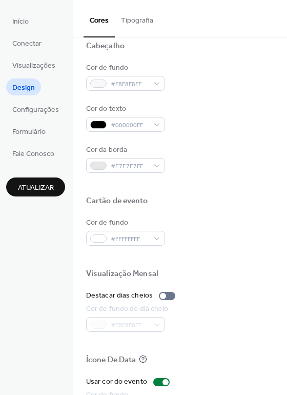
scroll to position [359, 0]
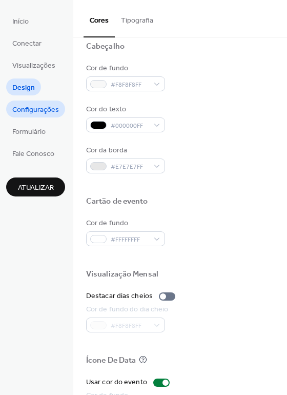
click at [48, 110] on span "Configurações" at bounding box center [35, 110] width 47 height 11
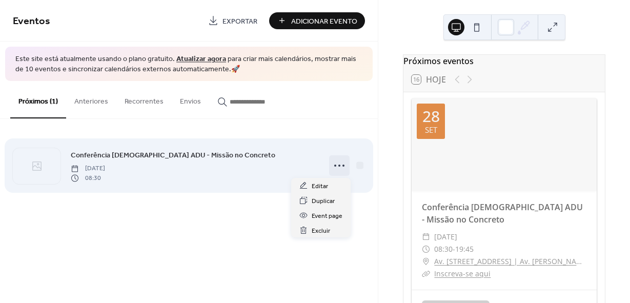
click at [329, 168] on div at bounding box center [339, 165] width 21 height 21
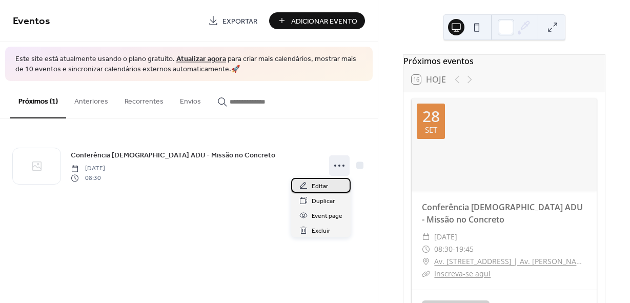
click at [327, 190] on span "Editar" at bounding box center [320, 186] width 16 height 11
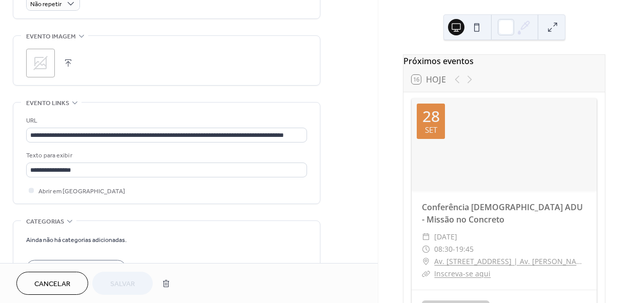
scroll to position [473, 0]
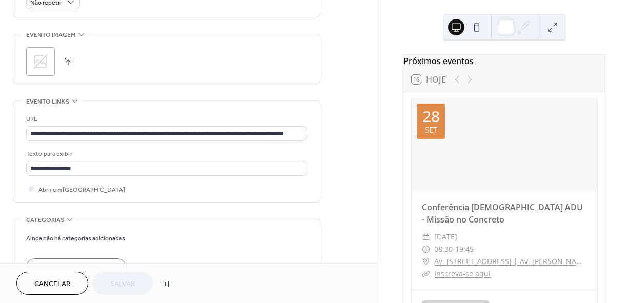
click at [48, 99] on span "Evento links" at bounding box center [47, 101] width 43 height 11
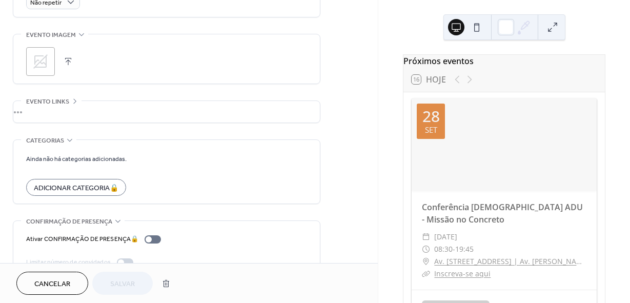
click at [50, 100] on span "Evento links" at bounding box center [47, 101] width 43 height 11
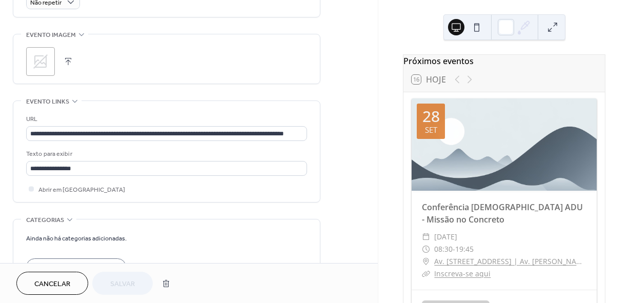
click at [56, 100] on span "Evento links" at bounding box center [47, 101] width 43 height 11
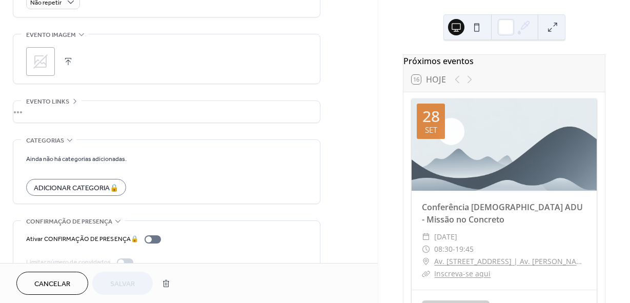
click at [30, 112] on div "•••" at bounding box center [166, 112] width 307 height 22
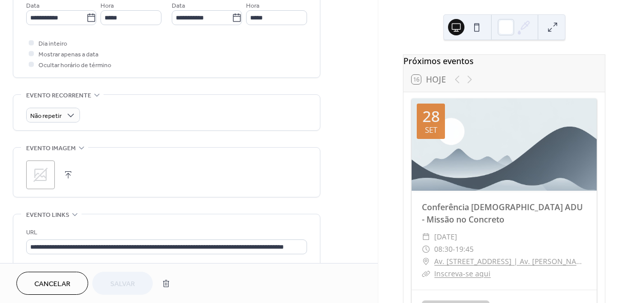
scroll to position [320, 0]
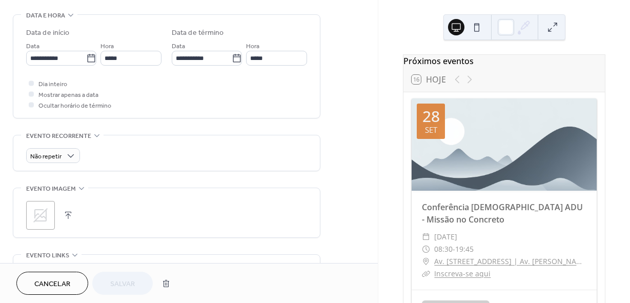
click at [44, 215] on icon at bounding box center [40, 215] width 16 height 16
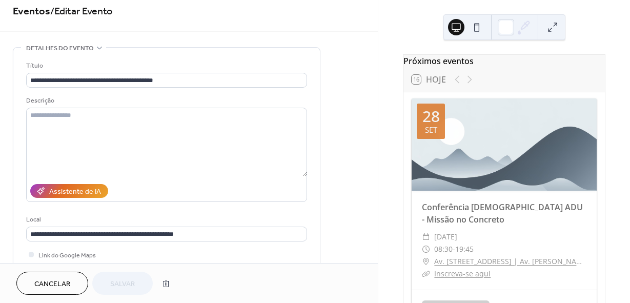
scroll to position [0, 0]
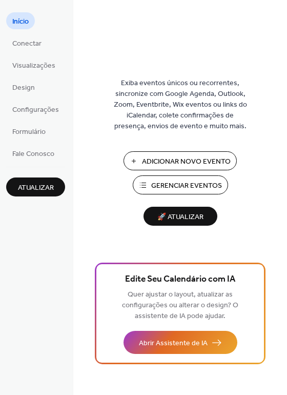
click at [190, 158] on span "Adicionar Novo Evento" at bounding box center [186, 161] width 89 height 11
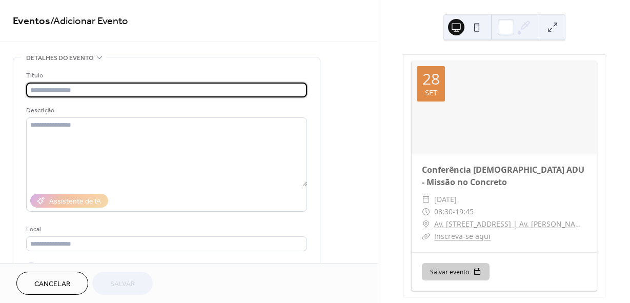
click at [131, 92] on input "text" at bounding box center [166, 90] width 281 height 15
click at [142, 87] on input "text" at bounding box center [166, 90] width 281 height 15
paste input "**********"
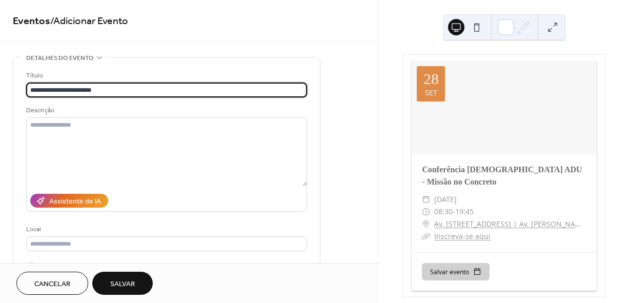
type input "**********"
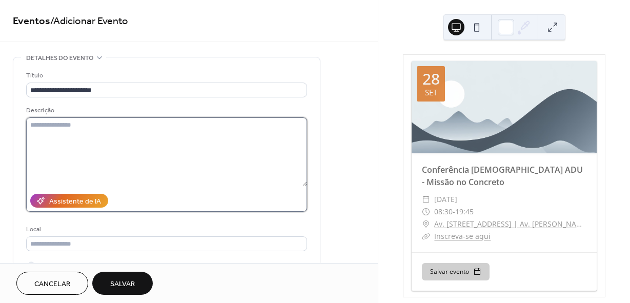
click at [103, 131] on textarea at bounding box center [166, 151] width 281 height 69
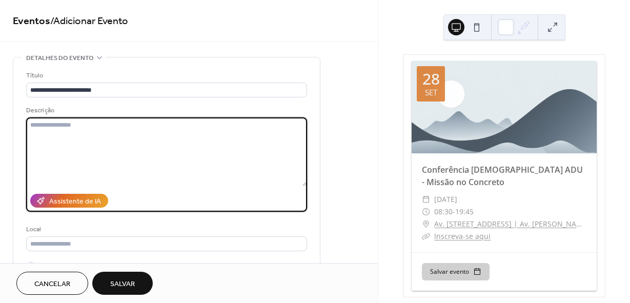
paste textarea "**********"
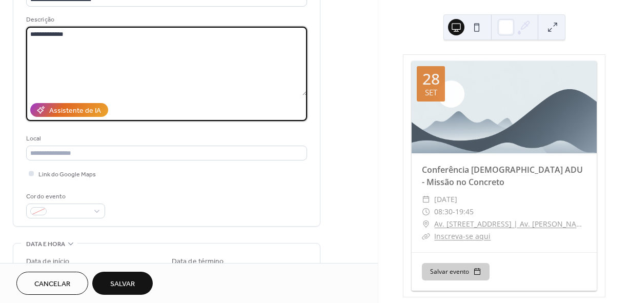
scroll to position [103, 0]
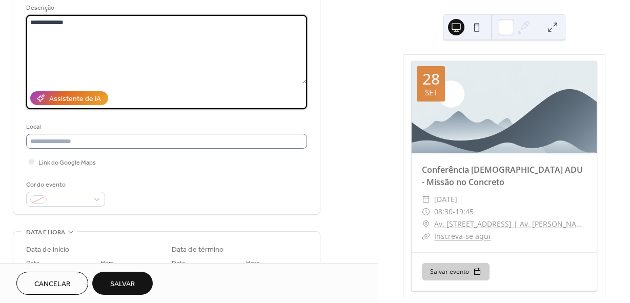
type textarea "**********"
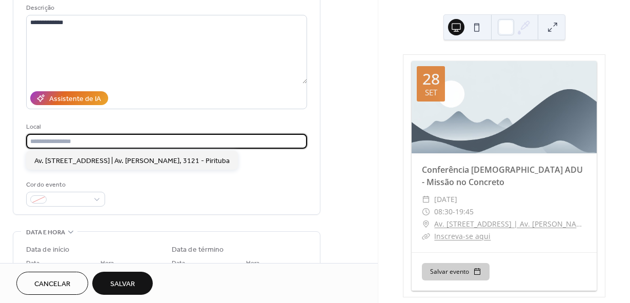
click at [83, 143] on input "text" at bounding box center [166, 141] width 281 height 15
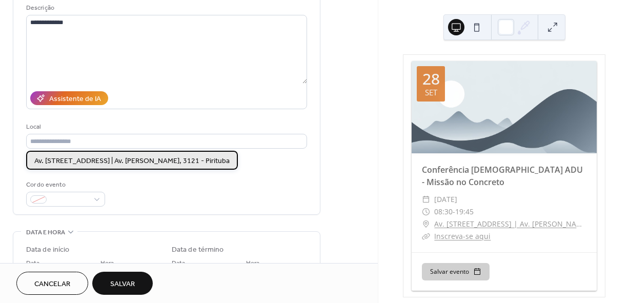
click at [90, 157] on span "Av. Cristo Rei, 21 | Av. Paula Ferreira, 3121 - Pirituba" at bounding box center [131, 161] width 195 height 11
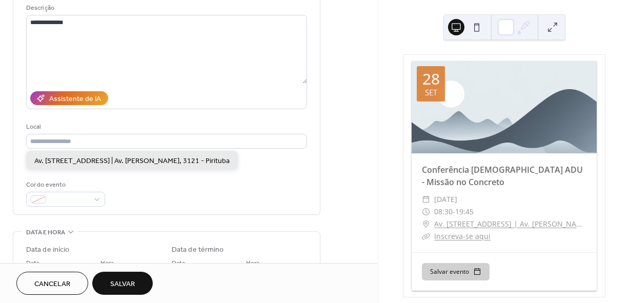
type input "**********"
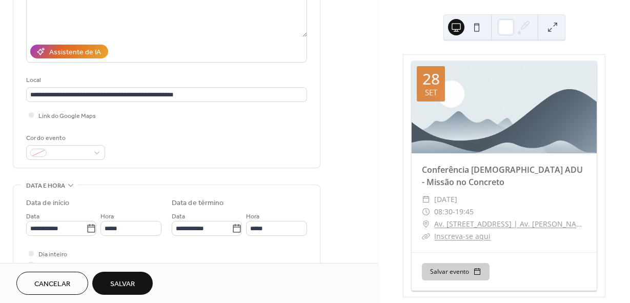
scroll to position [154, 0]
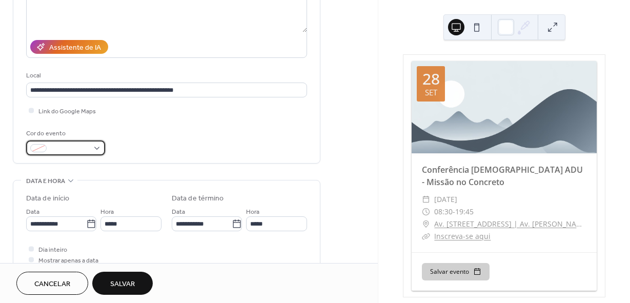
click at [85, 145] on span at bounding box center [70, 149] width 38 height 11
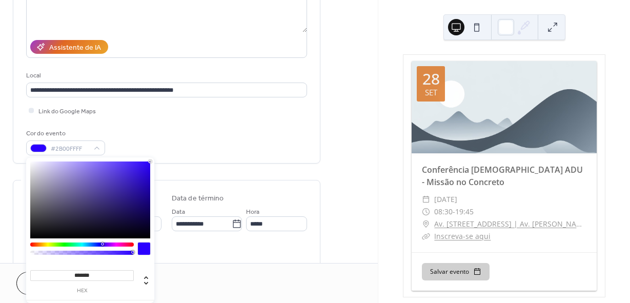
type input "*******"
drag, startPoint x: 120, startPoint y: 171, endPoint x: 166, endPoint y: 156, distance: 48.5
click at [166, 156] on body "**********" at bounding box center [315, 151] width 630 height 303
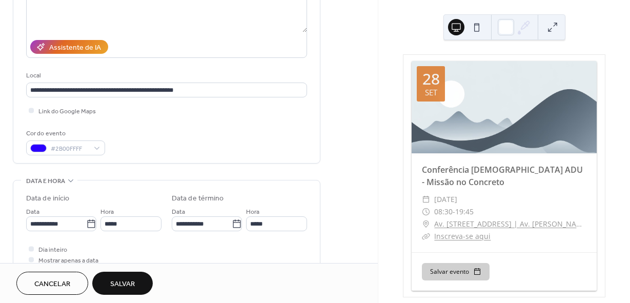
click at [169, 155] on div "**********" at bounding box center [166, 34] width 281 height 260
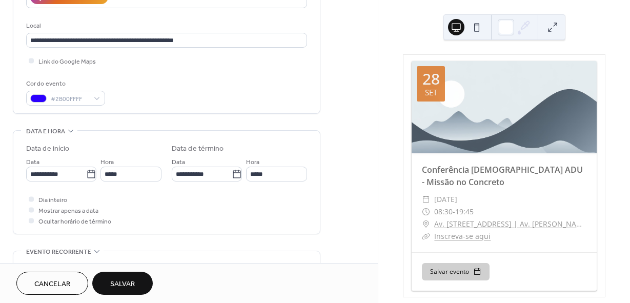
scroll to position [205, 0]
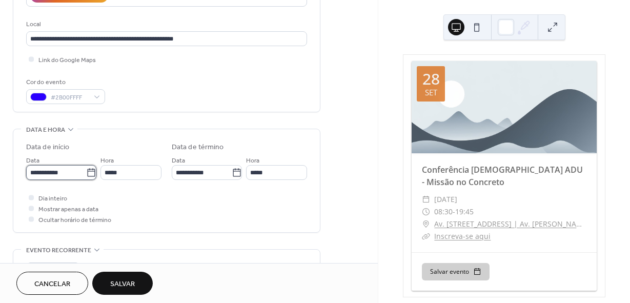
click at [72, 169] on input "**********" at bounding box center [56, 172] width 60 height 15
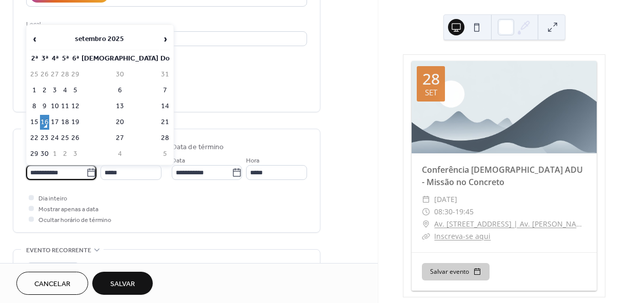
click at [72, 169] on input "**********" at bounding box center [56, 172] width 60 height 15
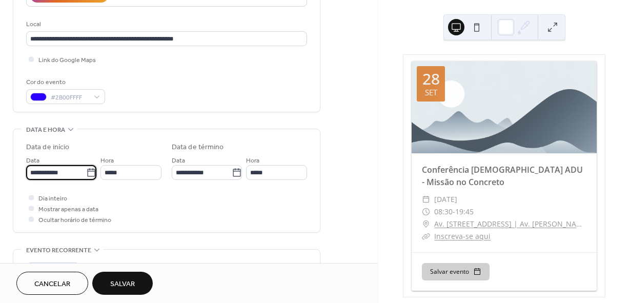
click at [63, 130] on div "•••" at bounding box center [166, 129] width 307 height 1
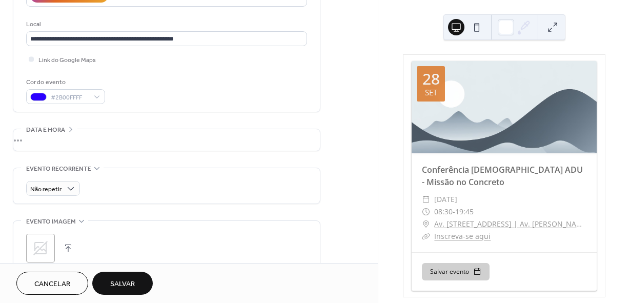
click at [63, 130] on div "•••" at bounding box center [166, 140] width 307 height 22
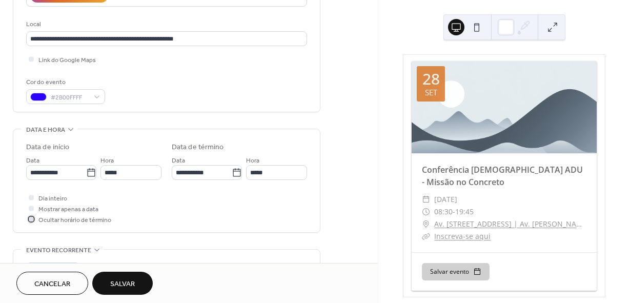
click at [31, 221] on div at bounding box center [31, 218] width 5 height 5
click at [30, 208] on div at bounding box center [31, 208] width 5 height 5
click at [33, 220] on div at bounding box center [31, 218] width 5 height 5
click at [30, 206] on div at bounding box center [31, 208] width 5 height 5
click at [30, 207] on icon at bounding box center [31, 208] width 3 height 3
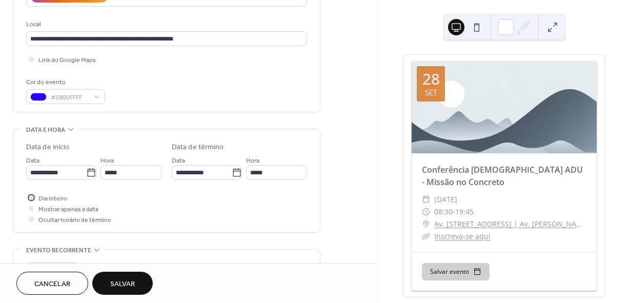
click at [30, 198] on div at bounding box center [31, 197] width 5 height 5
click at [31, 198] on icon at bounding box center [31, 197] width 3 height 2
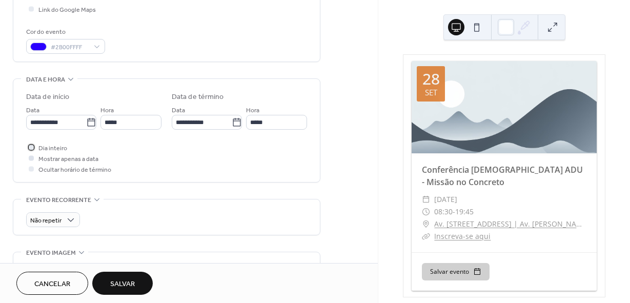
scroll to position [256, 0]
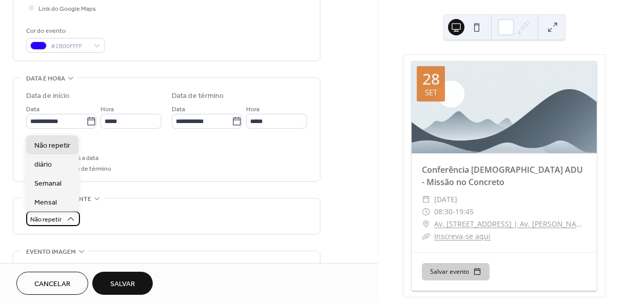
click at [72, 221] on icon at bounding box center [71, 219] width 10 height 10
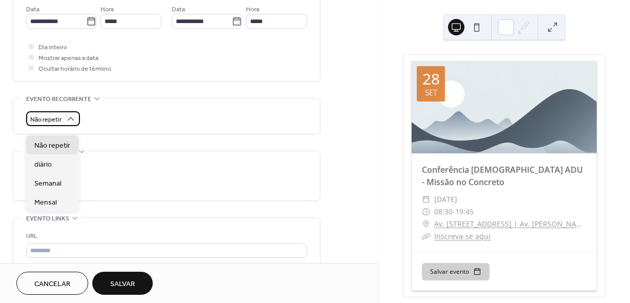
scroll to position [359, 0]
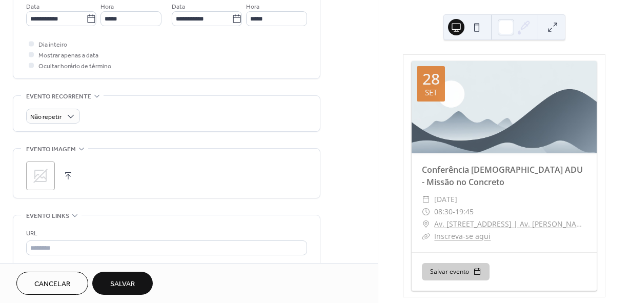
click at [141, 167] on div ";" at bounding box center [166, 176] width 281 height 29
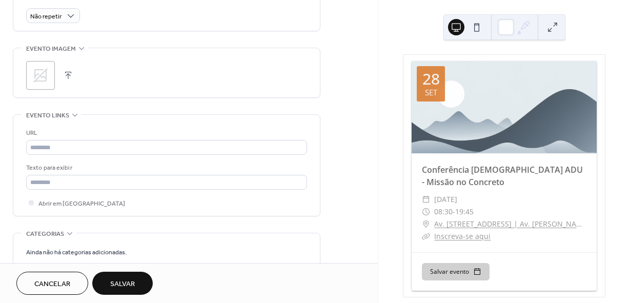
scroll to position [462, 0]
click at [123, 283] on span "Salvar" at bounding box center [122, 284] width 25 height 11
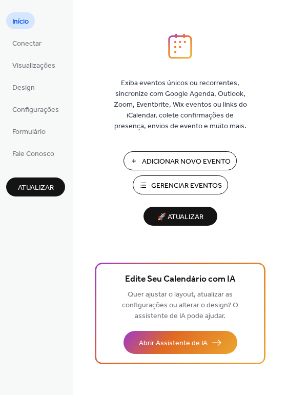
click at [177, 185] on span "Gerenciar Eventos" at bounding box center [186, 186] width 71 height 11
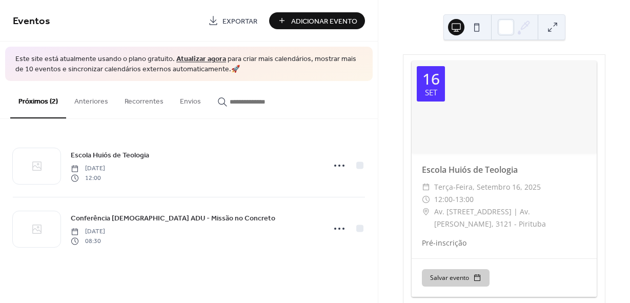
click at [304, 23] on span "Adicionar Evento" at bounding box center [324, 21] width 66 height 11
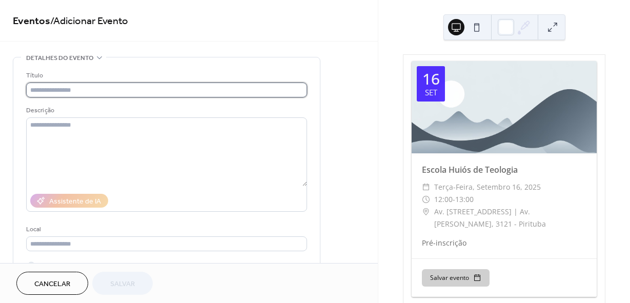
click at [122, 86] on input "text" at bounding box center [166, 90] width 281 height 15
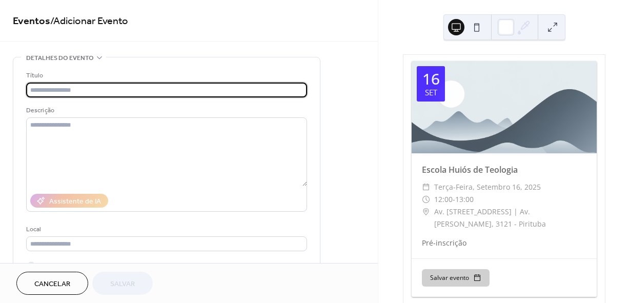
paste input "**********"
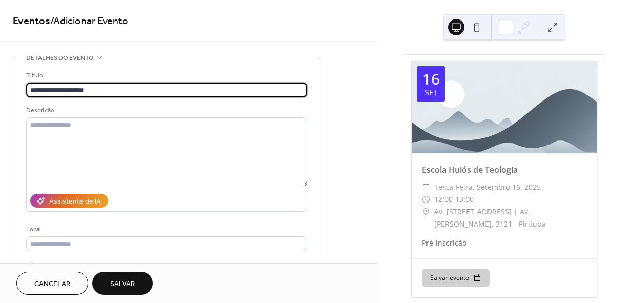
type input "**********"
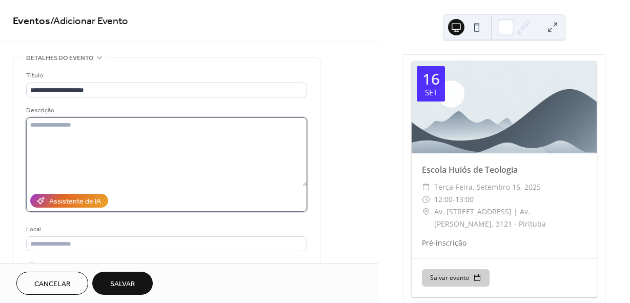
click at [73, 139] on textarea at bounding box center [166, 151] width 281 height 69
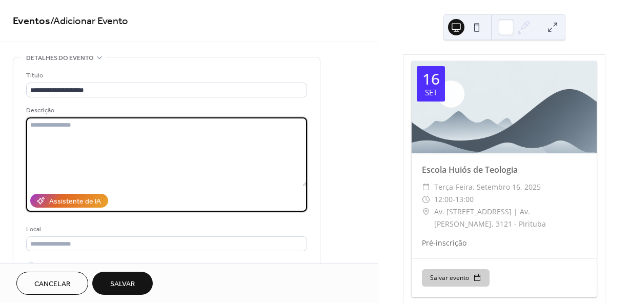
paste textarea "**********"
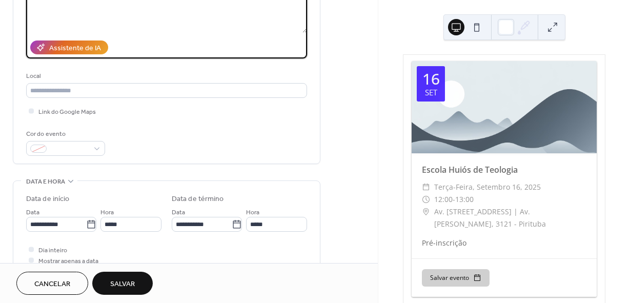
scroll to position [154, 0]
type textarea "**********"
click at [71, 222] on input "**********" at bounding box center [56, 223] width 60 height 15
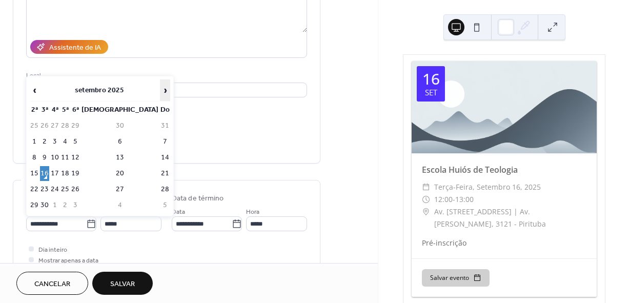
click at [161, 90] on span "›" at bounding box center [165, 90] width 9 height 21
click at [70, 125] on td "2" at bounding box center [65, 126] width 9 height 15
type input "**********"
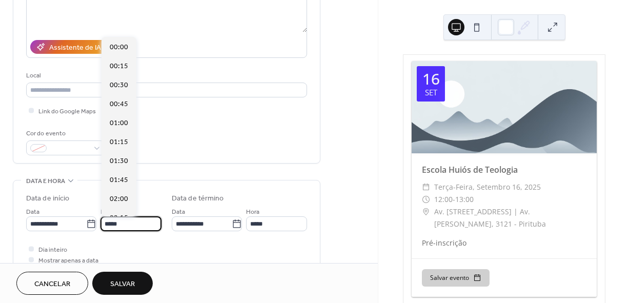
click at [138, 220] on input "*****" at bounding box center [131, 223] width 61 height 15
click at [121, 127] on span "19:45" at bounding box center [119, 122] width 18 height 11
type input "*****"
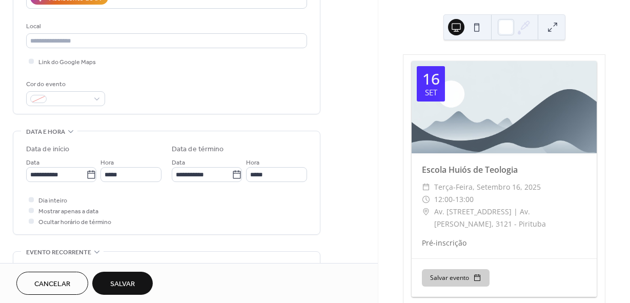
scroll to position [205, 0]
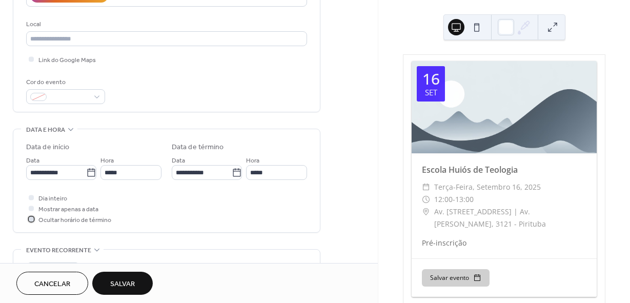
click at [35, 222] on div at bounding box center [31, 219] width 10 height 10
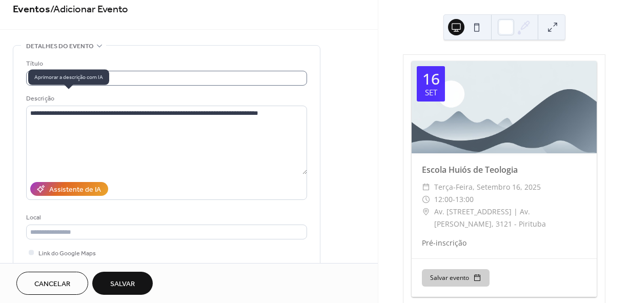
scroll to position [0, 0]
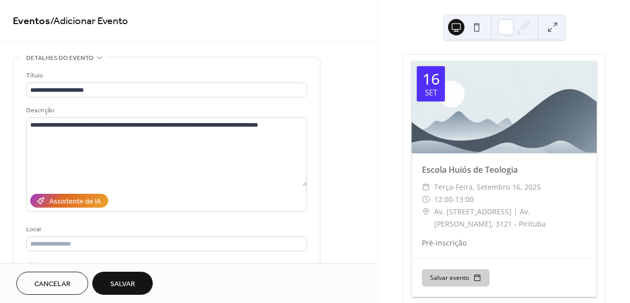
click at [132, 288] on span "Salvar" at bounding box center [122, 284] width 25 height 11
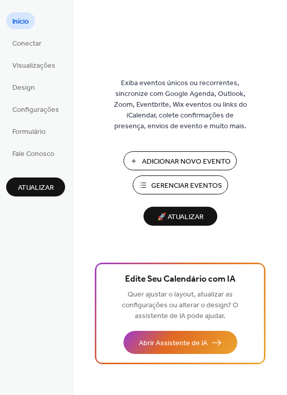
click at [151, 159] on span "Adicionar Novo Evento" at bounding box center [186, 161] width 89 height 11
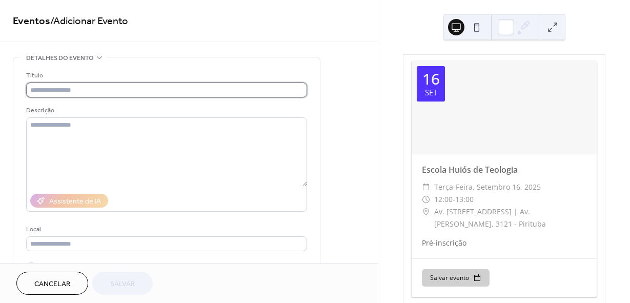
click at [60, 90] on input "text" at bounding box center [166, 90] width 281 height 15
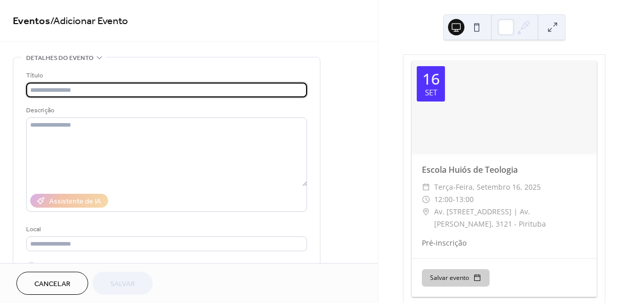
paste input "**********"
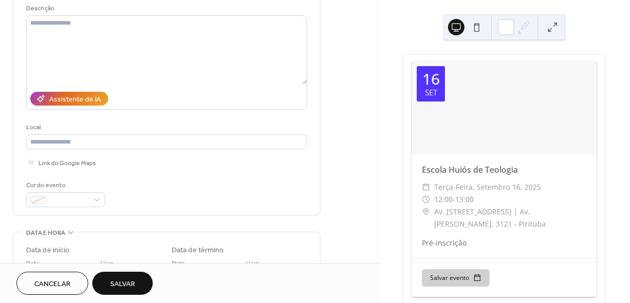
scroll to position [103, 0]
type input "**********"
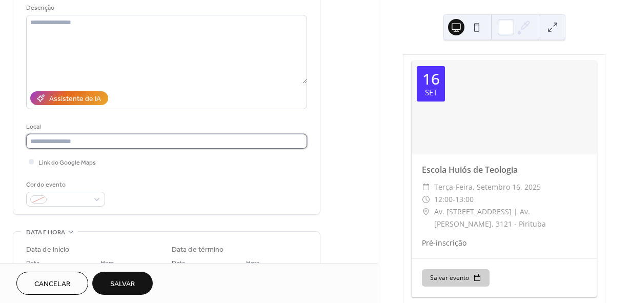
click at [73, 144] on input "text" at bounding box center [166, 141] width 281 height 15
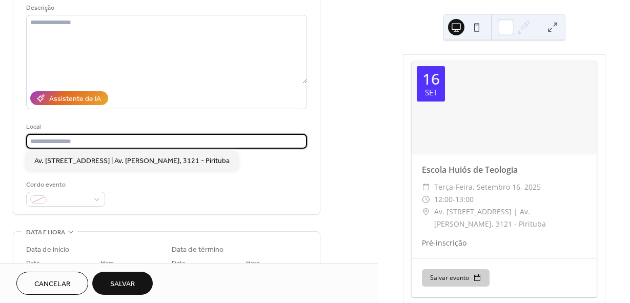
click at [73, 144] on input "text" at bounding box center [166, 141] width 281 height 15
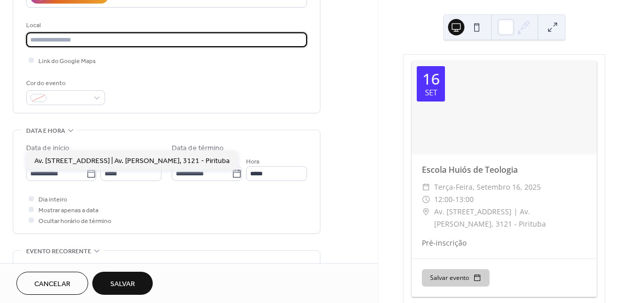
scroll to position [205, 0]
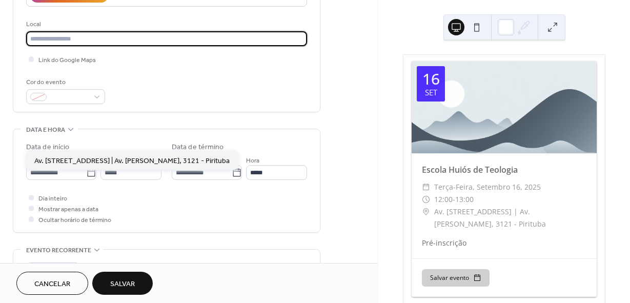
click at [106, 197] on div "Dia inteiro Mostrar apenas a data Ocultar horário de término" at bounding box center [166, 208] width 281 height 32
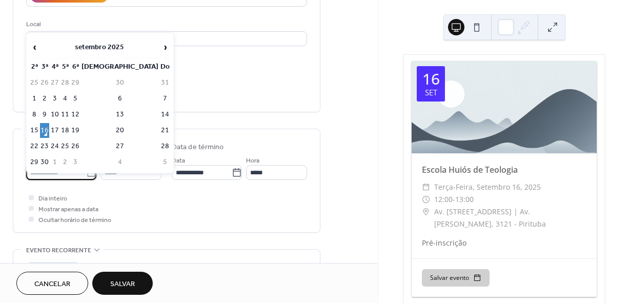
click at [65, 176] on input "**********" at bounding box center [56, 172] width 60 height 15
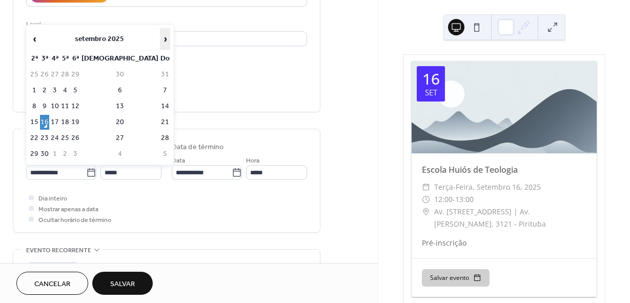
click at [161, 41] on span "›" at bounding box center [165, 39] width 9 height 21
click at [80, 74] on td "3" at bounding box center [75, 74] width 9 height 15
type input "**********"
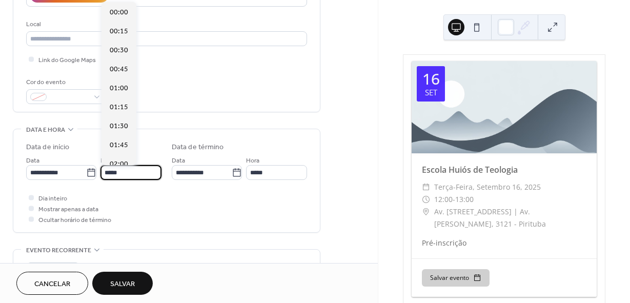
click at [144, 171] on input "*****" at bounding box center [131, 172] width 61 height 15
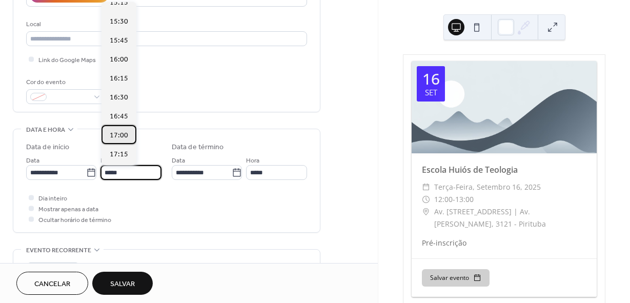
click at [127, 136] on span "17:00" at bounding box center [119, 135] width 18 height 11
type input "*****"
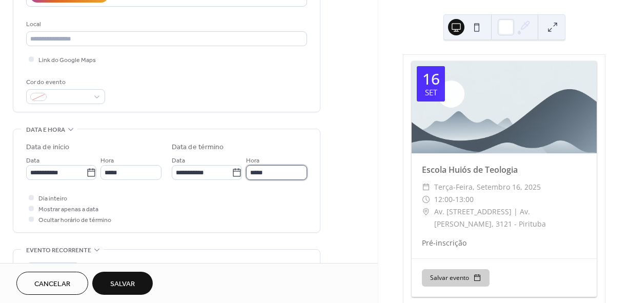
click at [267, 171] on input "*****" at bounding box center [276, 172] width 61 height 15
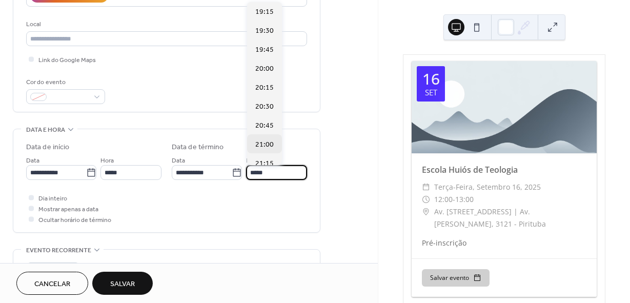
scroll to position [154, 0]
click at [270, 147] on span "21:00" at bounding box center [264, 143] width 18 height 11
type input "*****"
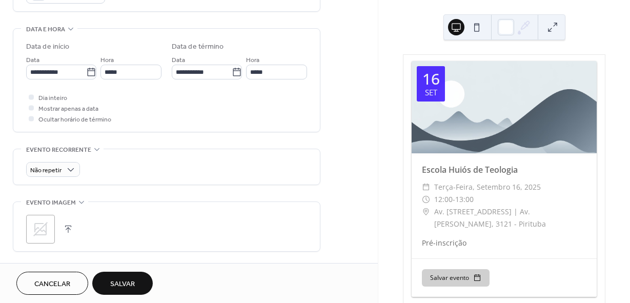
scroll to position [308, 0]
click at [145, 279] on button "Salvar" at bounding box center [122, 283] width 61 height 23
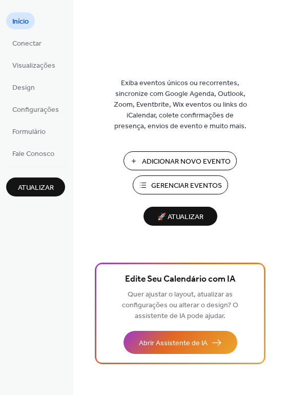
click at [166, 159] on span "Adicionar Novo Evento" at bounding box center [186, 161] width 89 height 11
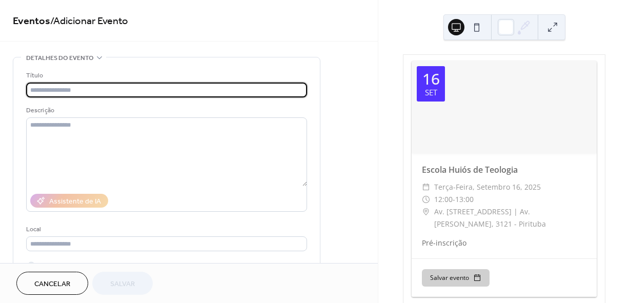
click at [114, 93] on input "text" at bounding box center [166, 90] width 281 height 15
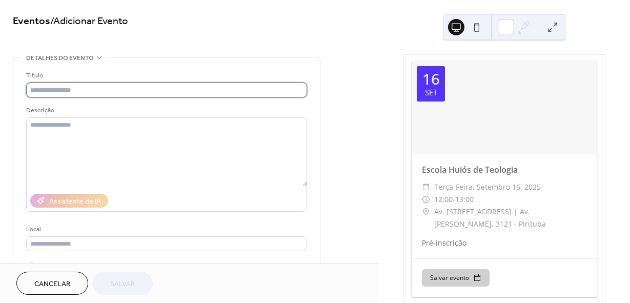
click at [63, 92] on input "text" at bounding box center [166, 90] width 281 height 15
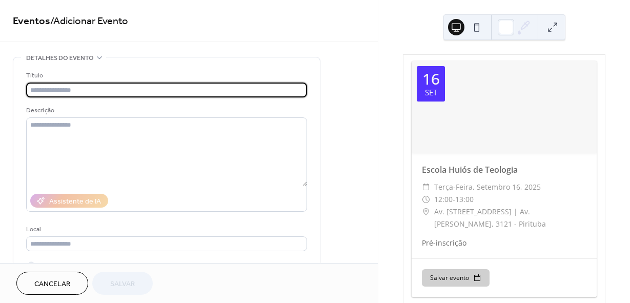
paste input "**********"
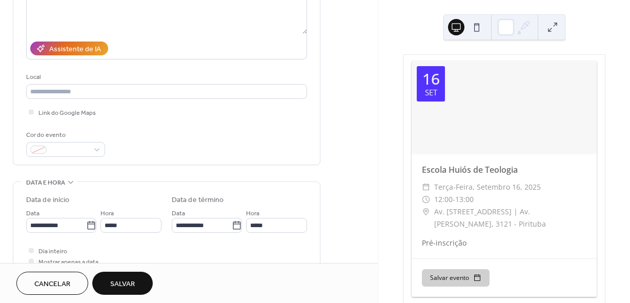
scroll to position [154, 0]
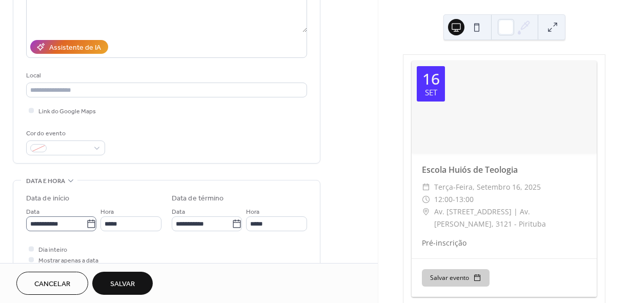
type input "**********"
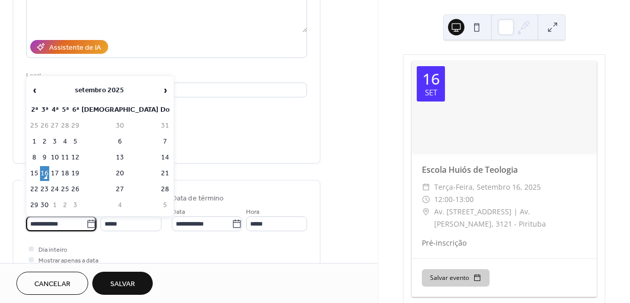
click at [74, 223] on input "**********" at bounding box center [56, 223] width 60 height 15
click at [161, 91] on span "›" at bounding box center [165, 90] width 9 height 21
click at [160, 156] on td "16" at bounding box center [165, 157] width 10 height 15
type input "**********"
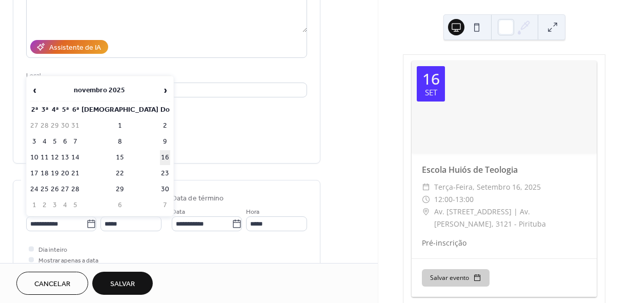
type input "**********"
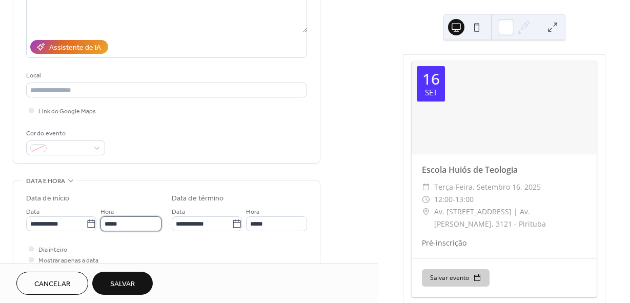
click at [135, 221] on input "*****" at bounding box center [131, 223] width 61 height 15
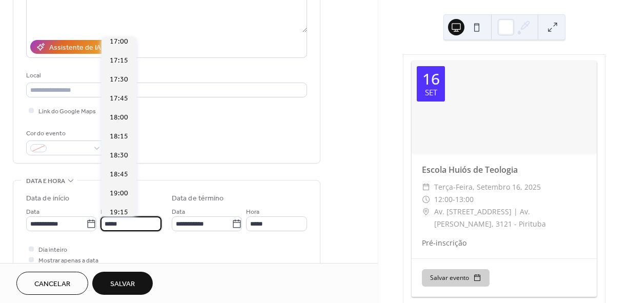
scroll to position [1321, 0]
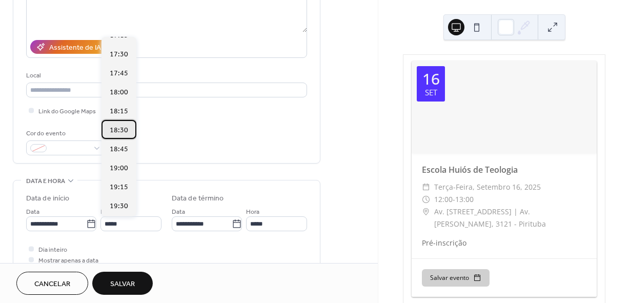
click at [120, 131] on span "18:30" at bounding box center [119, 130] width 18 height 11
type input "*****"
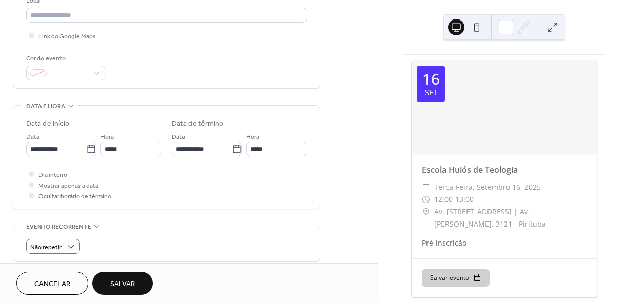
scroll to position [256, 0]
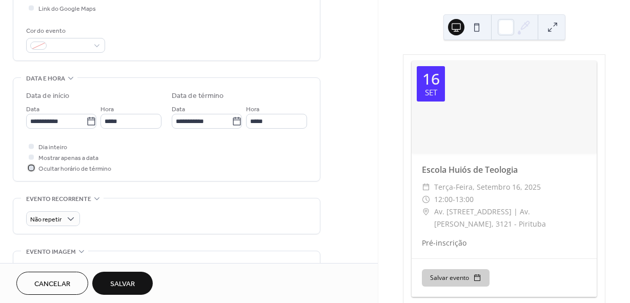
click at [32, 169] on div at bounding box center [31, 167] width 5 height 5
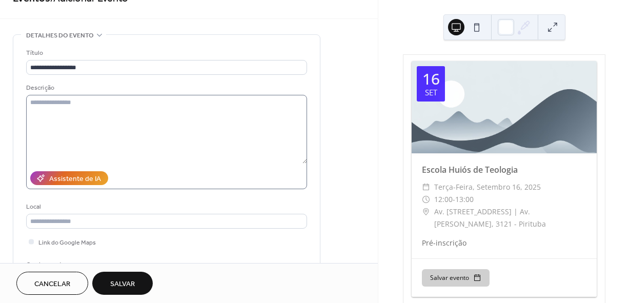
scroll to position [12, 0]
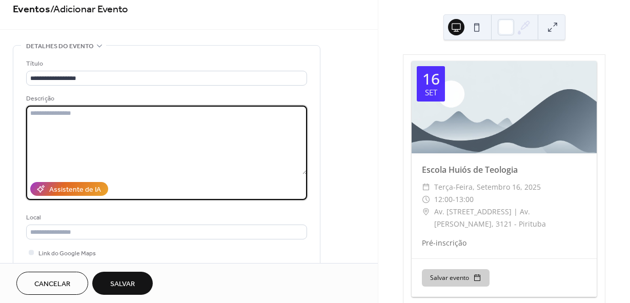
click at [98, 122] on textarea at bounding box center [166, 140] width 281 height 69
paste textarea "**********"
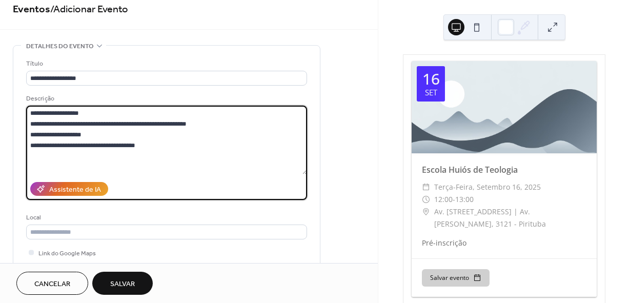
type textarea "**********"
click at [133, 284] on span "Salvar" at bounding box center [122, 284] width 25 height 11
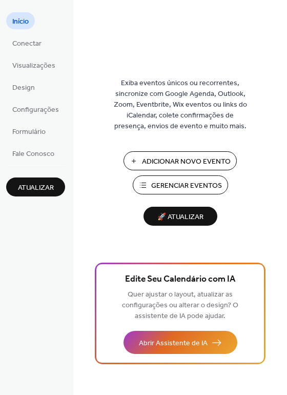
click at [178, 181] on span "Gerenciar Eventos" at bounding box center [186, 186] width 71 height 11
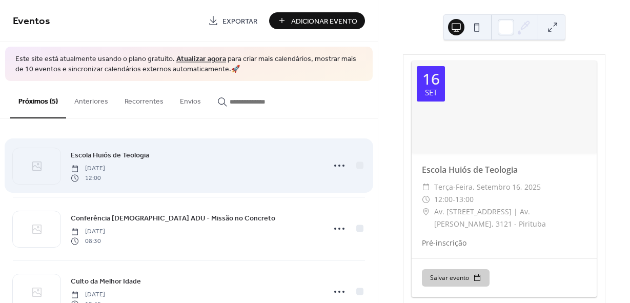
click at [149, 162] on div "Escola Huiós de Teologia [DATE] 12:00" at bounding box center [195, 165] width 248 height 33
click at [339, 166] on circle at bounding box center [340, 166] width 2 height 2
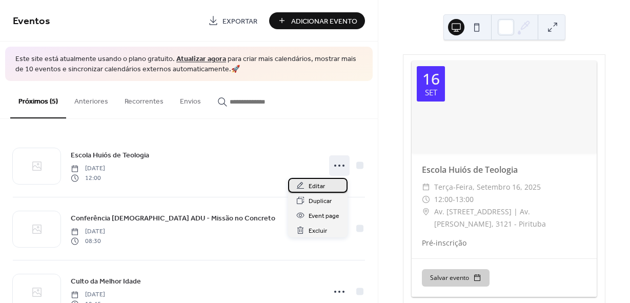
click at [322, 187] on span "Editar" at bounding box center [317, 186] width 16 height 11
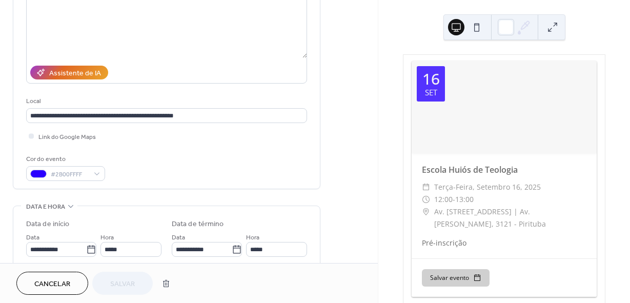
scroll to position [154, 0]
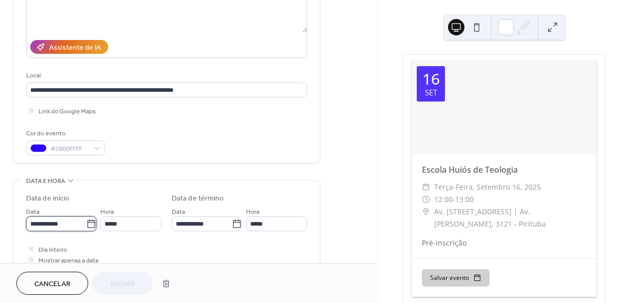
click at [81, 225] on input "**********" at bounding box center [56, 223] width 60 height 15
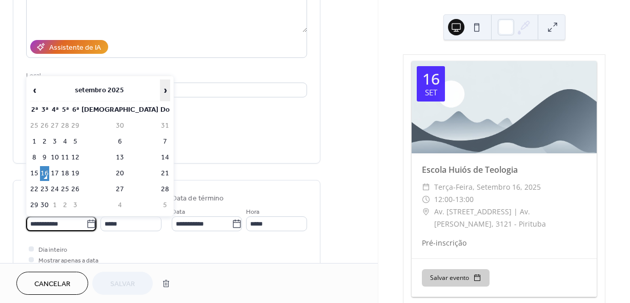
click at [161, 93] on span "›" at bounding box center [165, 90] width 9 height 21
click at [38, 140] on td "3" at bounding box center [34, 141] width 9 height 15
type input "**********"
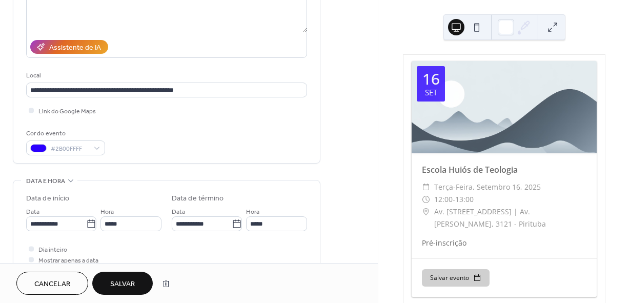
click at [122, 284] on span "Salvar" at bounding box center [122, 284] width 25 height 11
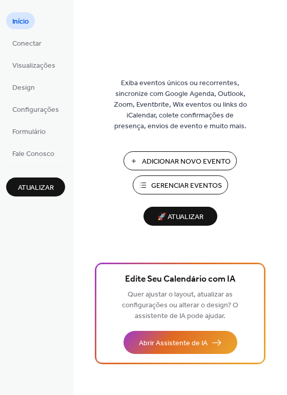
click at [175, 184] on span "Gerenciar Eventos" at bounding box center [186, 186] width 71 height 11
click at [37, 71] on span "Visualizações" at bounding box center [33, 66] width 43 height 11
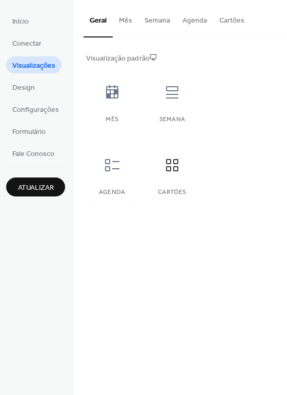
click at [236, 24] on button "Cartões" at bounding box center [231, 18] width 37 height 36
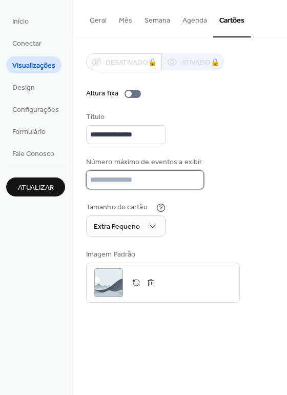
click at [145, 180] on input "*" at bounding box center [145, 179] width 118 height 19
type input "*"
click at [211, 146] on div "**********" at bounding box center [180, 177] width 188 height 249
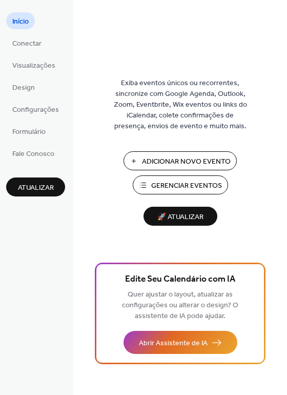
click at [177, 187] on span "Gerenciar Eventos" at bounding box center [186, 186] width 71 height 11
click at [34, 73] on link "Visualizações" at bounding box center [33, 64] width 55 height 17
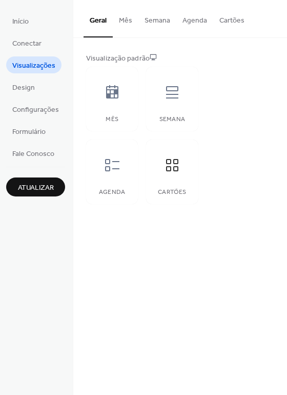
click at [229, 18] on button "Cartões" at bounding box center [231, 18] width 37 height 36
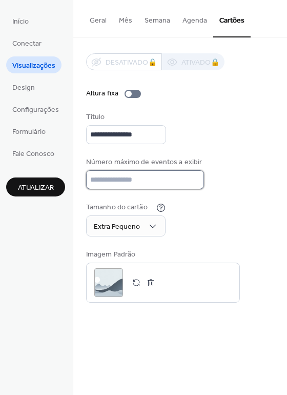
click at [112, 175] on input "*" at bounding box center [145, 179] width 118 height 19
type input "*"
click at [187, 112] on div "**********" at bounding box center [180, 128] width 188 height 32
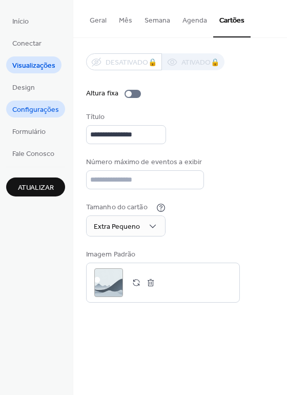
click at [46, 111] on span "Configurações" at bounding box center [35, 110] width 47 height 11
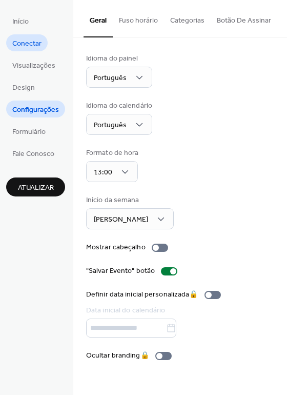
click at [42, 44] on link "Conectar" at bounding box center [27, 42] width 42 height 17
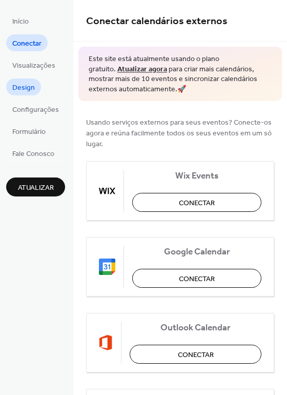
click at [28, 93] on span "Design" at bounding box center [23, 88] width 23 height 11
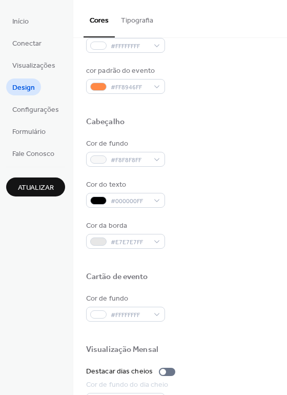
scroll to position [308, 0]
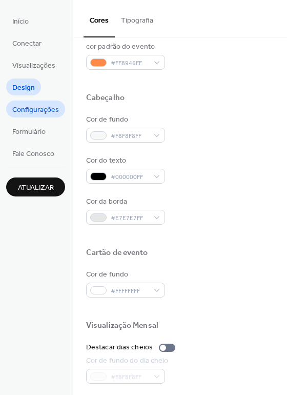
click at [33, 108] on span "Configurações" at bounding box center [35, 110] width 47 height 11
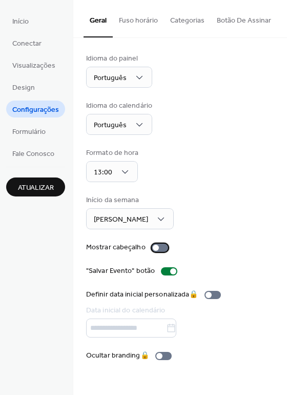
click at [168, 249] on label "Mostrar cabeçalho" at bounding box center [129, 247] width 86 height 11
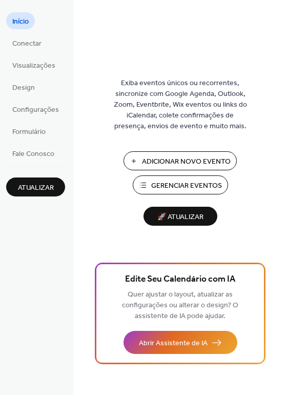
click at [163, 184] on span "Gerenciar Eventos" at bounding box center [186, 186] width 71 height 11
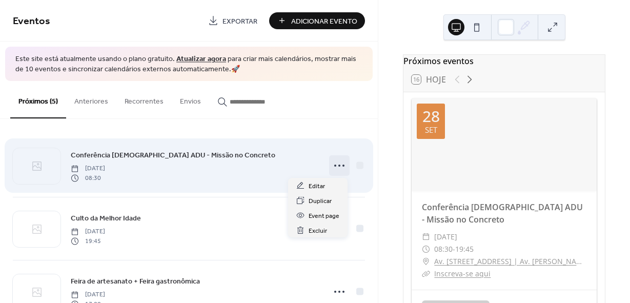
click at [337, 164] on icon at bounding box center [339, 165] width 16 height 16
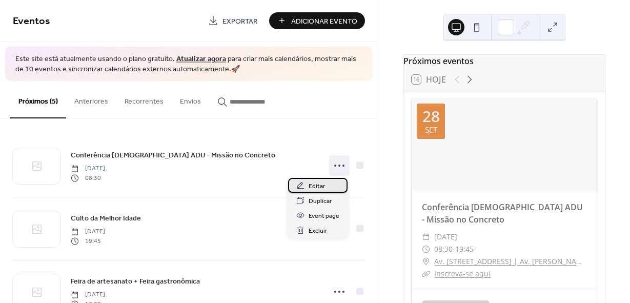
click at [326, 182] on div "Editar" at bounding box center [318, 185] width 60 height 15
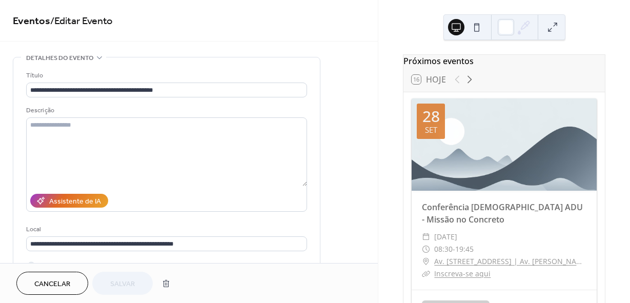
click at [38, 19] on link "Eventos" at bounding box center [31, 21] width 37 height 20
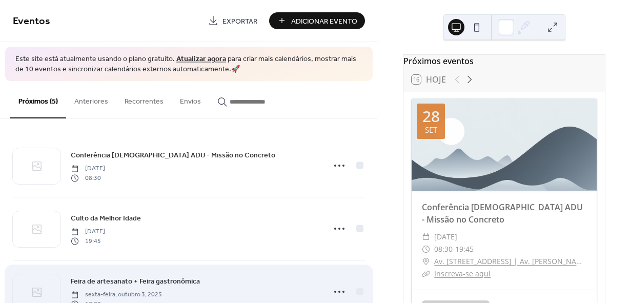
scroll to position [51, 0]
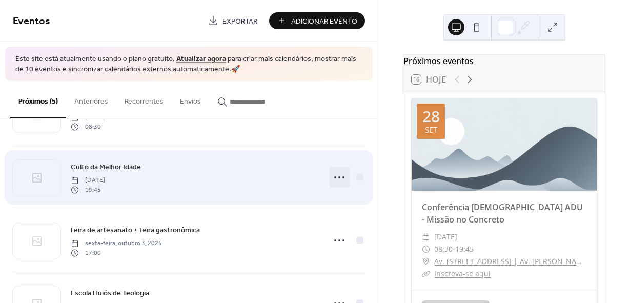
click at [339, 176] on icon at bounding box center [339, 177] width 16 height 16
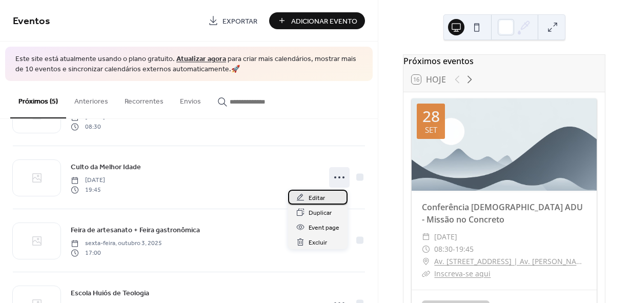
click at [319, 199] on span "Editar" at bounding box center [317, 198] width 16 height 11
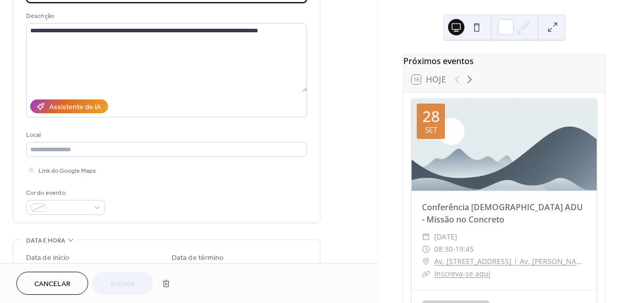
scroll to position [103, 0]
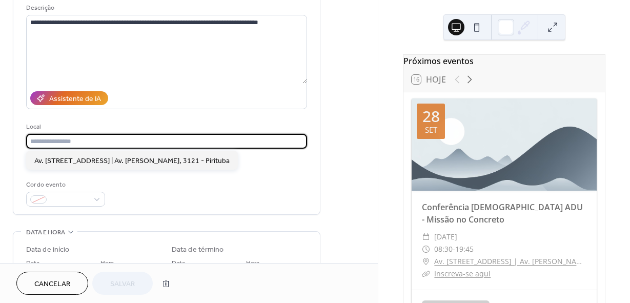
click at [84, 143] on input "text" at bounding box center [166, 141] width 281 height 15
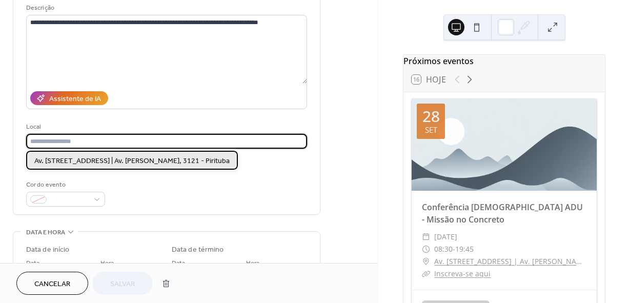
click at [73, 160] on span "Av. [STREET_ADDRESS] | Av. [PERSON_NAME], 3121 - Pirituba" at bounding box center [131, 161] width 195 height 11
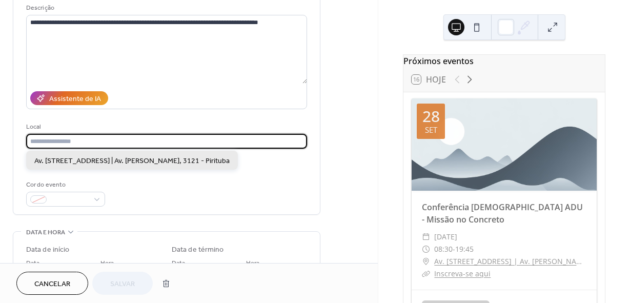
type input "**********"
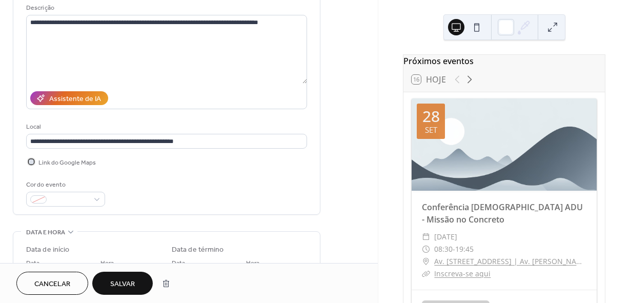
click at [34, 163] on div at bounding box center [31, 161] width 10 height 10
click at [111, 278] on button "Salvar" at bounding box center [122, 283] width 61 height 23
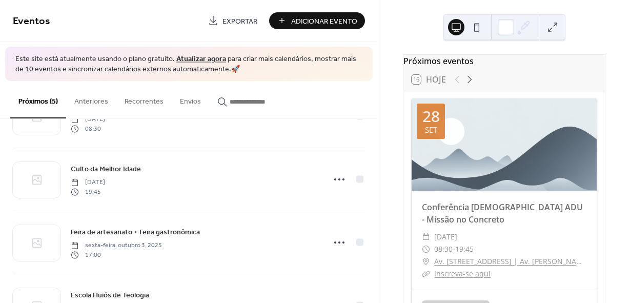
scroll to position [51, 0]
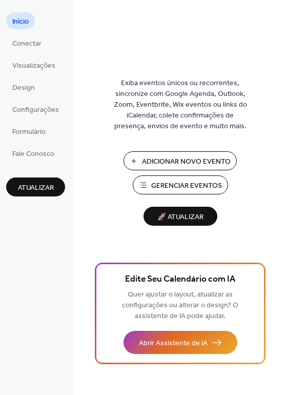
click at [171, 183] on span "Gerenciar Eventos" at bounding box center [186, 186] width 71 height 11
click at [167, 181] on span "Gerenciar Eventos" at bounding box center [186, 186] width 71 height 11
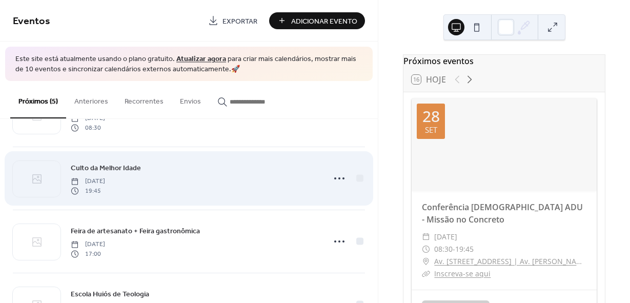
scroll to position [51, 0]
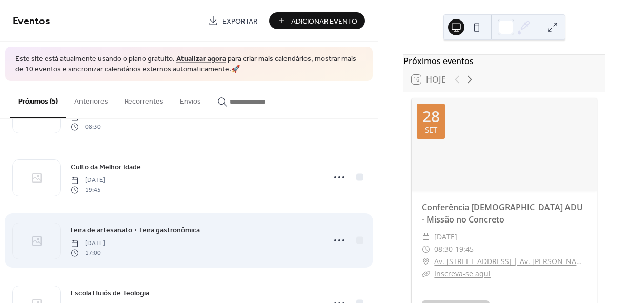
click at [189, 224] on div "Feira de artesanato + Feira gastronômica [DATE] 17:00" at bounding box center [189, 240] width 352 height 63
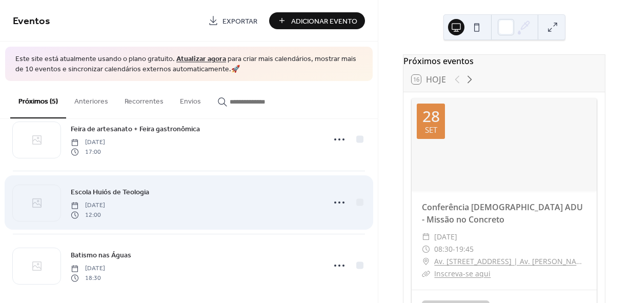
scroll to position [154, 0]
click at [209, 207] on div "Escola Huiós de Teologia Monday, November 3, 2025 12:00" at bounding box center [195, 201] width 248 height 33
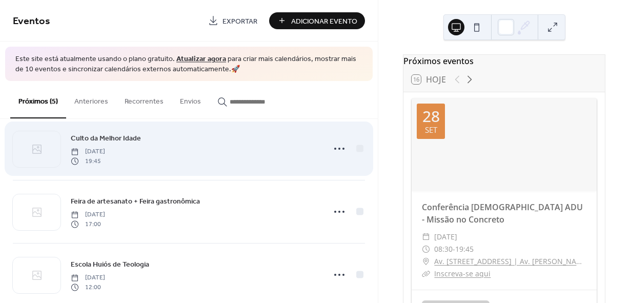
scroll to position [51, 0]
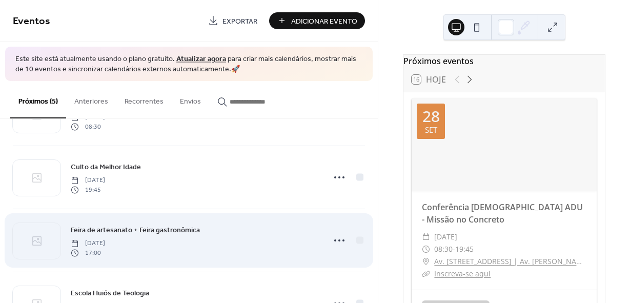
click at [221, 228] on div "Feira de artesanato + Feira gastronômica Friday, October 3, 2025 17:00" at bounding box center [195, 240] width 248 height 33
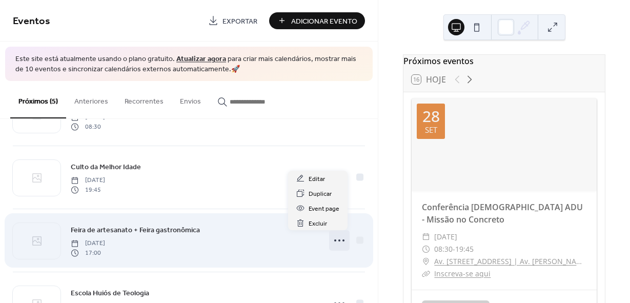
click at [331, 239] on icon at bounding box center [339, 240] width 16 height 16
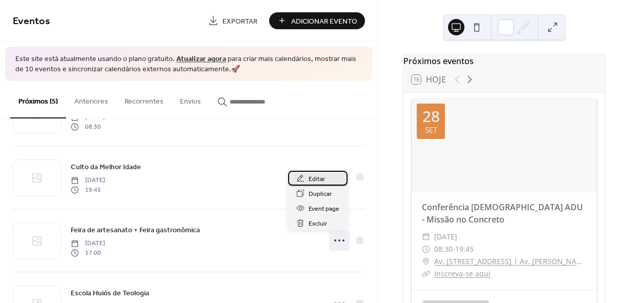
click at [312, 177] on span "Editar" at bounding box center [317, 179] width 16 height 11
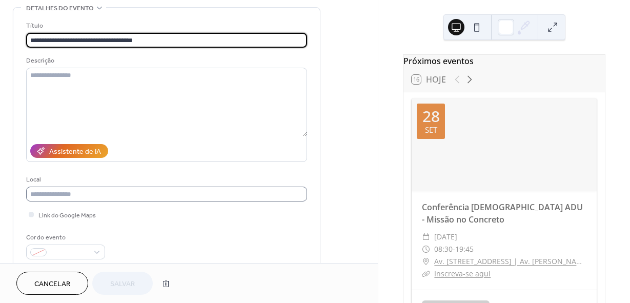
scroll to position [51, 0]
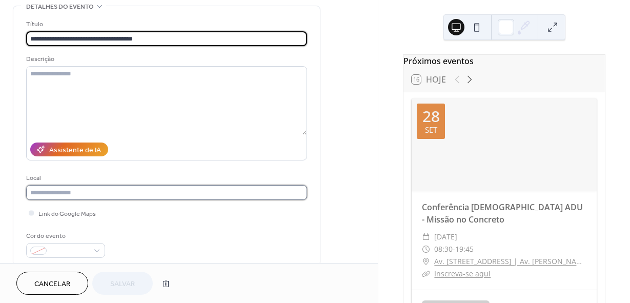
click at [90, 192] on input "text" at bounding box center [166, 192] width 281 height 15
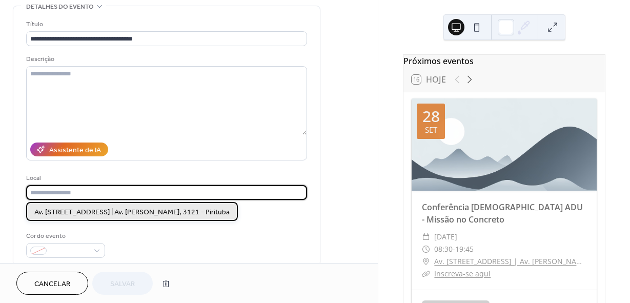
click at [81, 208] on span "Av. Cristo Rei, 21 | Av. Paula Ferreira, 3121 - Pirituba" at bounding box center [131, 212] width 195 height 11
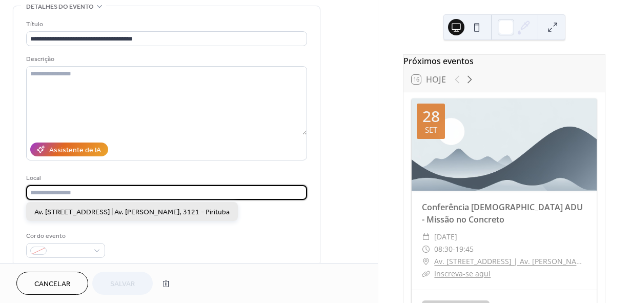
type input "**********"
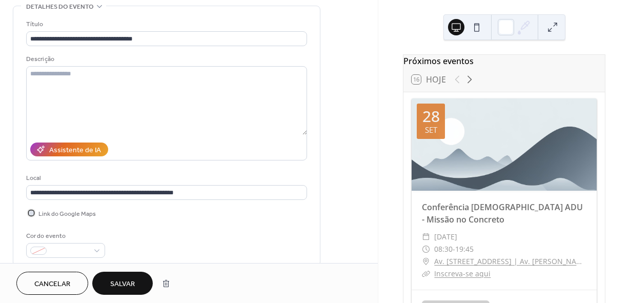
click at [33, 213] on div at bounding box center [31, 212] width 5 height 5
click at [111, 282] on button "Salvar" at bounding box center [122, 283] width 61 height 23
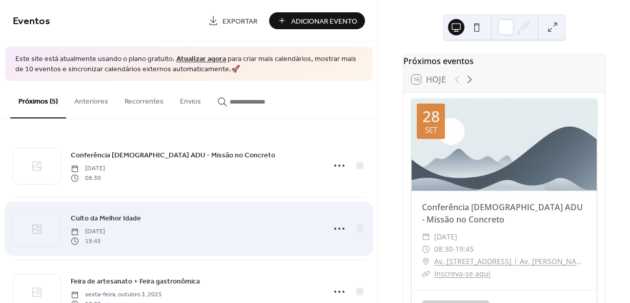
click at [182, 228] on div "Culto da Melhor Idade quinta-feira, outubro 2, 2025 19:45" at bounding box center [195, 228] width 248 height 33
click at [338, 226] on icon at bounding box center [339, 229] width 16 height 16
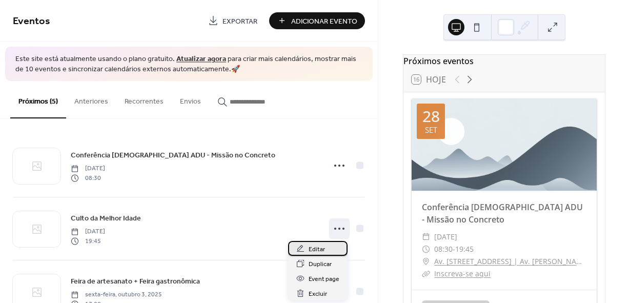
click at [310, 247] on span "Editar" at bounding box center [317, 249] width 16 height 11
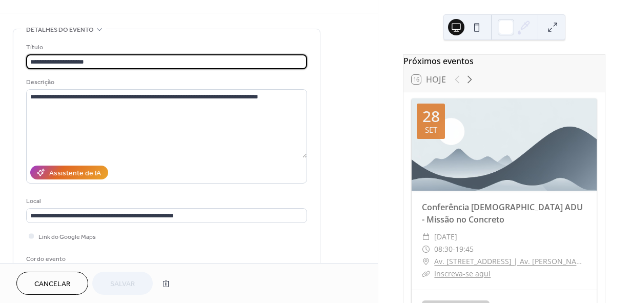
scroll to position [51, 0]
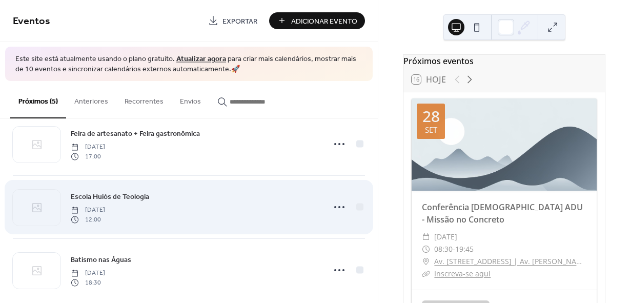
scroll to position [154, 0]
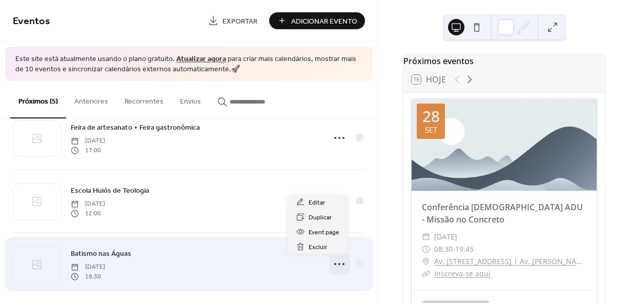
click at [338, 264] on icon at bounding box center [339, 264] width 16 height 16
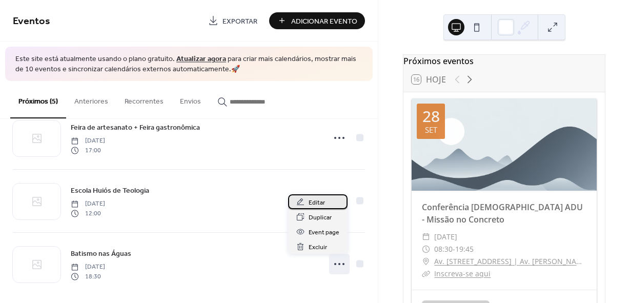
click at [315, 204] on span "Editar" at bounding box center [317, 203] width 16 height 11
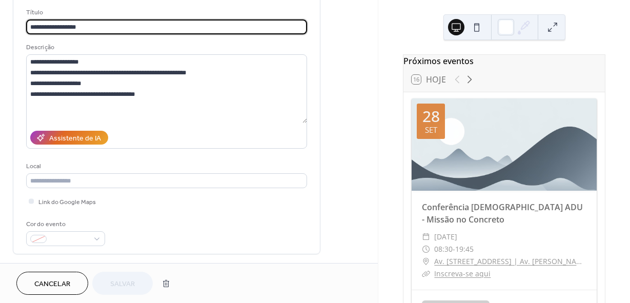
scroll to position [103, 0]
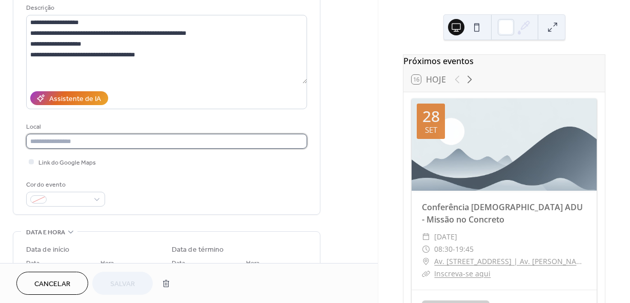
click at [39, 145] on input "text" at bounding box center [166, 141] width 281 height 15
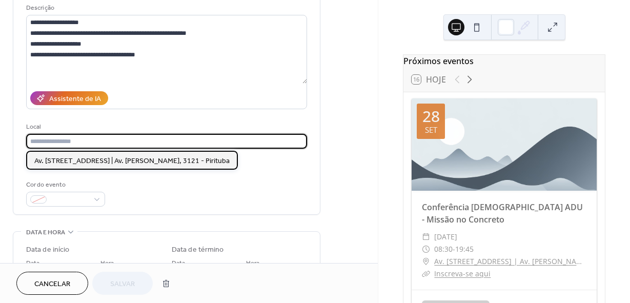
click at [43, 161] on span "Av. [STREET_ADDRESS] | Av. [PERSON_NAME], 3121 - Pirituba" at bounding box center [131, 161] width 195 height 11
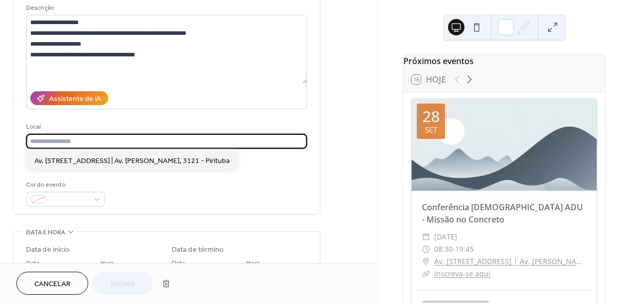
type input "**********"
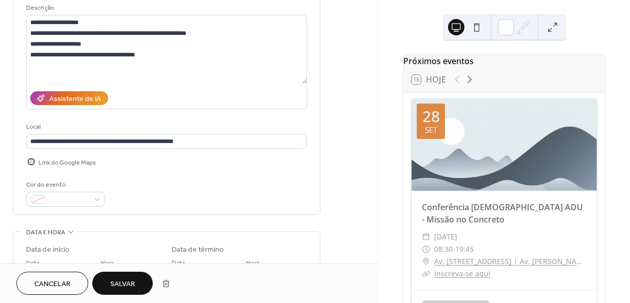
click at [32, 160] on div at bounding box center [31, 161] width 5 height 5
click at [117, 282] on span "Salvar" at bounding box center [122, 284] width 25 height 11
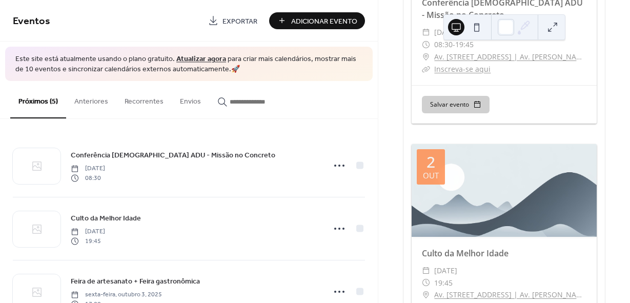
scroll to position [256, 0]
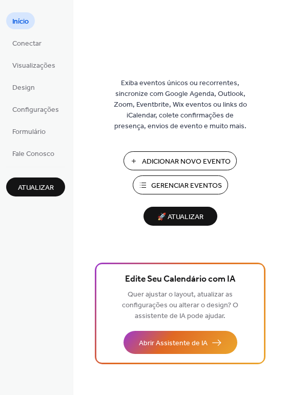
click at [175, 181] on span "Gerenciar Eventos" at bounding box center [186, 186] width 71 height 11
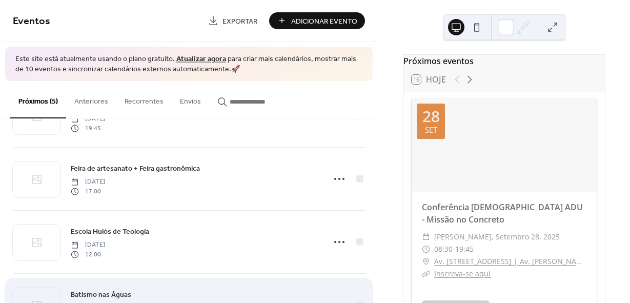
scroll to position [110, 0]
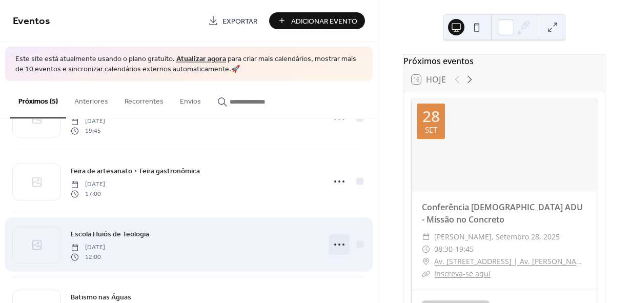
click at [331, 243] on icon at bounding box center [339, 244] width 16 height 16
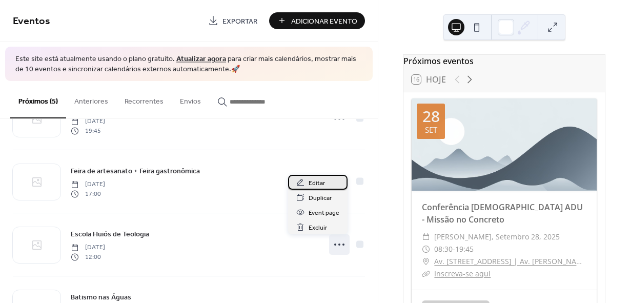
click at [329, 184] on div "Editar" at bounding box center [318, 182] width 60 height 15
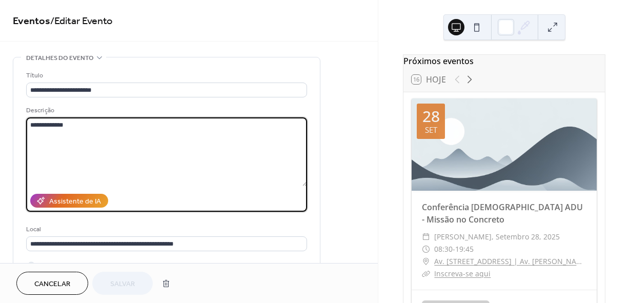
drag, startPoint x: 73, startPoint y: 126, endPoint x: 23, endPoint y: 119, distance: 51.2
click at [23, 119] on div "**********" at bounding box center [166, 187] width 307 height 260
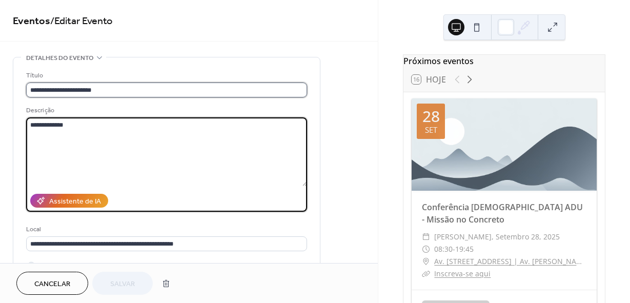
click at [30, 89] on input "**********" at bounding box center [166, 90] width 281 height 15
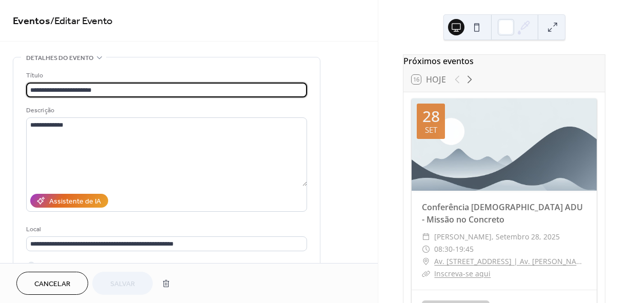
paste input "**********"
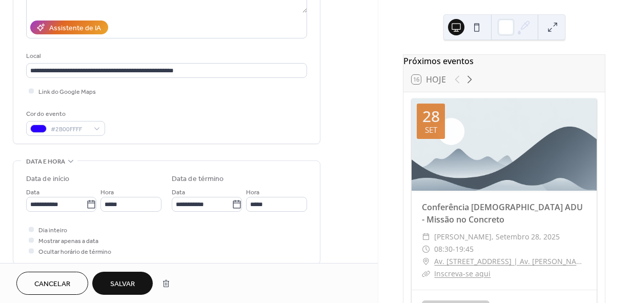
scroll to position [154, 0]
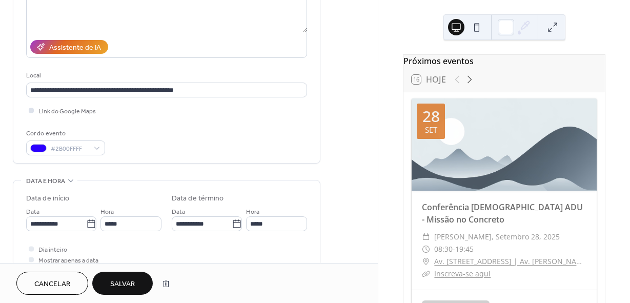
type input "**********"
click at [32, 110] on div at bounding box center [31, 110] width 5 height 5
click at [118, 281] on span "Salvar" at bounding box center [122, 284] width 25 height 11
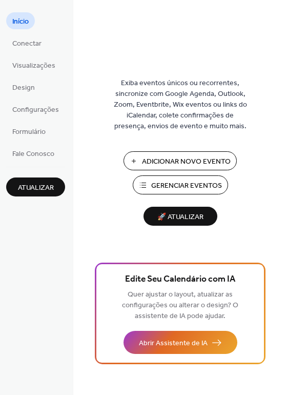
click at [185, 181] on span "Gerenciar Eventos" at bounding box center [186, 186] width 71 height 11
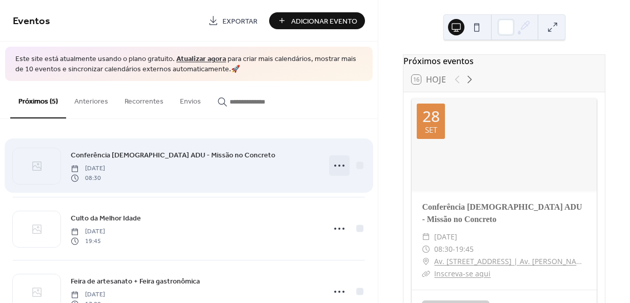
click at [334, 163] on icon at bounding box center [339, 165] width 16 height 16
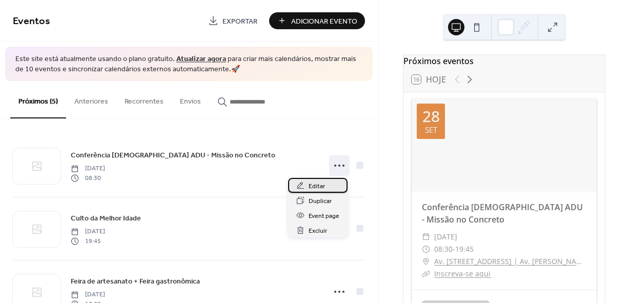
click at [315, 185] on span "Editar" at bounding box center [317, 186] width 16 height 11
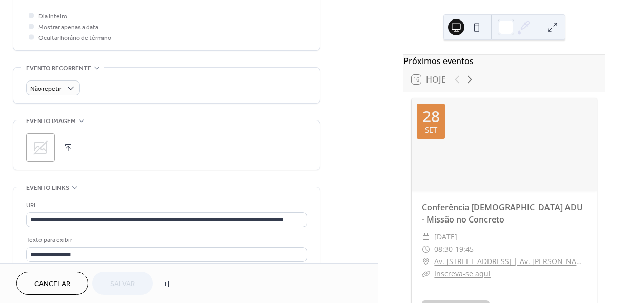
scroll to position [513, 0]
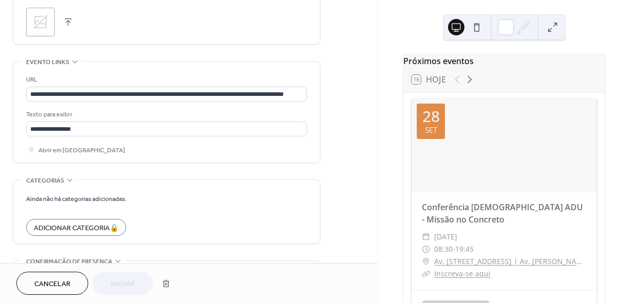
click at [45, 25] on icon at bounding box center [40, 22] width 14 height 14
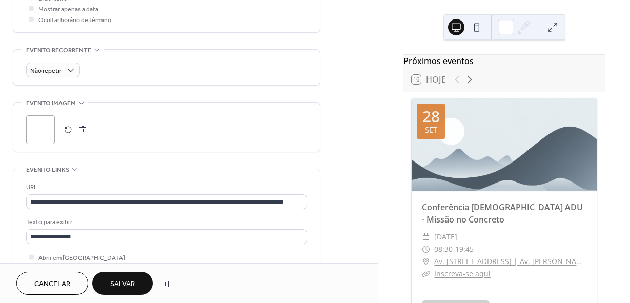
scroll to position [359, 0]
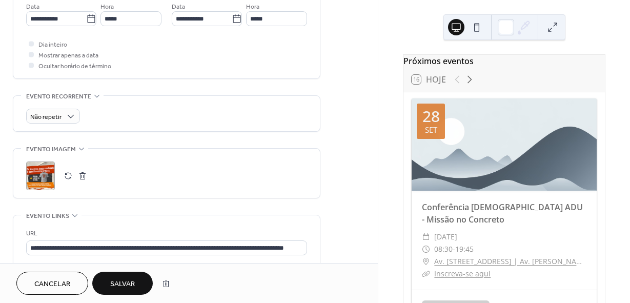
click at [126, 281] on span "Salvar" at bounding box center [122, 284] width 25 height 11
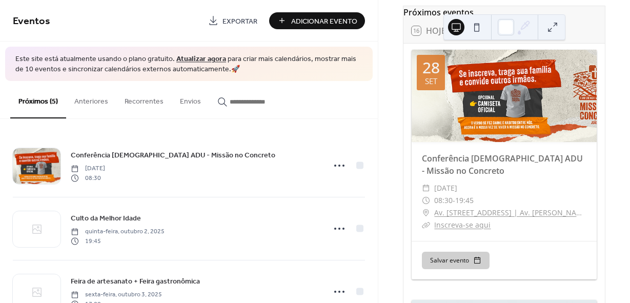
scroll to position [51, 0]
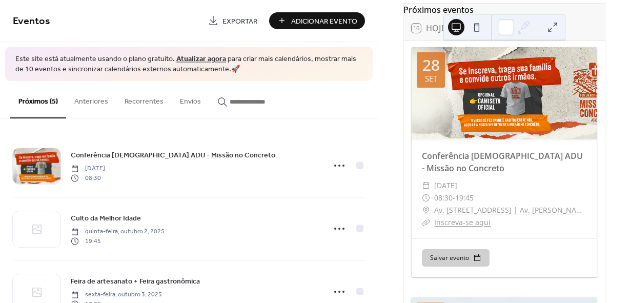
click at [450, 104] on div at bounding box center [504, 93] width 185 height 92
click at [471, 79] on div at bounding box center [504, 93] width 185 height 92
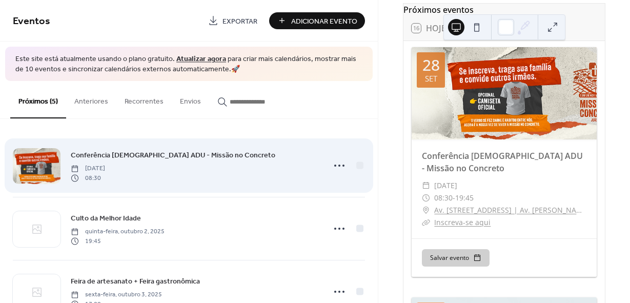
click at [38, 167] on div at bounding box center [37, 166] width 48 height 36
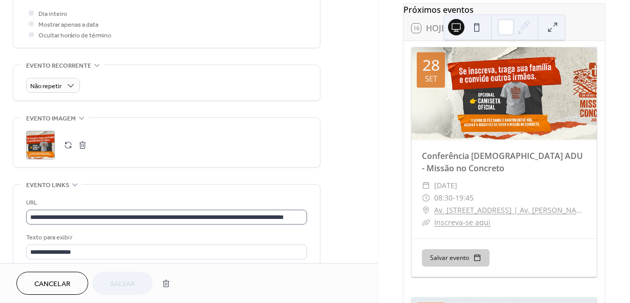
scroll to position [410, 0]
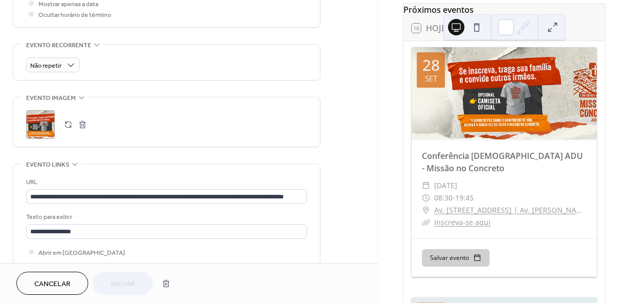
click at [46, 117] on div ";" at bounding box center [40, 124] width 29 height 29
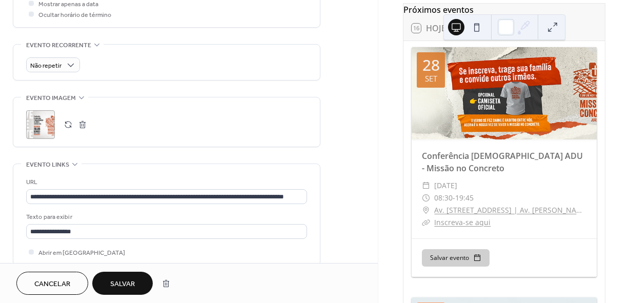
click at [132, 277] on button "Salvar" at bounding box center [122, 283] width 61 height 23
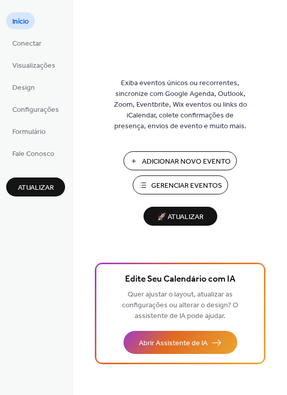
click at [194, 186] on span "Gerenciar Eventos" at bounding box center [186, 186] width 71 height 11
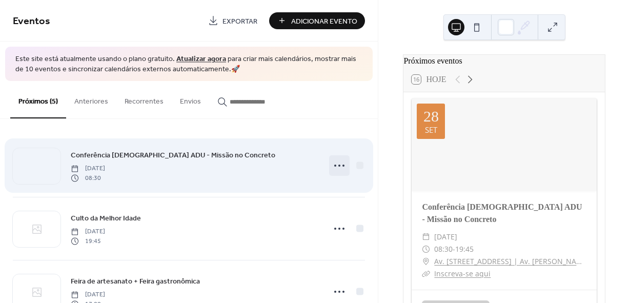
click at [334, 166] on icon at bounding box center [339, 165] width 16 height 16
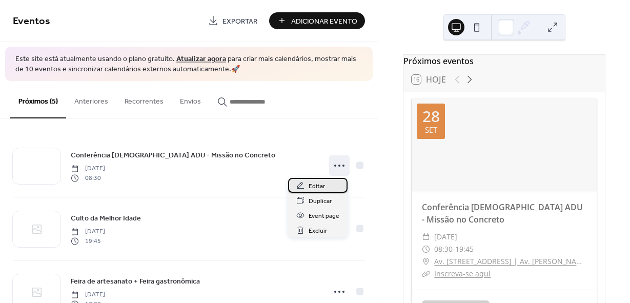
click at [321, 185] on span "Editar" at bounding box center [317, 186] width 16 height 11
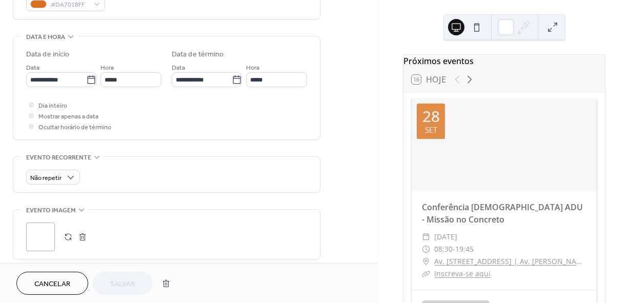
scroll to position [308, 0]
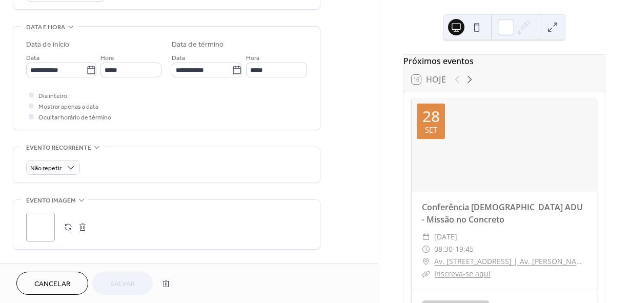
click at [43, 222] on div ";" at bounding box center [40, 227] width 29 height 29
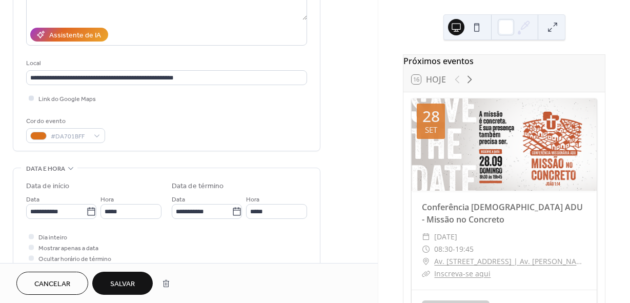
scroll to position [166, 0]
click at [62, 144] on div "**********" at bounding box center [166, 22] width 281 height 260
click at [63, 138] on span "#DA701BFF" at bounding box center [70, 137] width 38 height 11
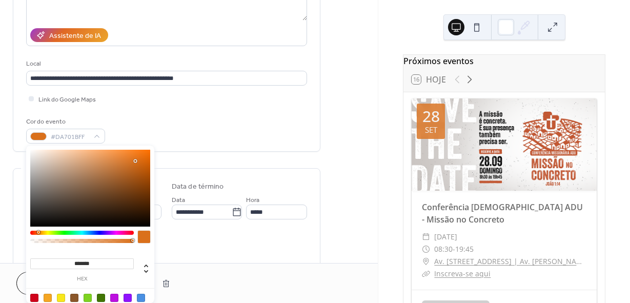
click at [96, 262] on input "*******" at bounding box center [82, 264] width 104 height 11
paste input
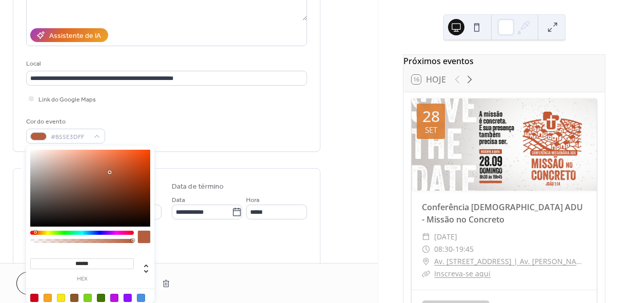
type input "******"
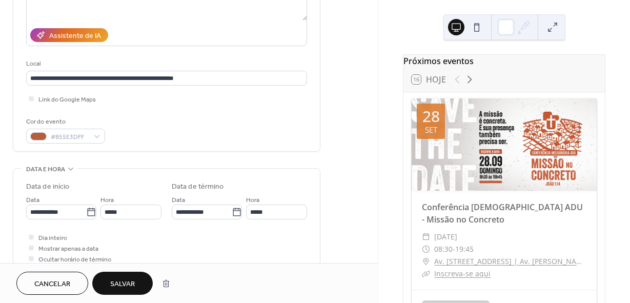
click at [221, 249] on div "Dia inteiro Mostrar apenas a data Ocultar horário de término" at bounding box center [166, 248] width 281 height 32
click at [127, 279] on span "Salvar" at bounding box center [122, 284] width 25 height 11
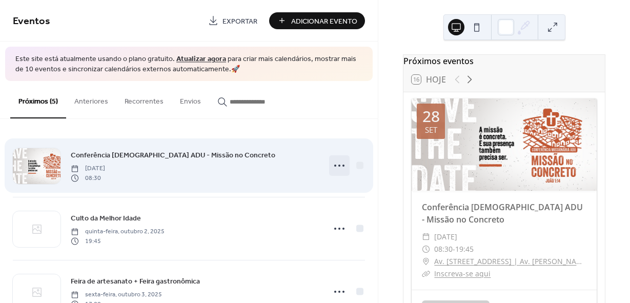
click at [334, 163] on icon at bounding box center [339, 165] width 16 height 16
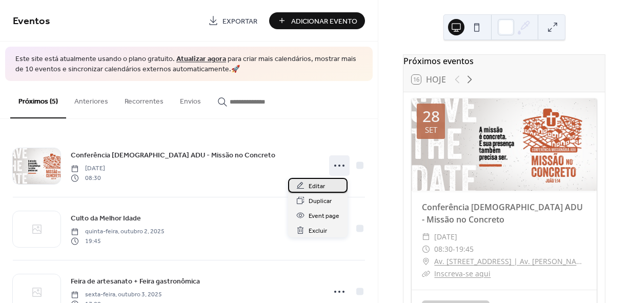
click at [315, 185] on span "Editar" at bounding box center [317, 186] width 16 height 11
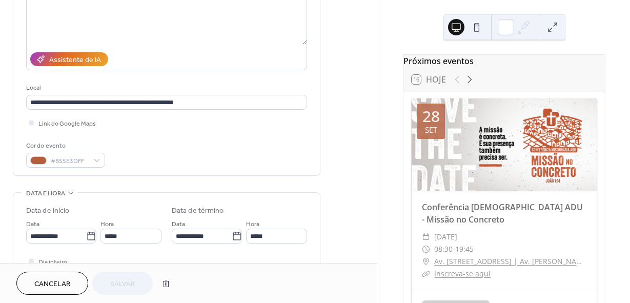
scroll to position [154, 0]
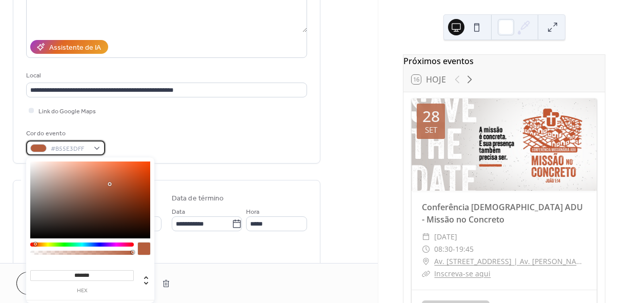
click at [38, 149] on div at bounding box center [38, 148] width 16 height 8
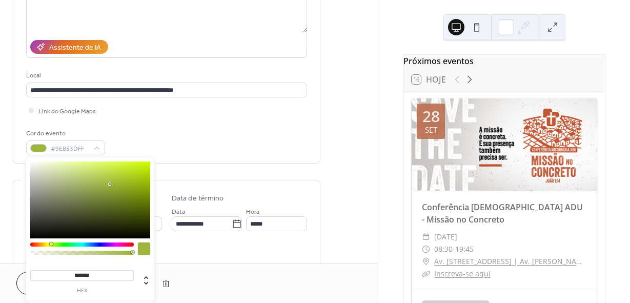
drag, startPoint x: 35, startPoint y: 243, endPoint x: 51, endPoint y: 243, distance: 15.4
click at [51, 243] on div at bounding box center [51, 244] width 3 height 3
click at [96, 273] on input "*******" at bounding box center [82, 275] width 104 height 11
click at [95, 273] on input "*******" at bounding box center [82, 275] width 104 height 11
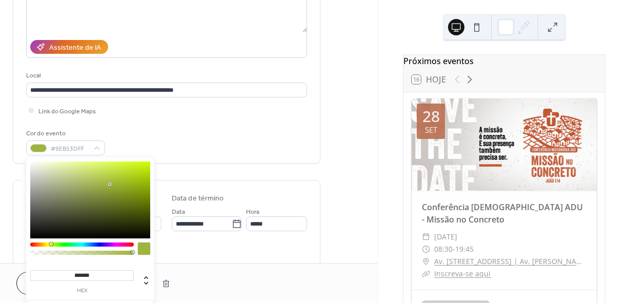
paste input
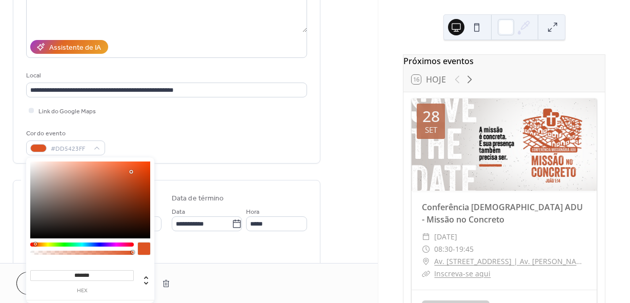
type input "*******"
drag, startPoint x: 114, startPoint y: 178, endPoint x: 131, endPoint y: 172, distance: 18.0
click at [131, 172] on div at bounding box center [90, 200] width 120 height 77
click at [279, 172] on div "**********" at bounding box center [167, 289] width 308 height 772
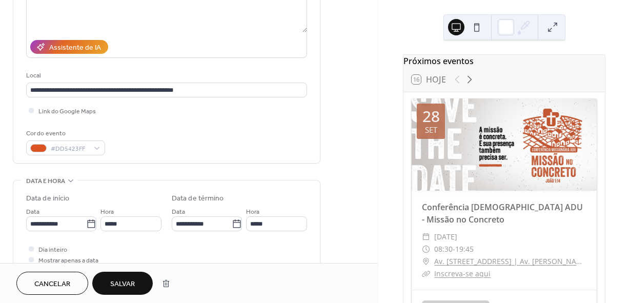
click at [116, 280] on span "Salvar" at bounding box center [122, 284] width 25 height 11
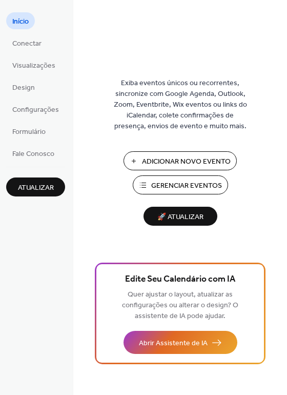
click at [162, 177] on button "Gerenciar Eventos" at bounding box center [180, 184] width 95 height 19
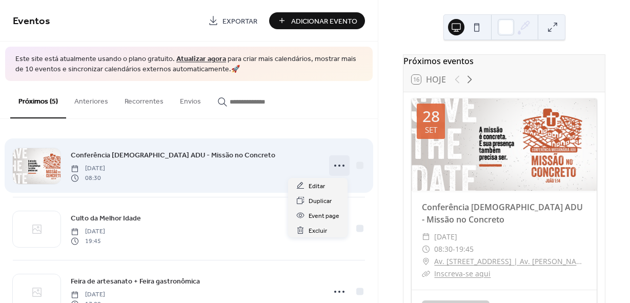
click at [339, 166] on circle at bounding box center [340, 166] width 2 height 2
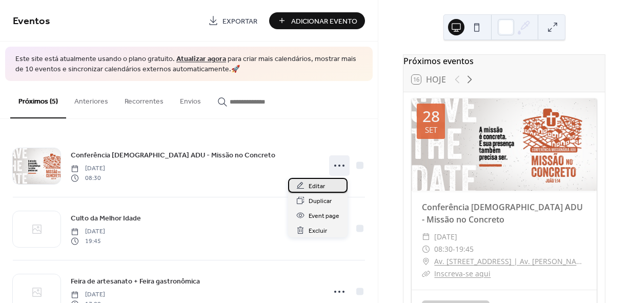
click at [304, 186] on icon at bounding box center [301, 186] width 8 height 8
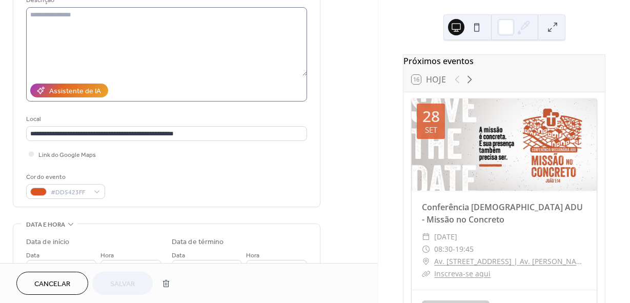
scroll to position [154, 0]
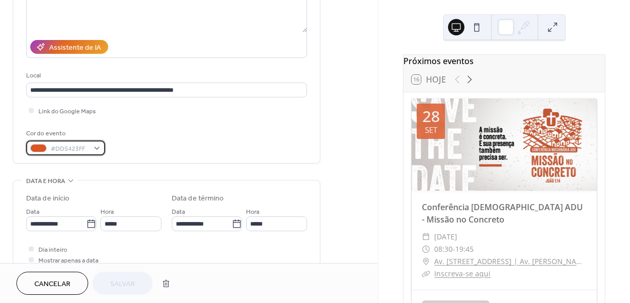
click at [38, 147] on div at bounding box center [38, 148] width 16 height 8
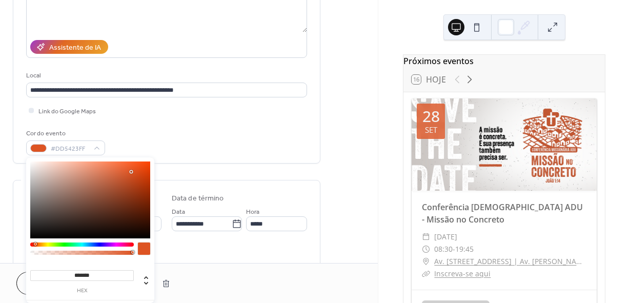
drag, startPoint x: 105, startPoint y: 273, endPoint x: 25, endPoint y: 269, distance: 80.2
click at [27, 269] on div "******* hex" at bounding box center [90, 246] width 128 height 179
paste input
type input "******"
click at [204, 251] on div "Dia inteiro Mostrar apenas a data Ocultar horário de término" at bounding box center [166, 260] width 281 height 32
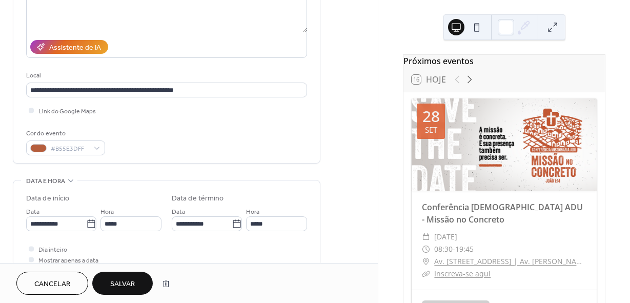
click at [124, 279] on span "Salvar" at bounding box center [122, 284] width 25 height 11
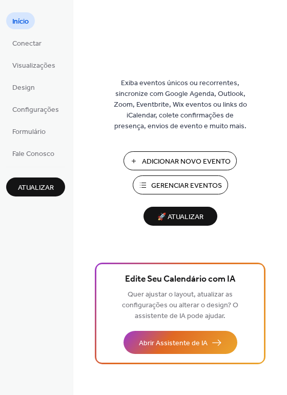
click at [171, 184] on span "Gerenciar Eventos" at bounding box center [186, 186] width 71 height 11
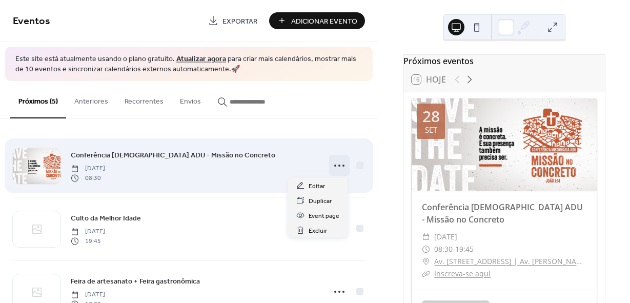
click at [331, 165] on icon at bounding box center [339, 165] width 16 height 16
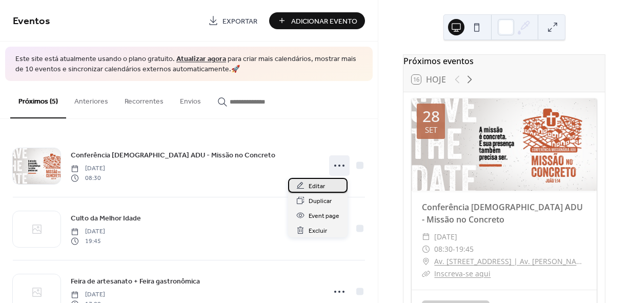
click at [317, 185] on span "Editar" at bounding box center [317, 186] width 16 height 11
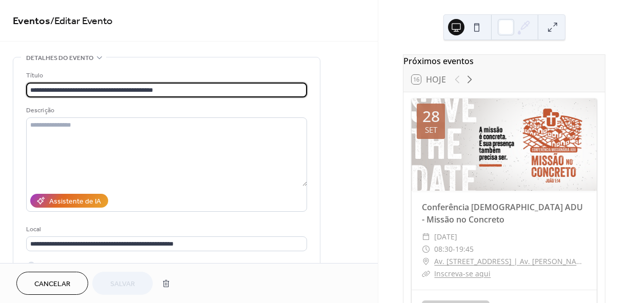
scroll to position [103, 0]
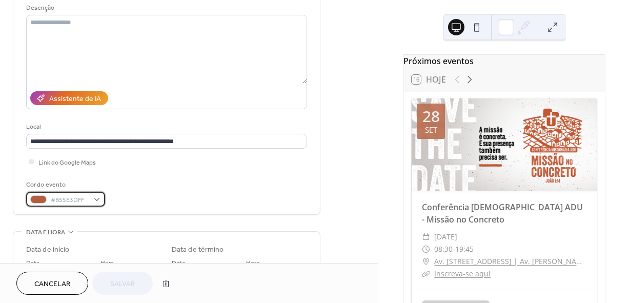
click at [44, 202] on div at bounding box center [38, 199] width 16 height 8
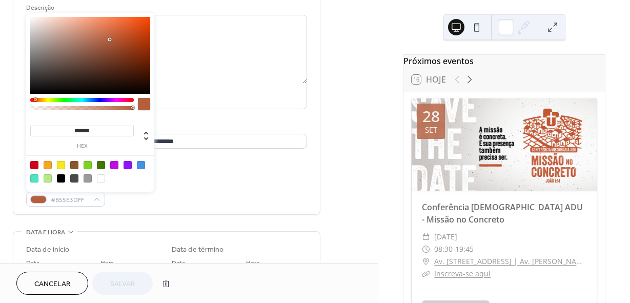
type input "*******"
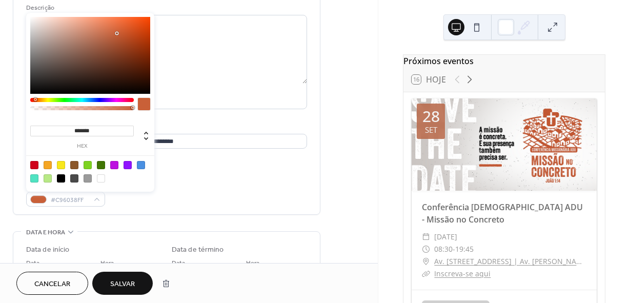
click at [117, 33] on div at bounding box center [90, 55] width 120 height 77
click at [195, 122] on div "Local" at bounding box center [165, 127] width 279 height 11
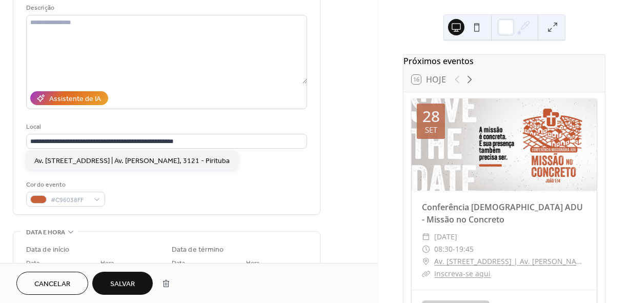
click at [446, 157] on div at bounding box center [504, 144] width 185 height 92
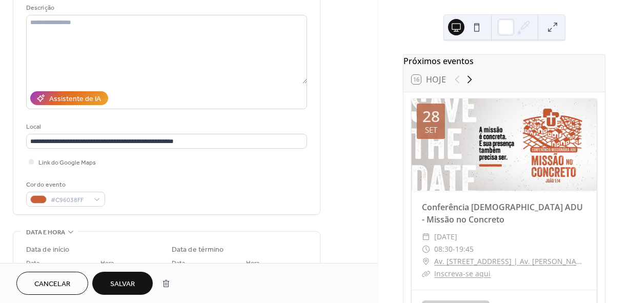
click at [467, 83] on icon at bounding box center [470, 79] width 12 height 12
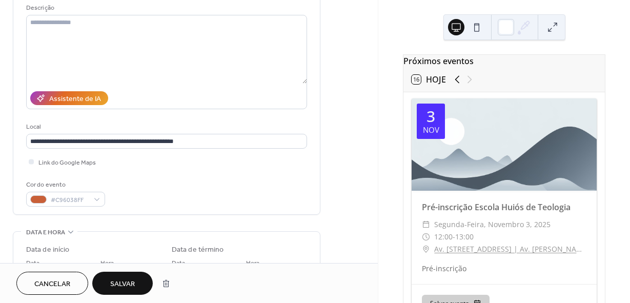
click at [456, 84] on icon at bounding box center [458, 80] width 5 height 8
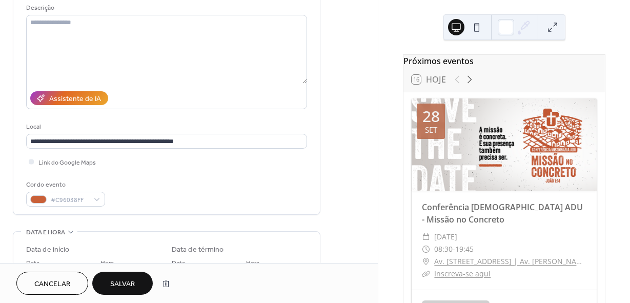
click at [112, 279] on span "Salvar" at bounding box center [122, 284] width 25 height 11
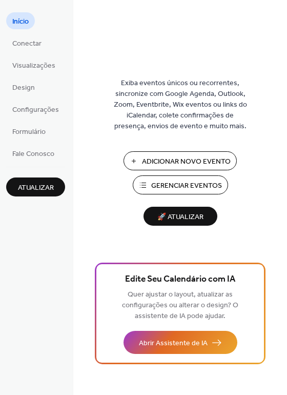
click at [164, 186] on span "Gerenciar Eventos" at bounding box center [186, 186] width 71 height 11
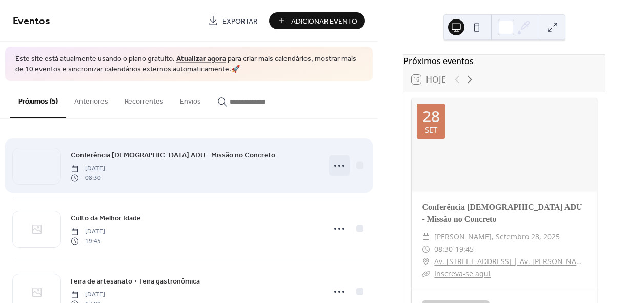
click at [331, 165] on icon at bounding box center [339, 165] width 16 height 16
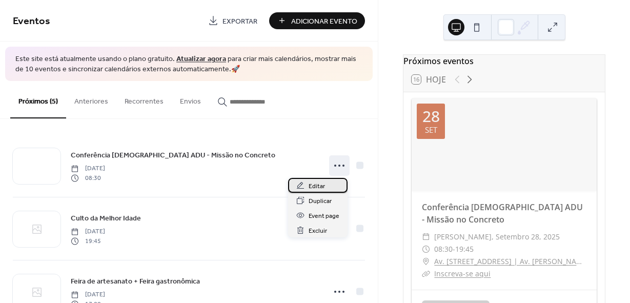
click at [319, 180] on div "Editar" at bounding box center [318, 185] width 60 height 15
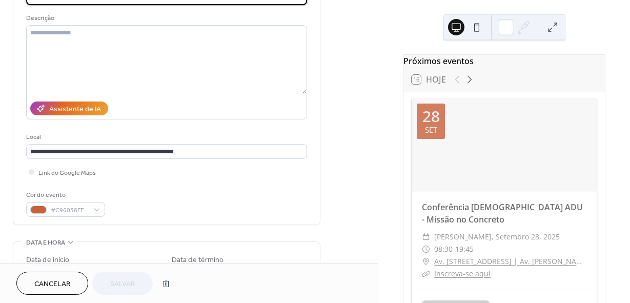
scroll to position [103, 0]
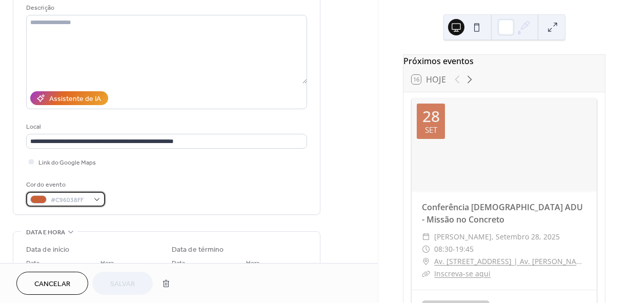
click at [38, 199] on div at bounding box center [38, 199] width 16 height 8
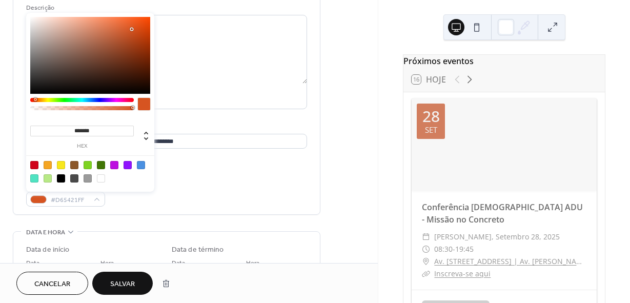
type input "*******"
drag, startPoint x: 121, startPoint y: 30, endPoint x: 132, endPoint y: 30, distance: 10.8
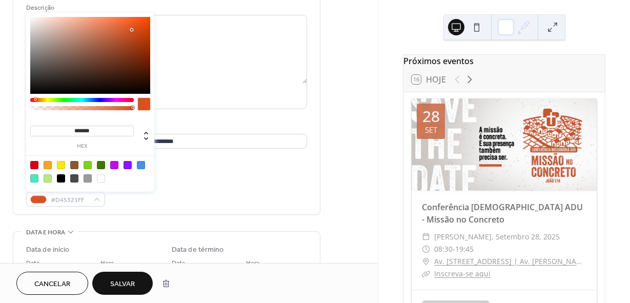
click at [132, 30] on div at bounding box center [90, 55] width 120 height 77
click at [204, 185] on div "Cor do evento #D45321FF" at bounding box center [166, 193] width 281 height 27
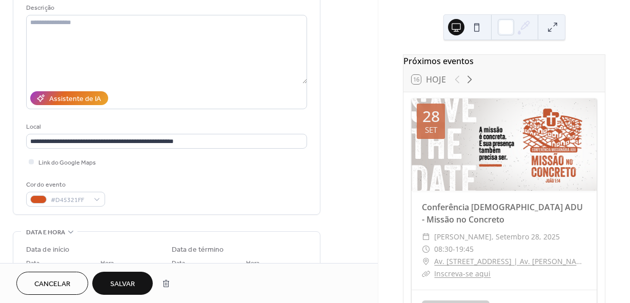
click at [134, 281] on span "Salvar" at bounding box center [122, 284] width 25 height 11
